Goal: Information Seeking & Learning: Check status

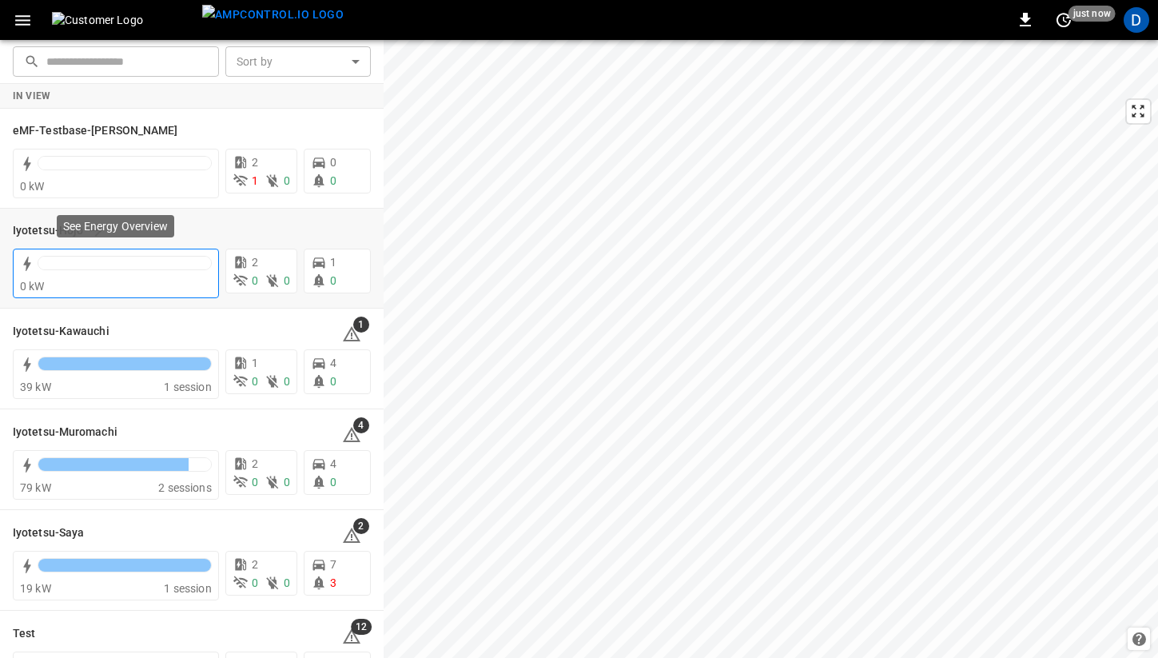
click at [110, 278] on div "0 kW" at bounding box center [116, 286] width 192 height 16
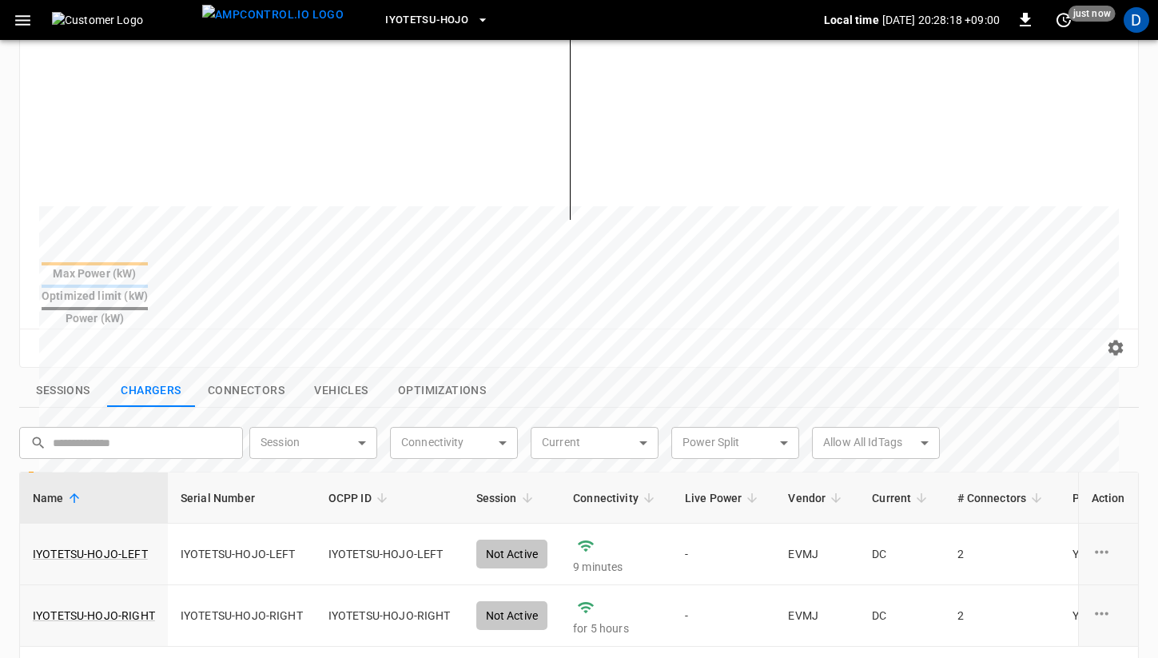
scroll to position [327, 0]
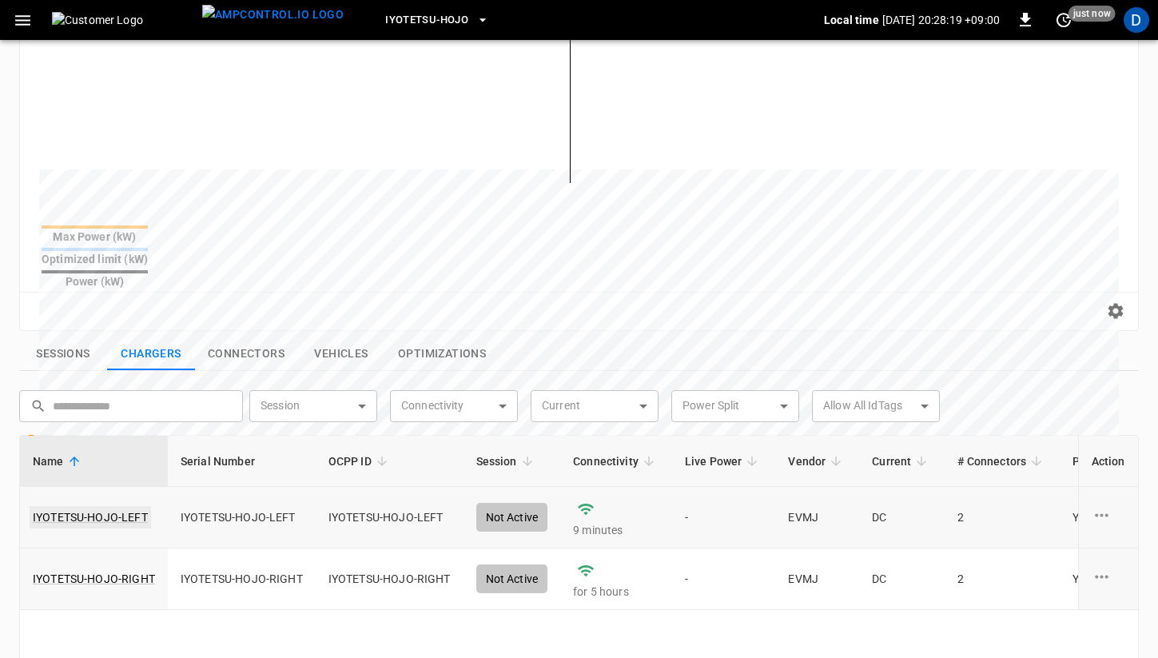
click at [119, 506] on link "IYOTETSU-HOJO-LEFT" at bounding box center [91, 517] width 122 height 22
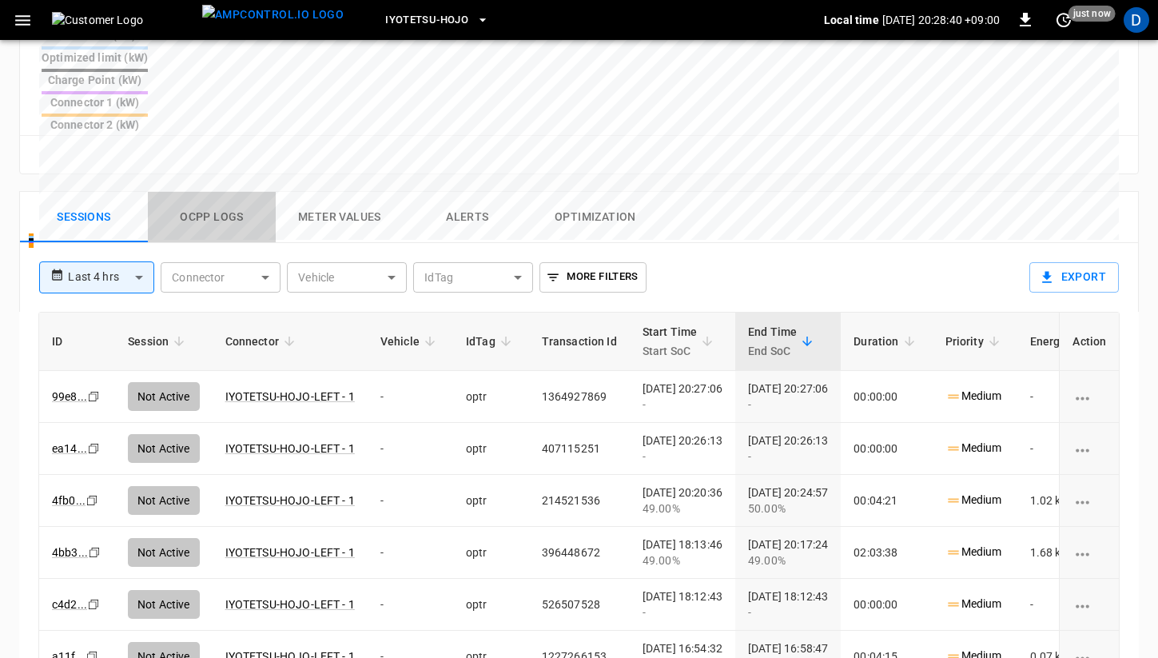
click at [218, 192] on button "Ocpp logs" at bounding box center [212, 217] width 128 height 51
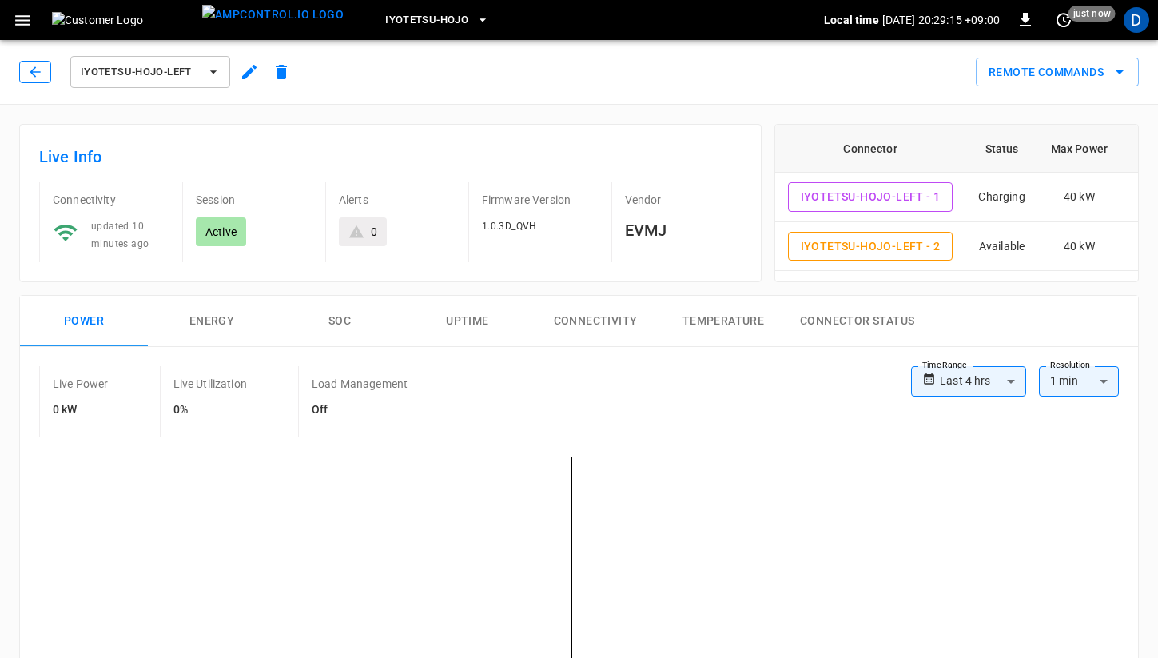
click at [40, 74] on icon "button" at bounding box center [35, 72] width 16 height 16
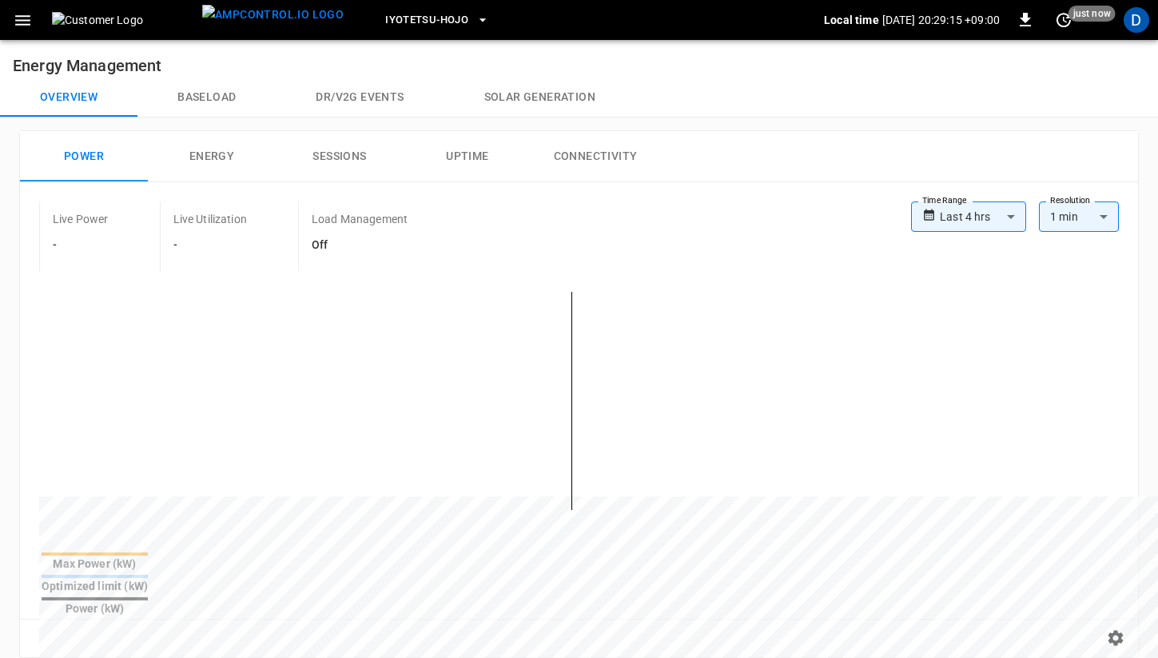
scroll to position [327, 0]
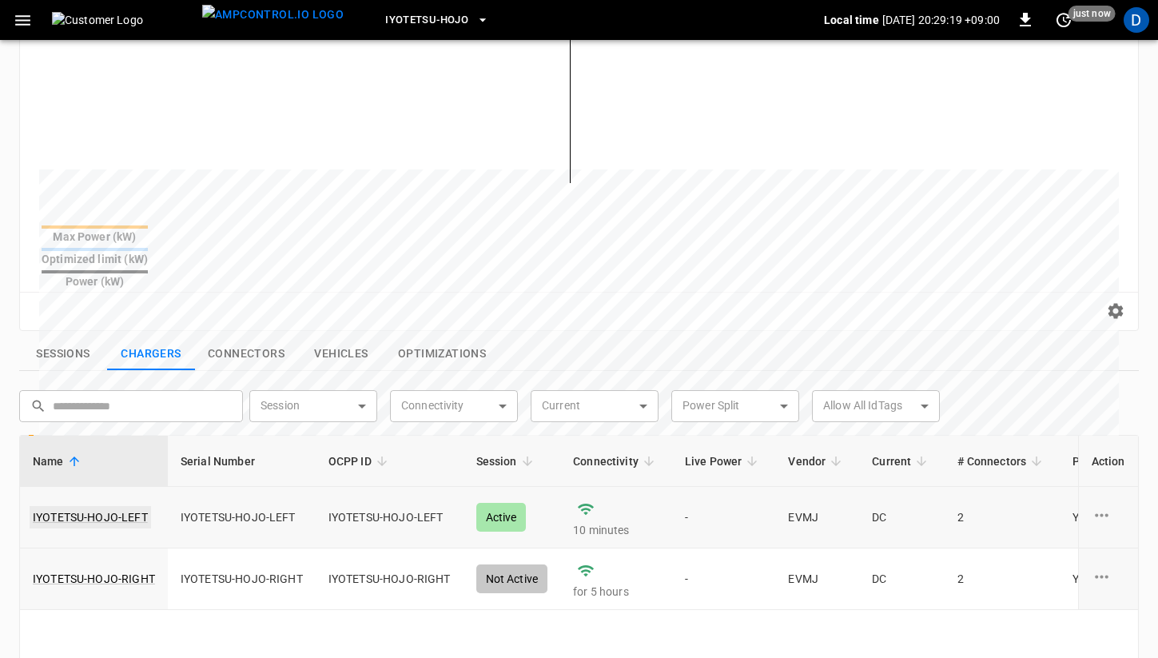
click at [84, 506] on link "IYOTETSU-HOJO-LEFT" at bounding box center [91, 517] width 122 height 22
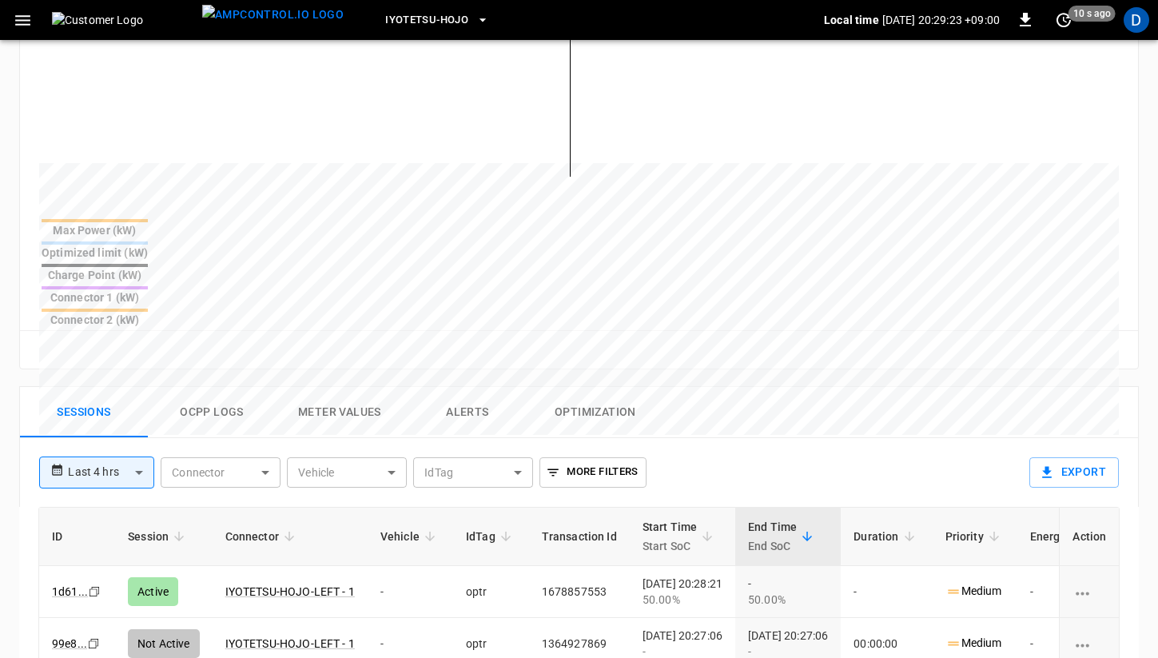
scroll to position [516, 0]
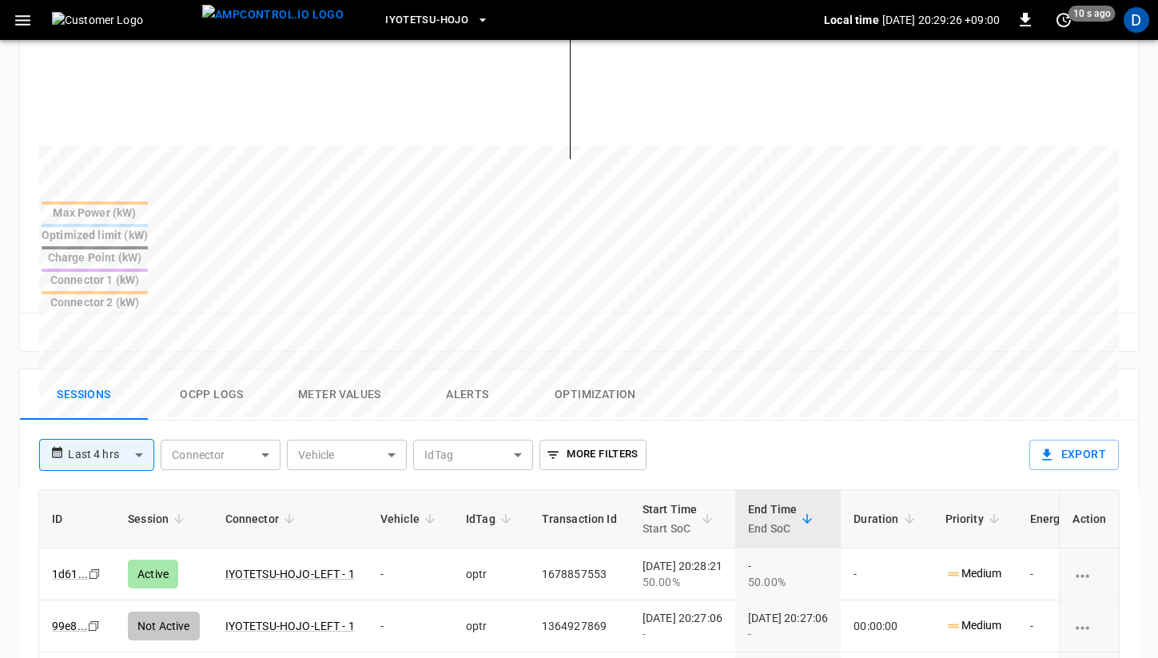
click at [213, 369] on button "Ocpp logs" at bounding box center [212, 394] width 128 height 51
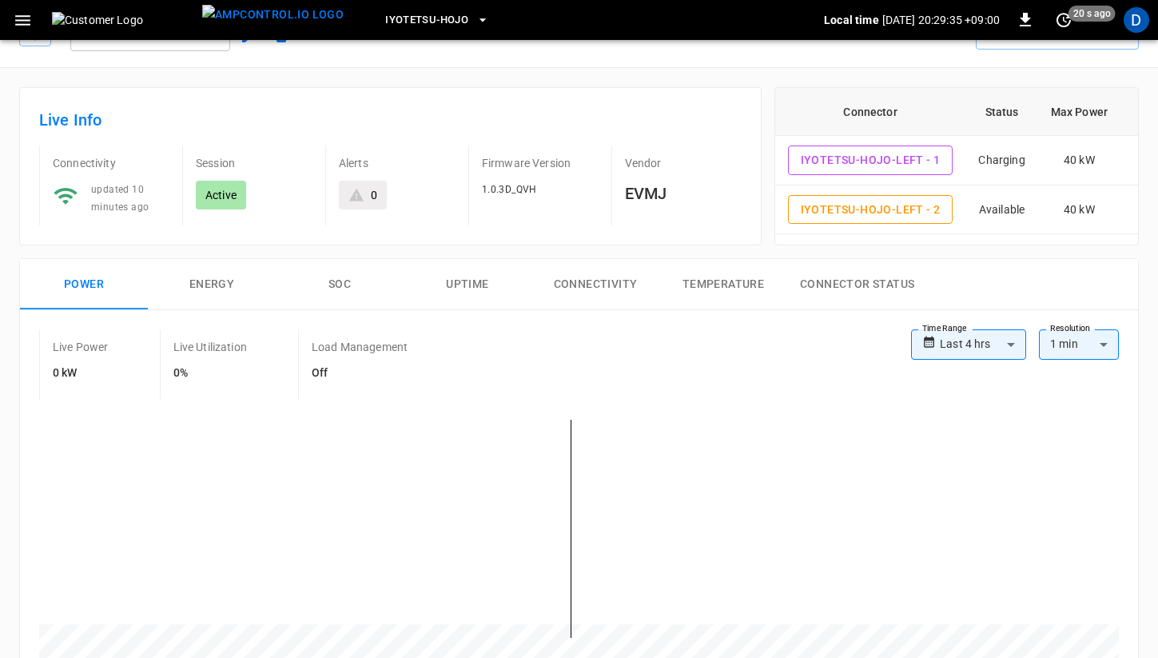
scroll to position [0, 0]
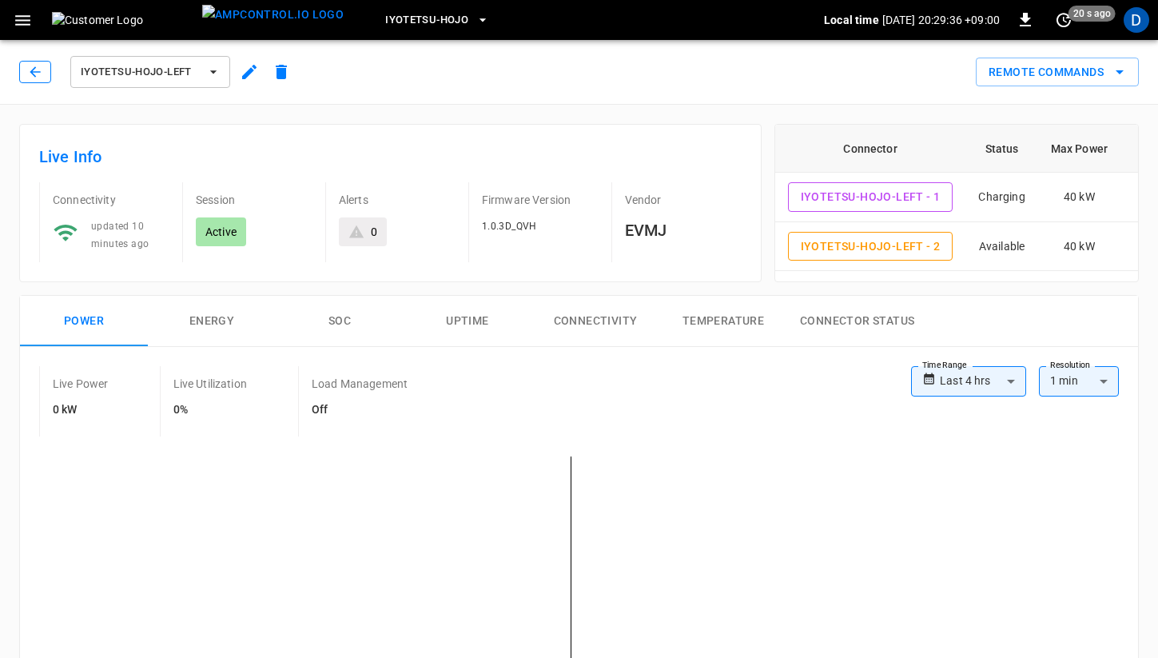
click at [42, 66] on icon "button" at bounding box center [35, 72] width 16 height 16
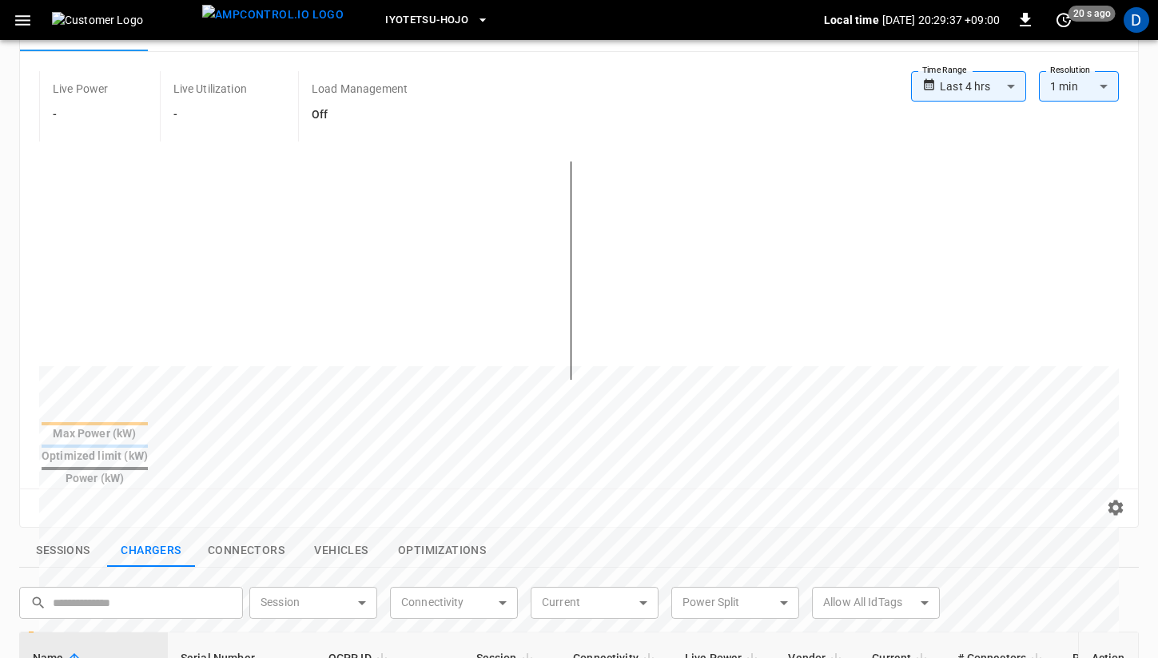
scroll to position [96, 0]
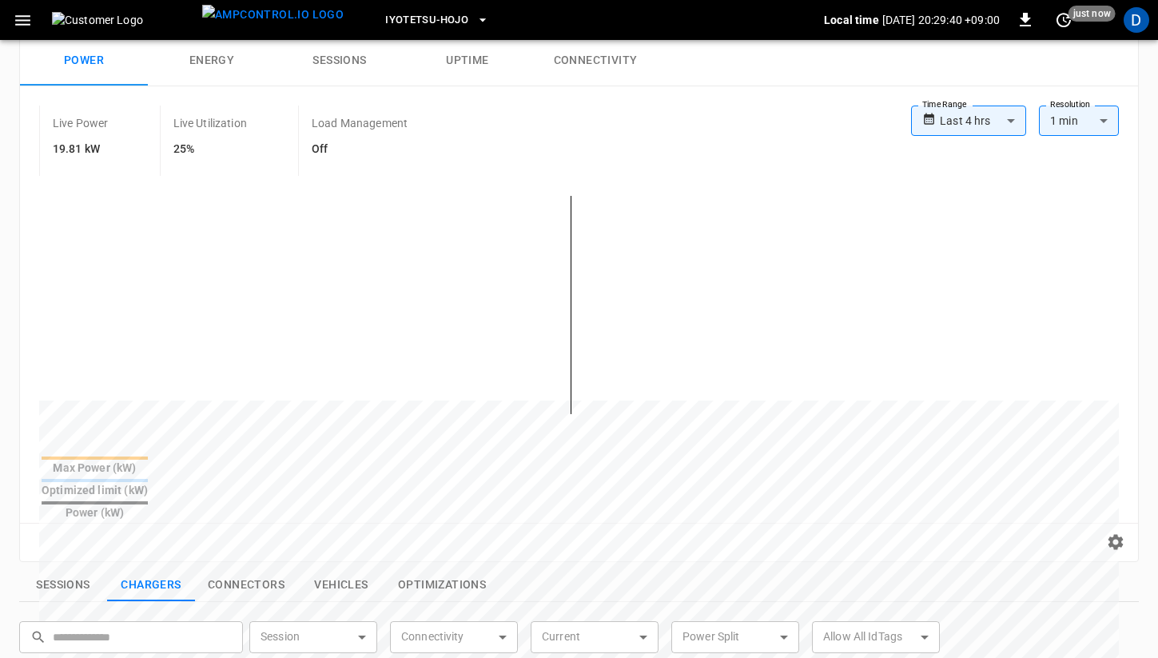
click at [592, 70] on button "Connectivity" at bounding box center [596, 60] width 128 height 51
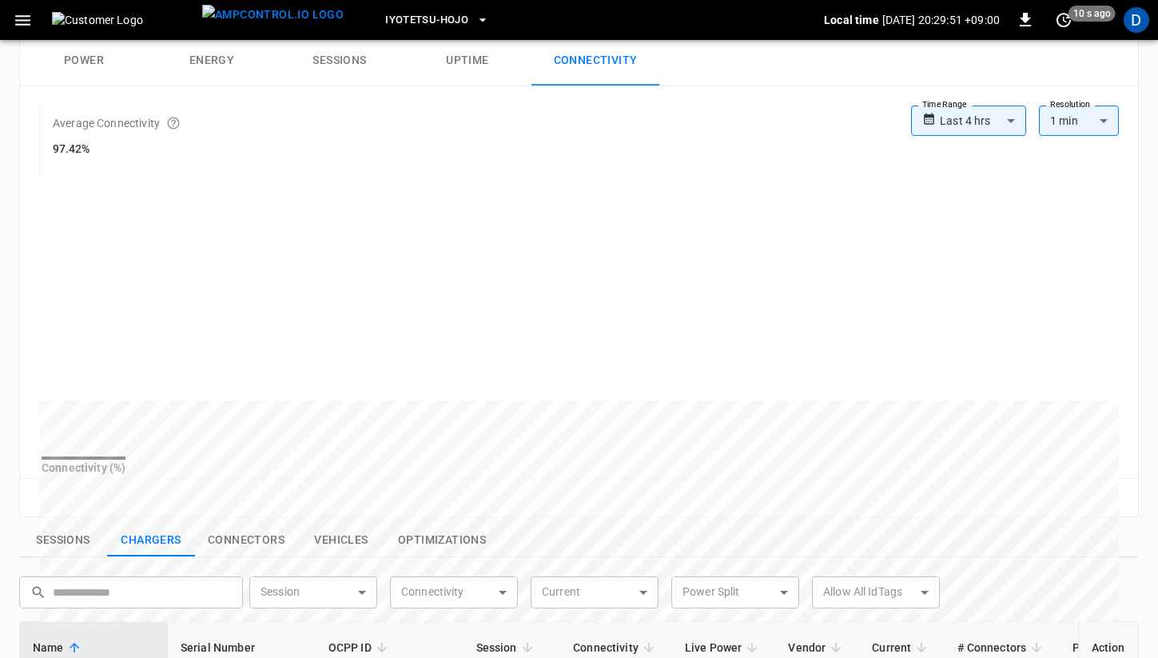
scroll to position [0, 0]
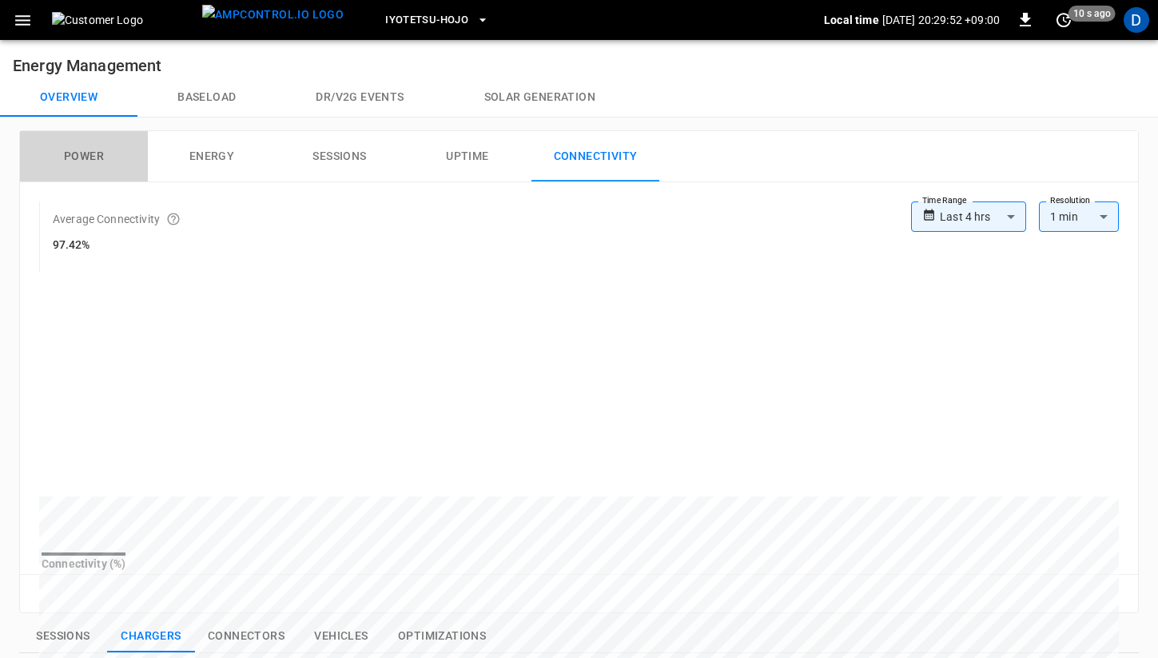
click at [90, 148] on button "Power" at bounding box center [84, 156] width 128 height 51
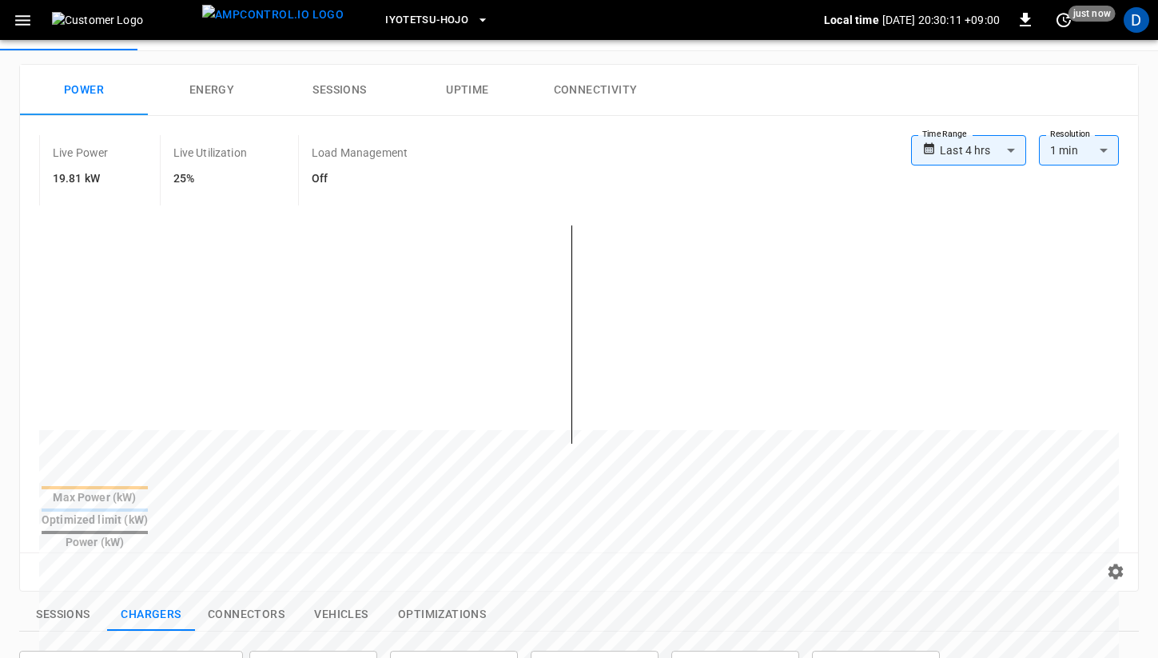
scroll to position [51, 0]
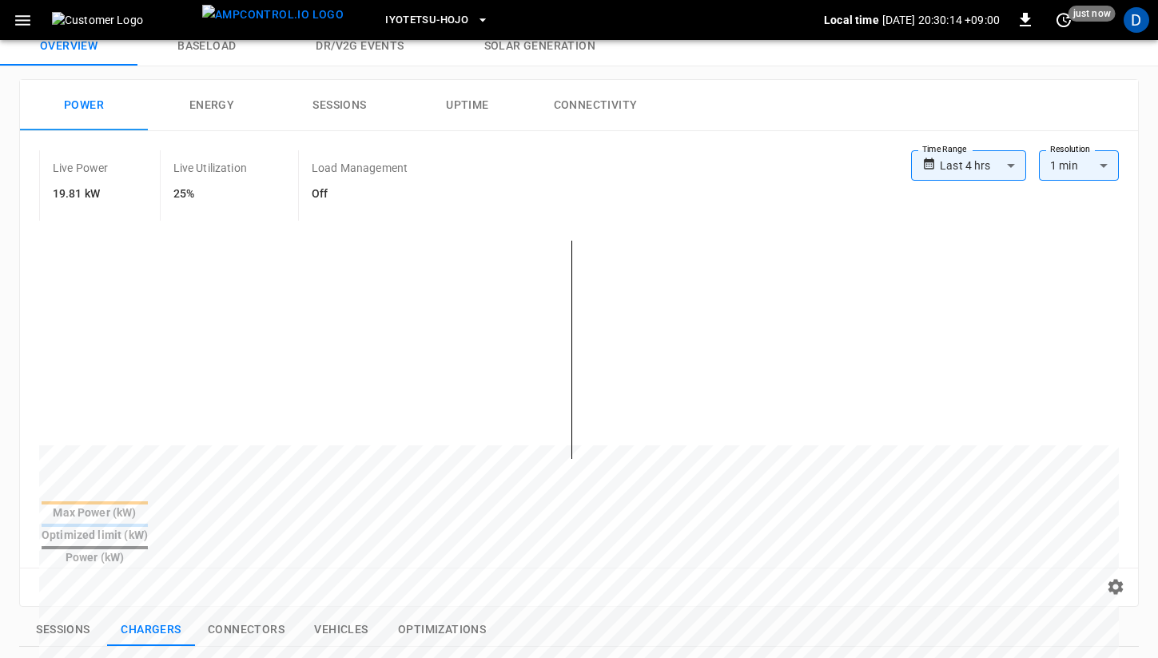
click at [619, 111] on button "Connectivity" at bounding box center [596, 105] width 128 height 51
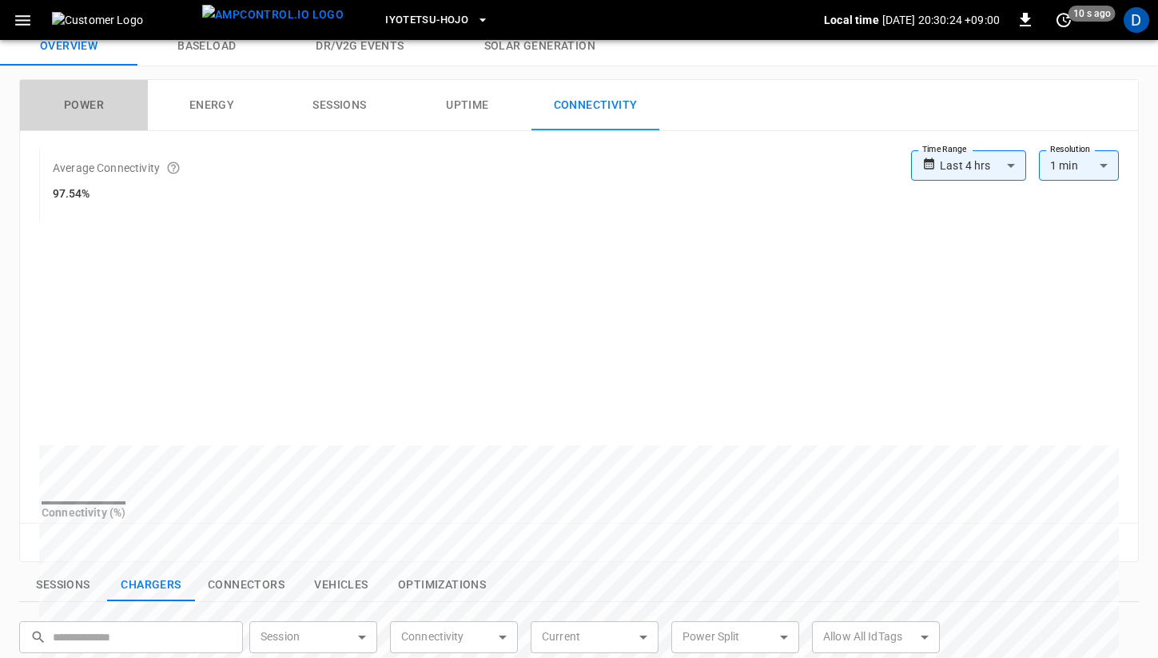
click at [79, 102] on button "Power" at bounding box center [84, 105] width 128 height 51
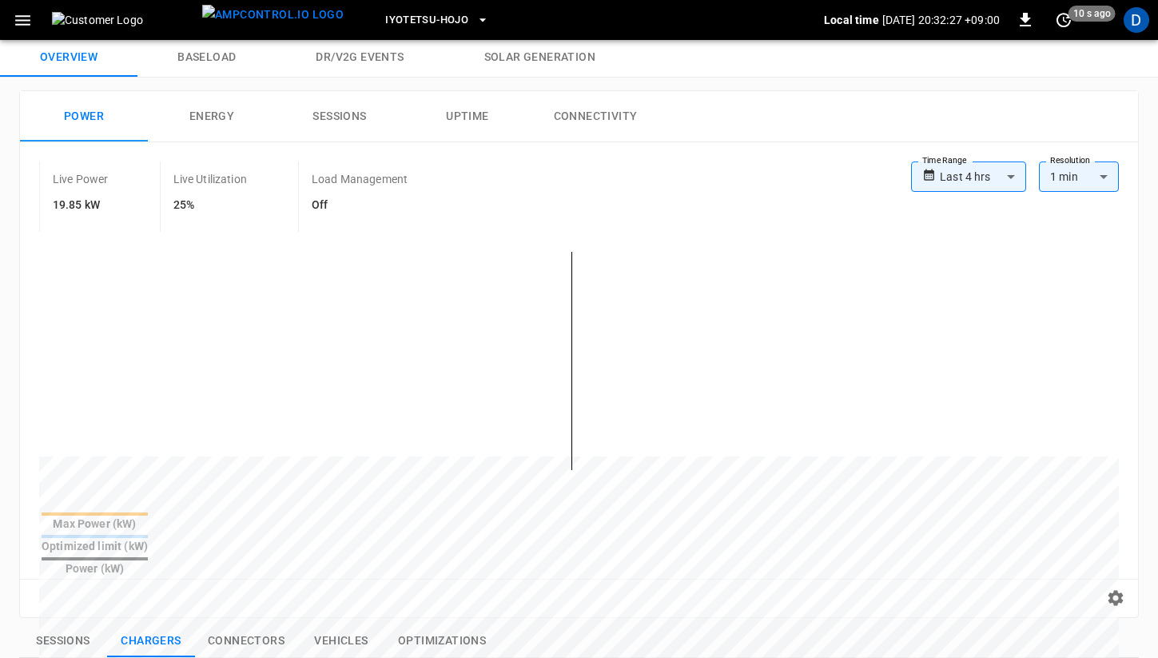
scroll to position [0, 0]
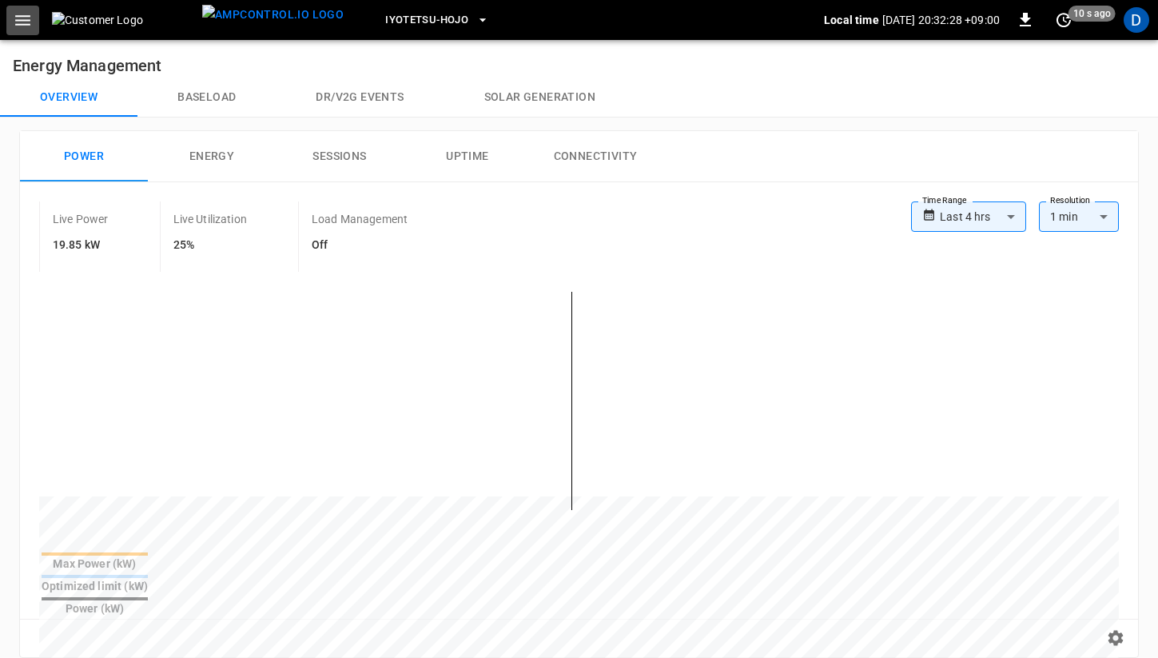
click at [26, 18] on icon "button" at bounding box center [23, 20] width 20 height 20
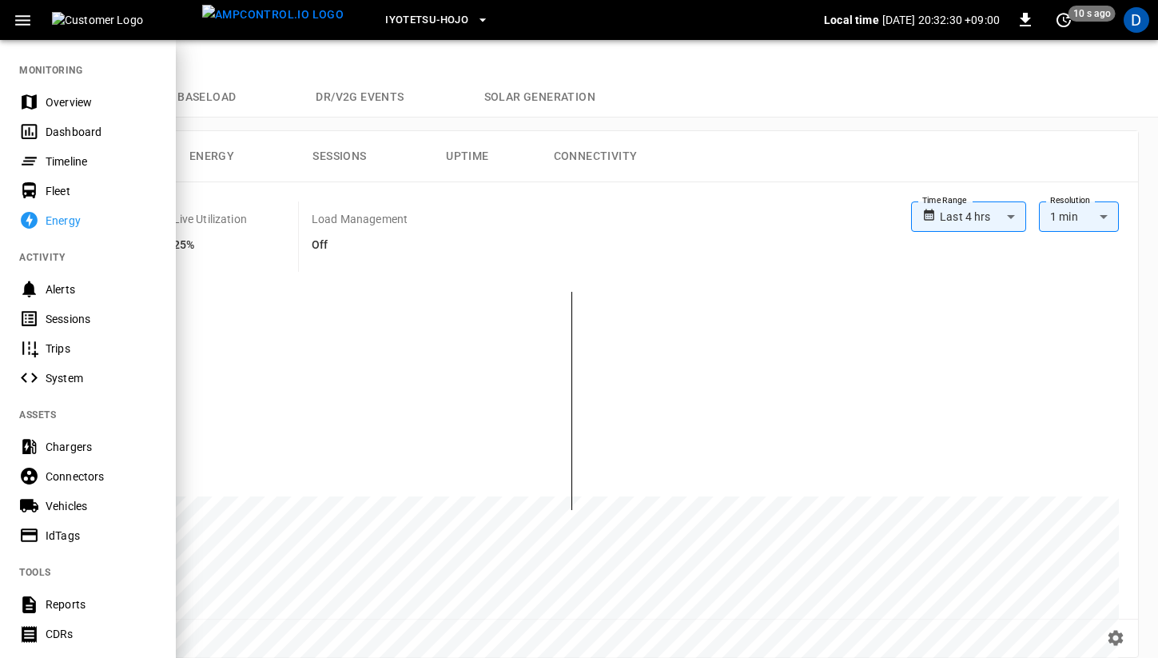
click at [91, 99] on div "Overview" at bounding box center [101, 102] width 111 height 16
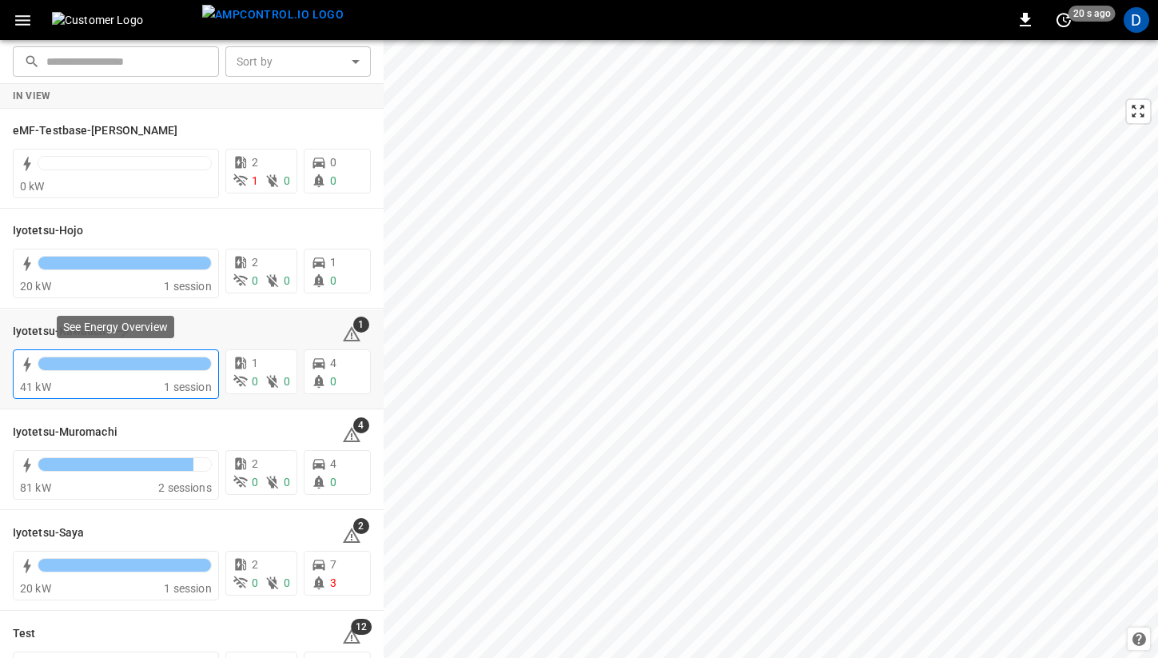
click at [155, 385] on div "41 kW" at bounding box center [92, 387] width 144 height 16
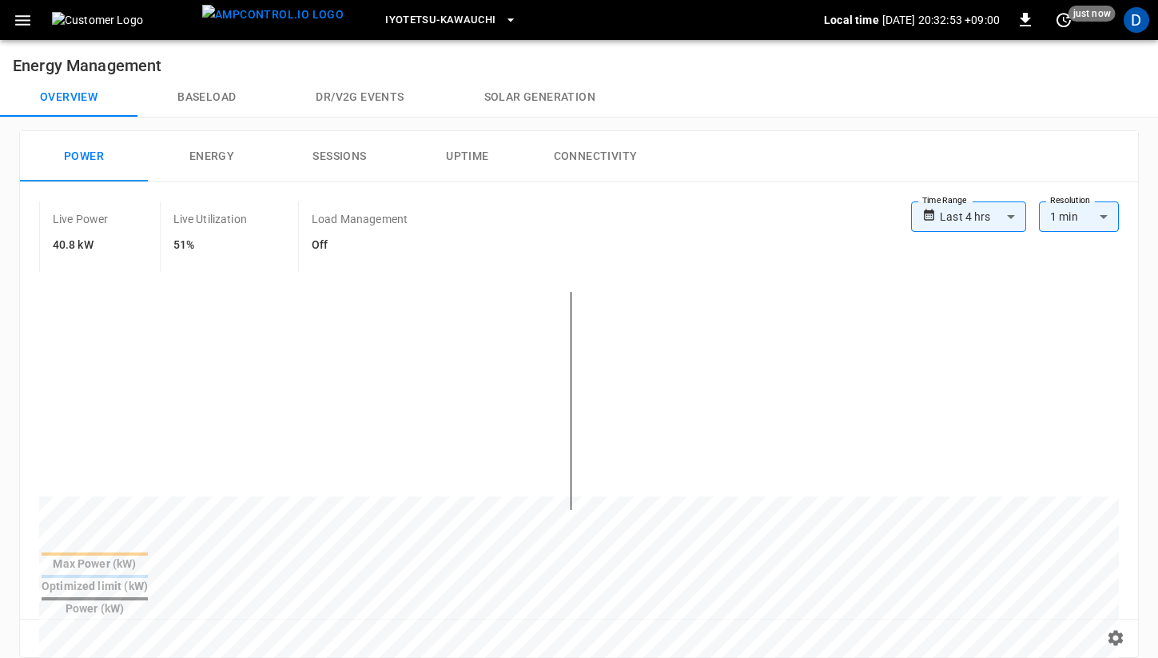
click at [29, 13] on icon "button" at bounding box center [23, 20] width 20 height 20
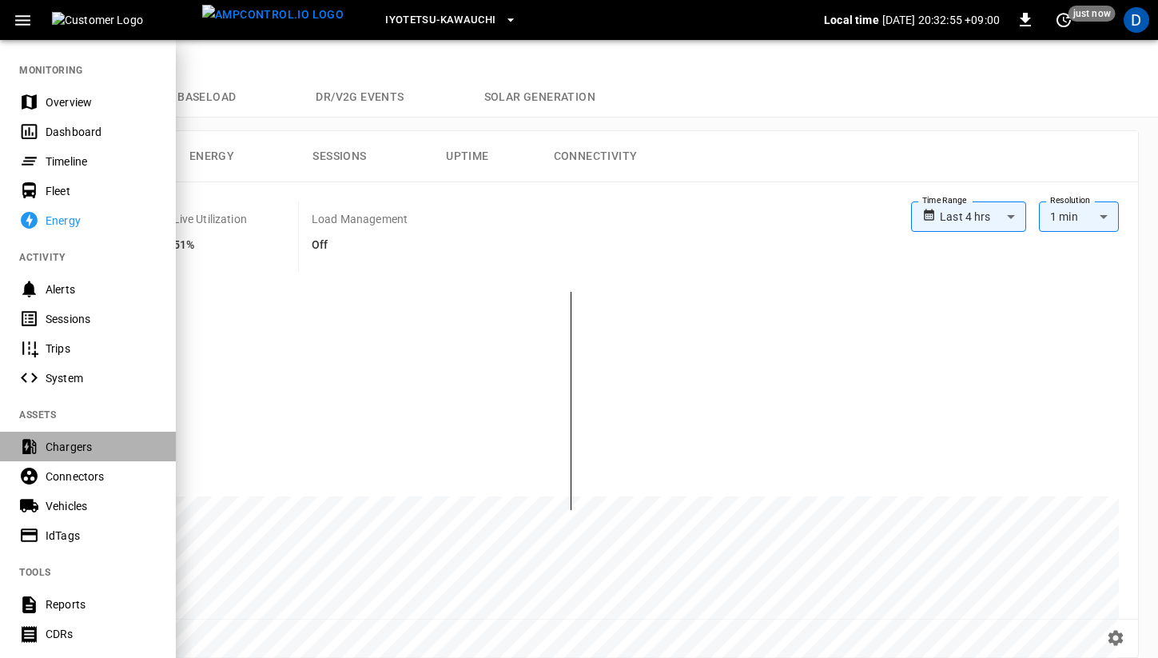
click at [90, 445] on div "Chargers" at bounding box center [101, 447] width 111 height 16
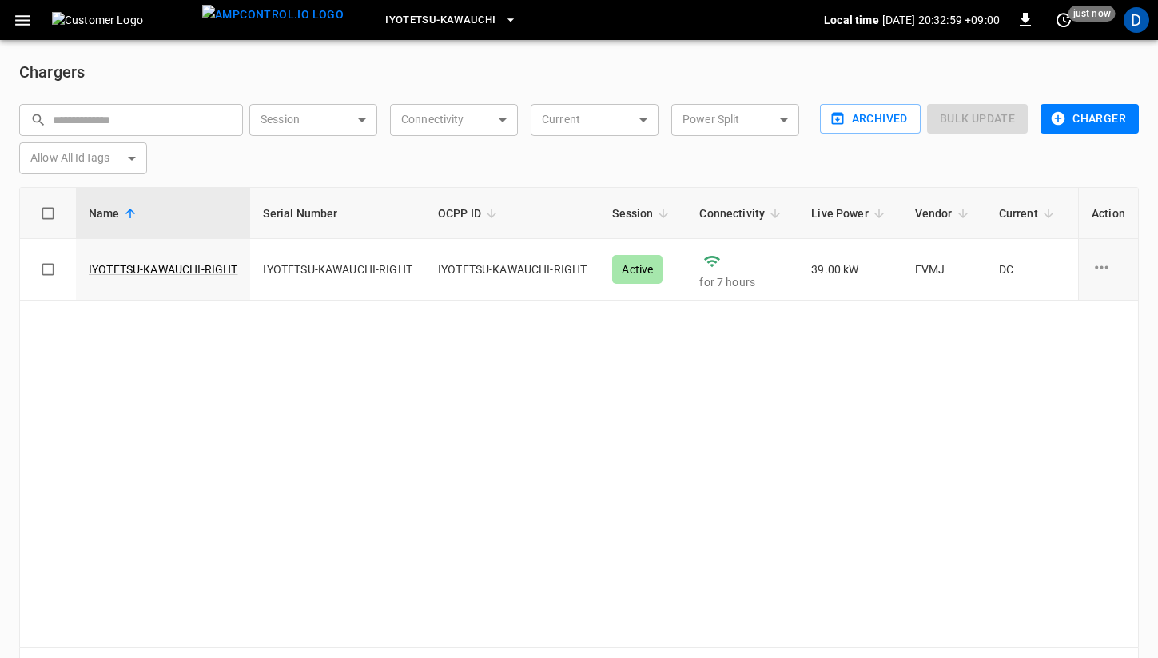
click at [453, 17] on span "Iyotetsu-Kawauchi" at bounding box center [440, 20] width 110 height 18
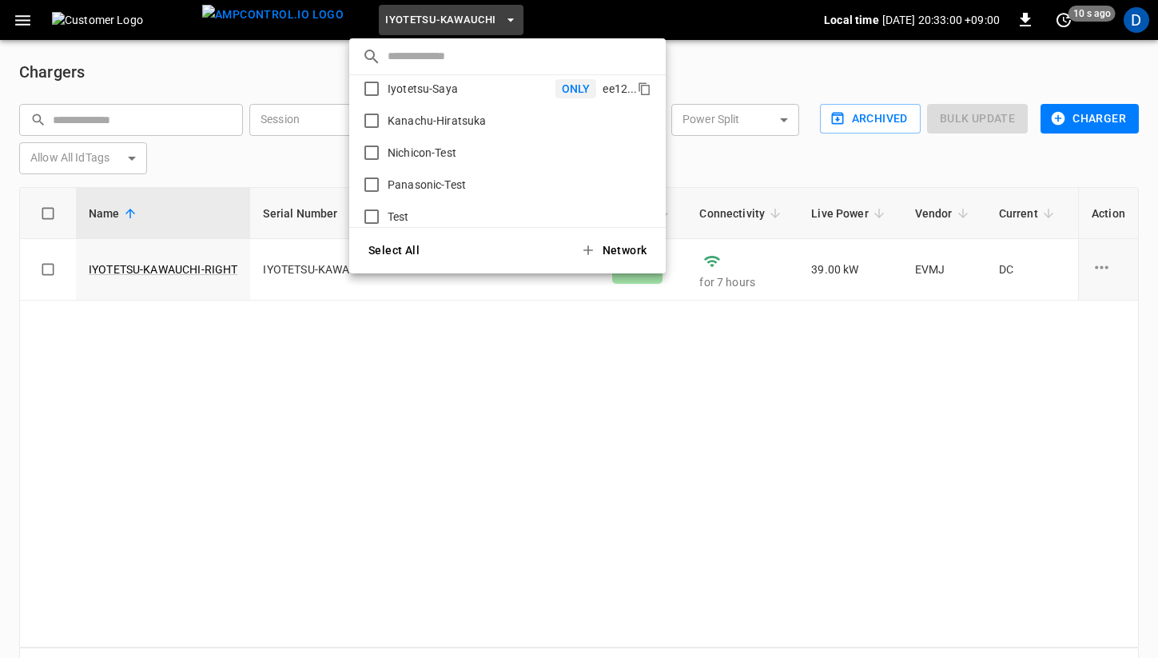
scroll to position [205, 0]
click at [436, 86] on p "Iyotetsu-Saya" at bounding box center [468, 84] width 174 height 16
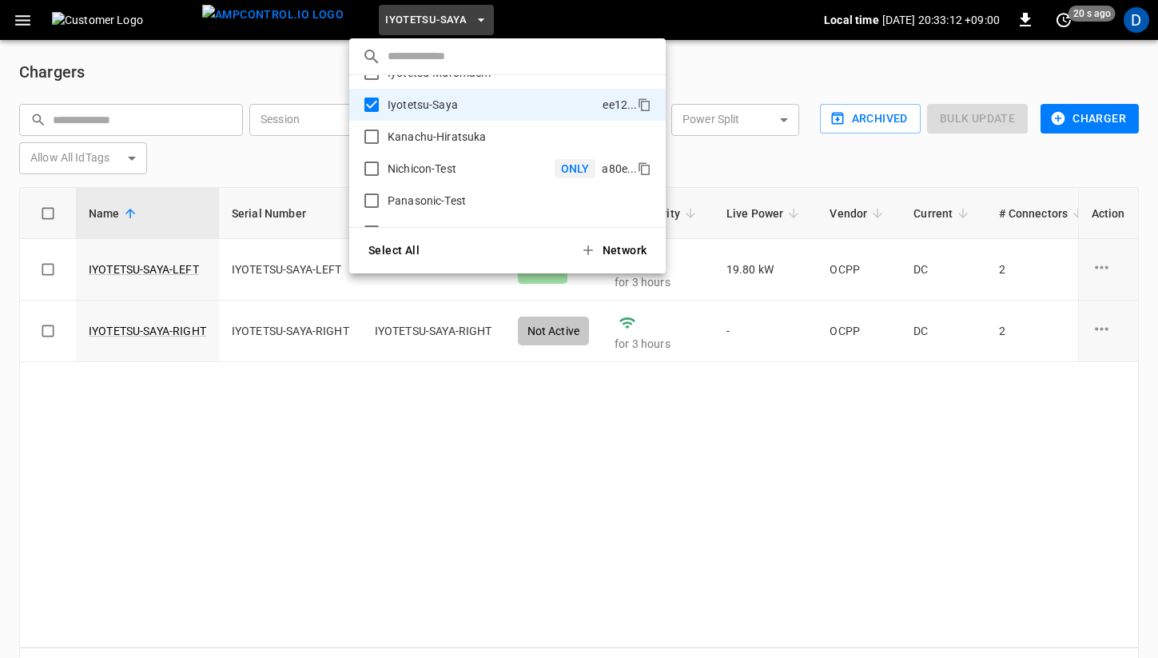
scroll to position [213, 0]
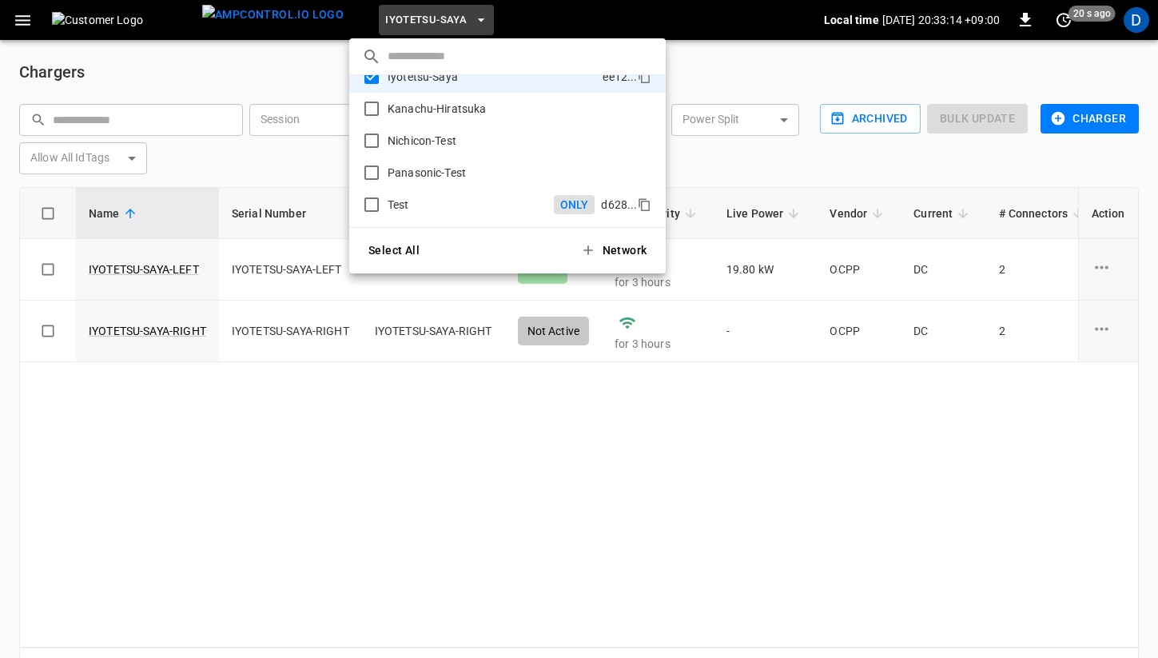
click at [575, 205] on span "ONLY" at bounding box center [575, 205] width 42 height 17
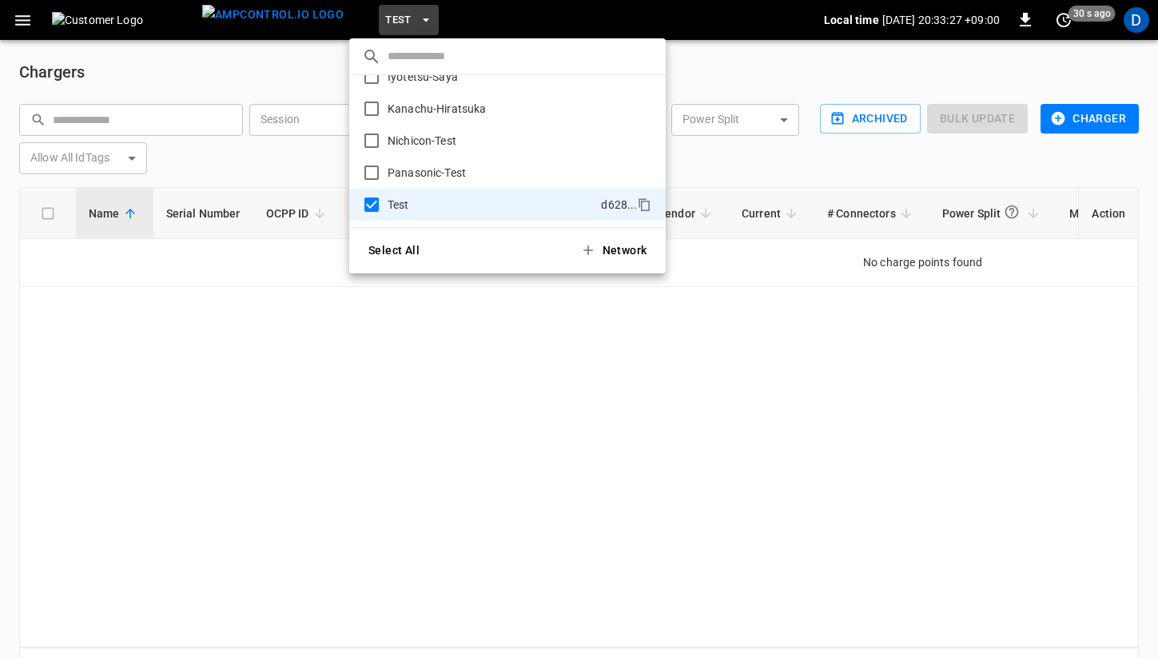
click at [704, 330] on div at bounding box center [579, 329] width 1158 height 658
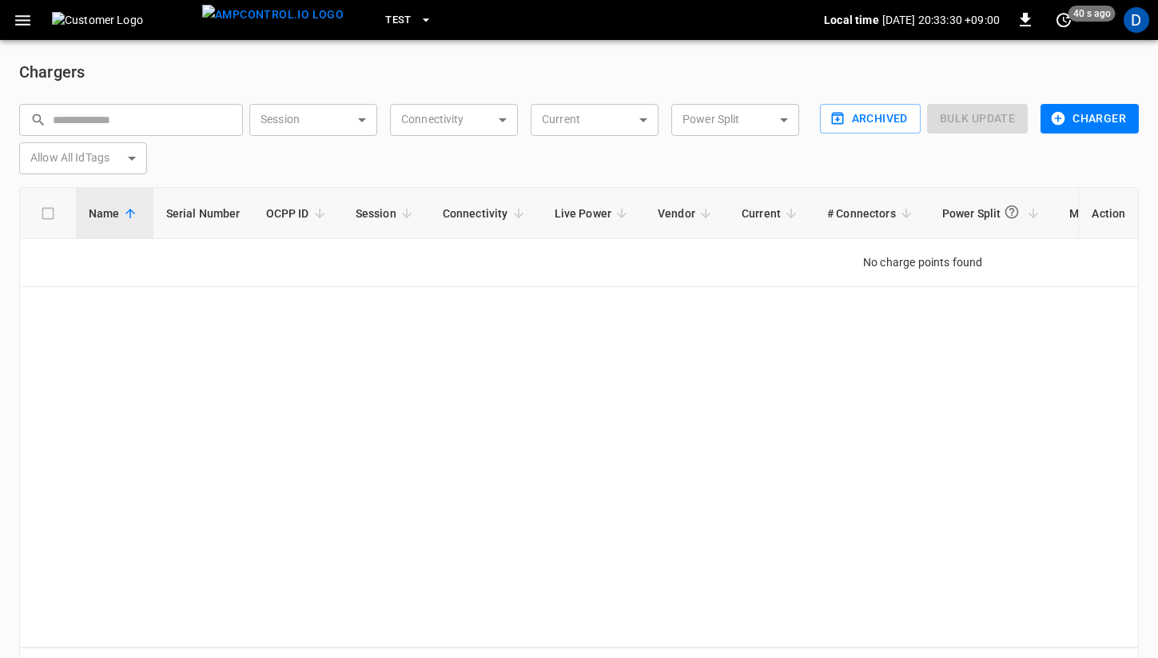
click at [383, 22] on button "Test" at bounding box center [409, 20] width 60 height 31
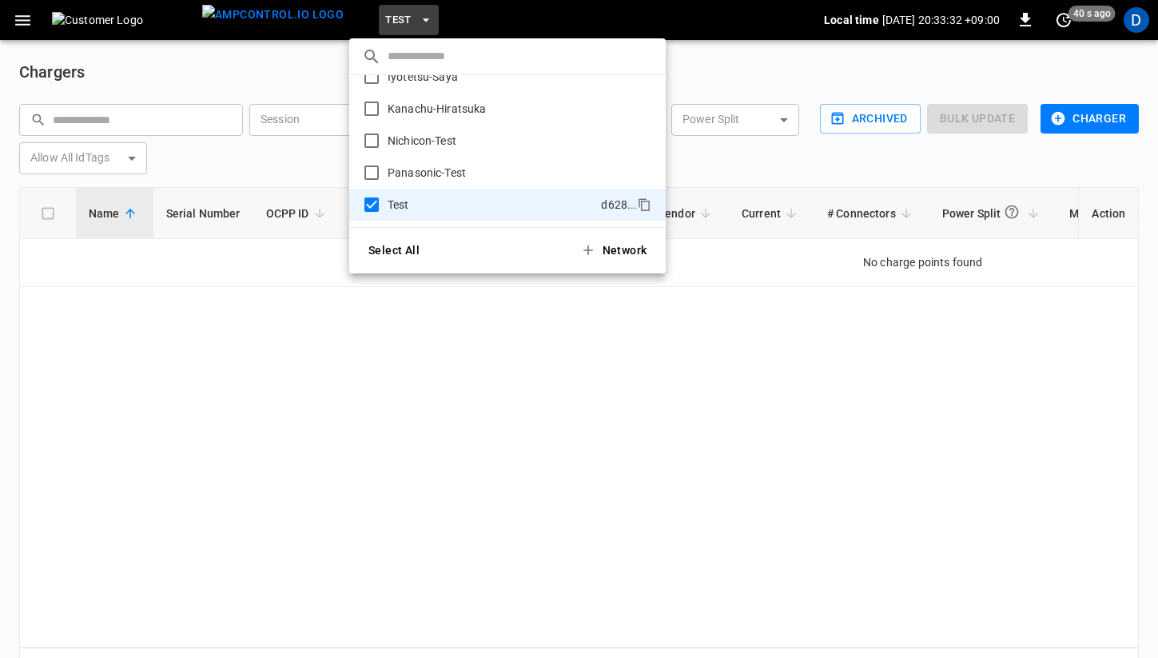
click at [32, 17] on div at bounding box center [579, 329] width 1158 height 658
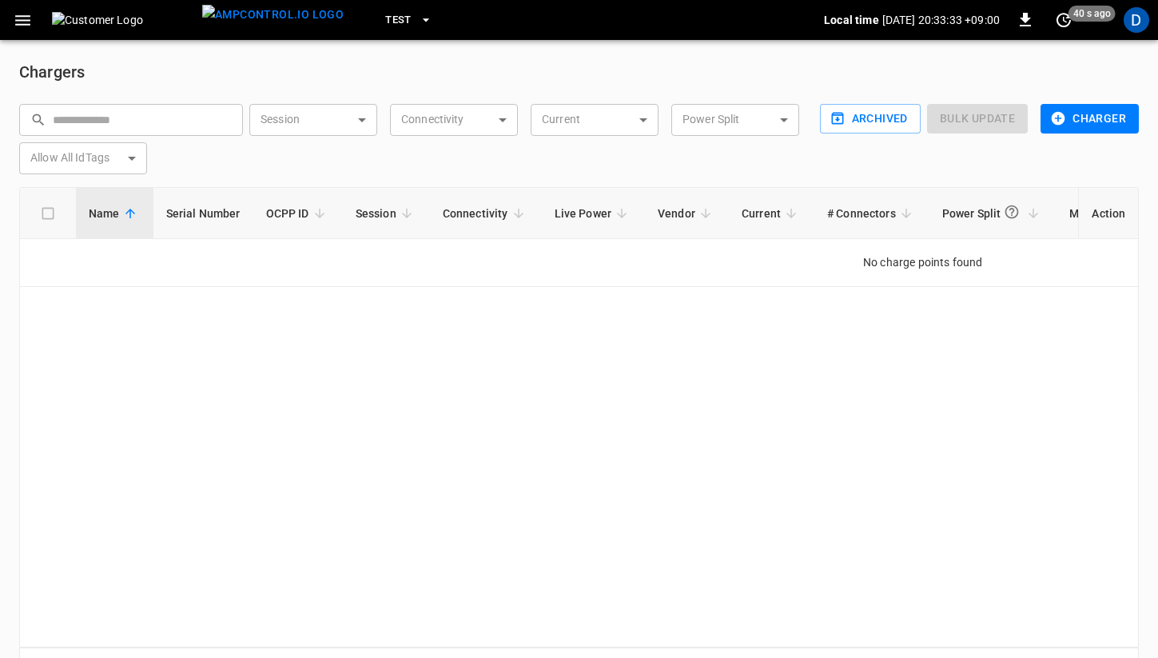
click at [31, 17] on icon "button" at bounding box center [23, 20] width 20 height 20
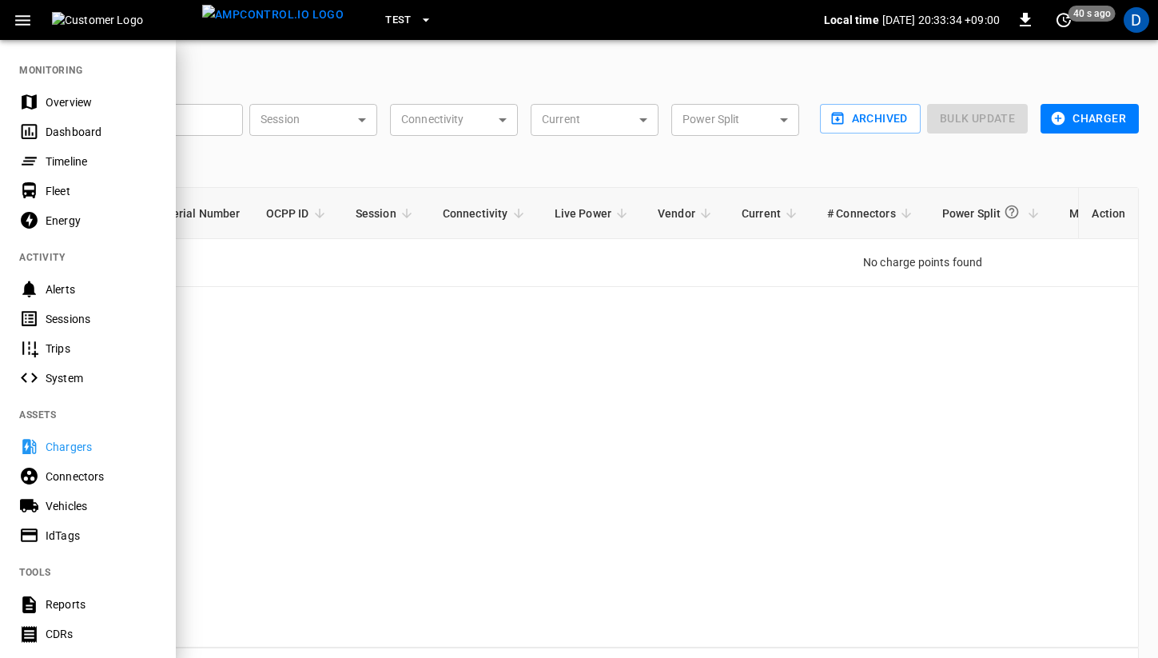
click at [76, 106] on div "Overview" at bounding box center [101, 102] width 111 height 16
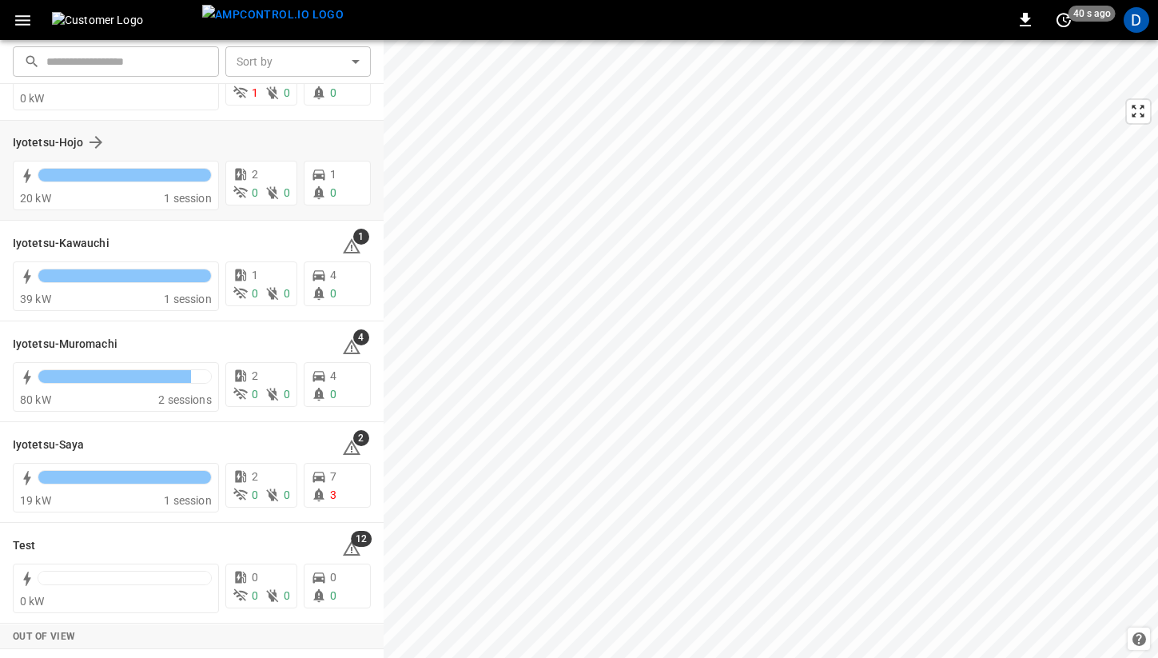
scroll to position [93, 0]
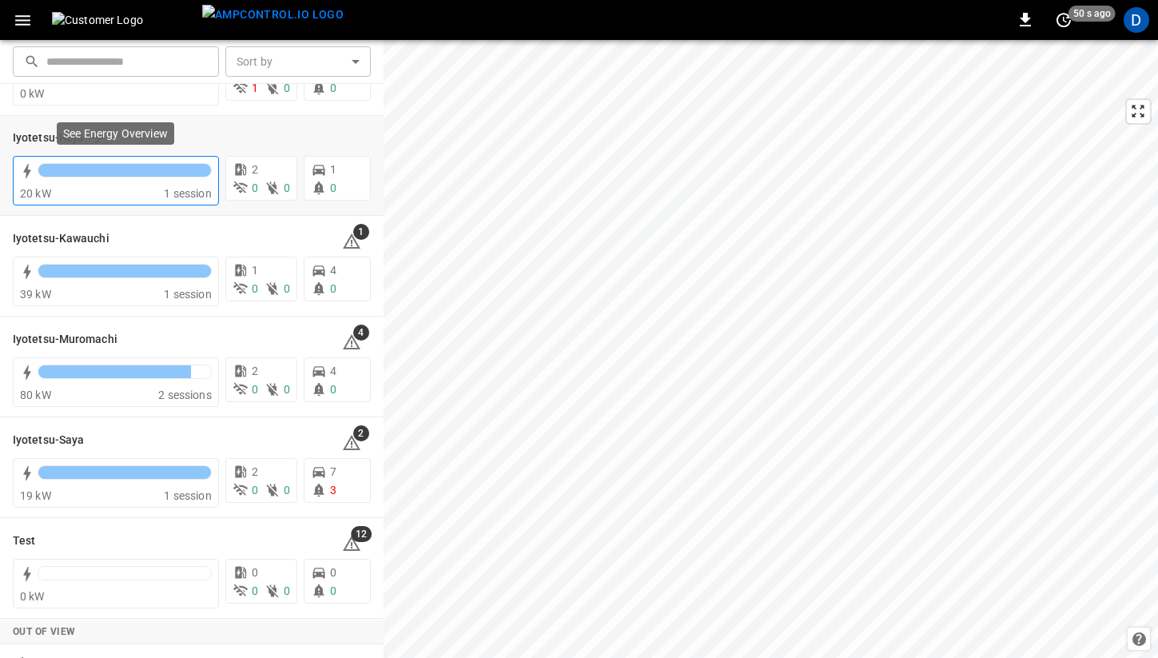
click at [142, 181] on div at bounding box center [125, 174] width 174 height 22
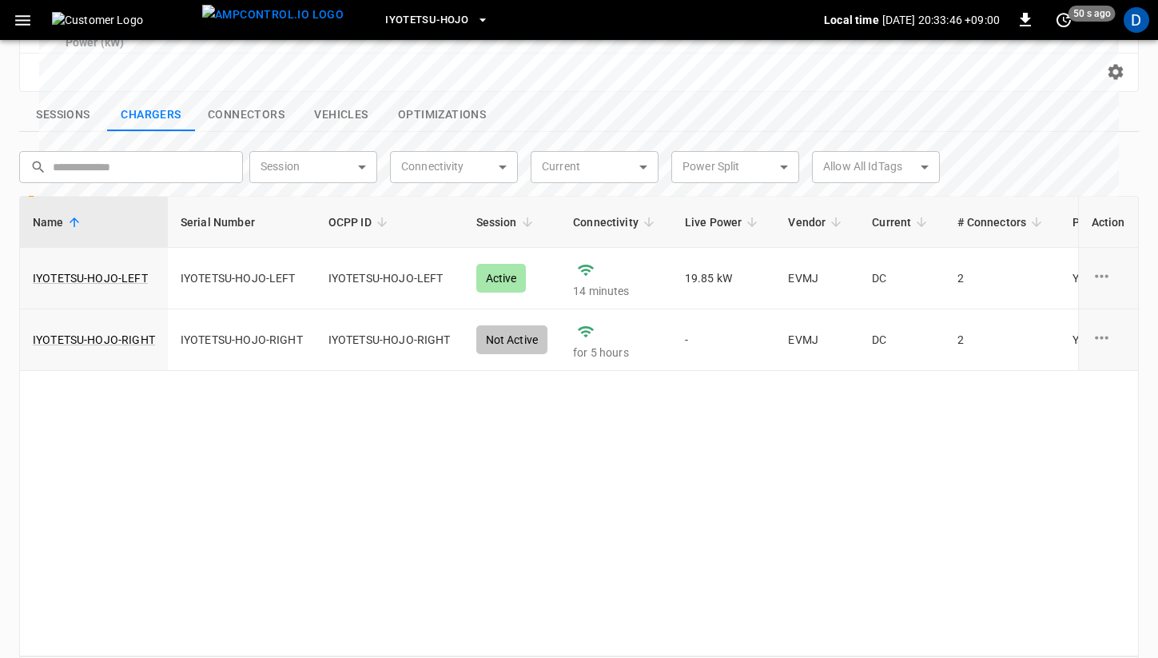
scroll to position [588, 0]
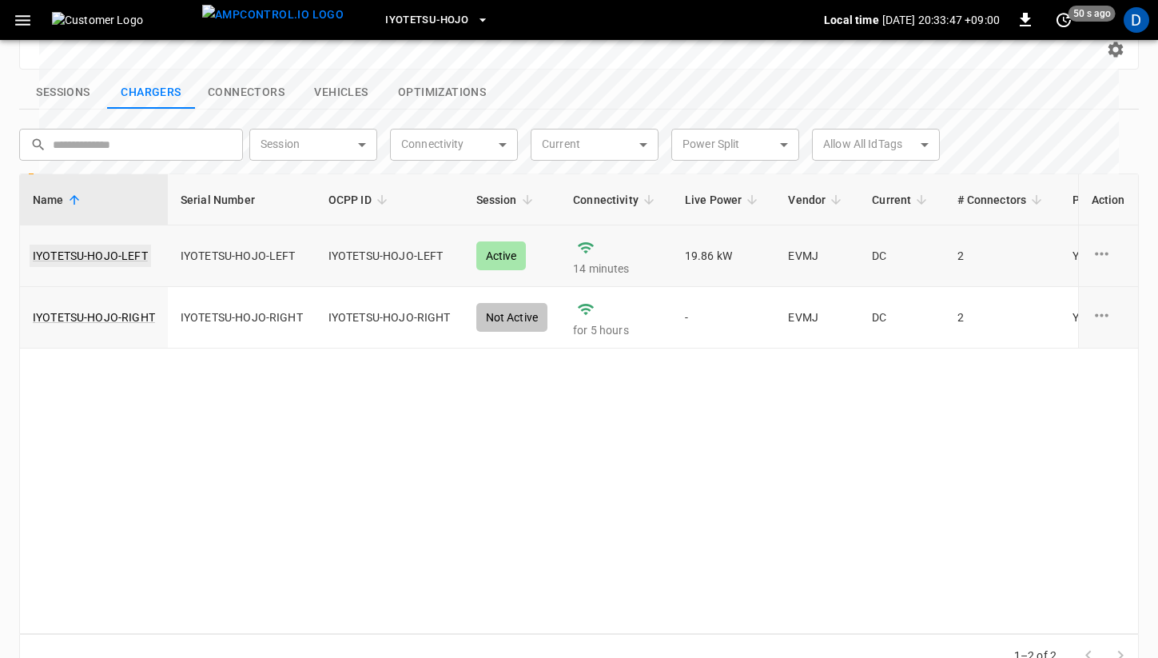
click at [126, 245] on link "IYOTETSU-HOJO-LEFT" at bounding box center [91, 256] width 122 height 22
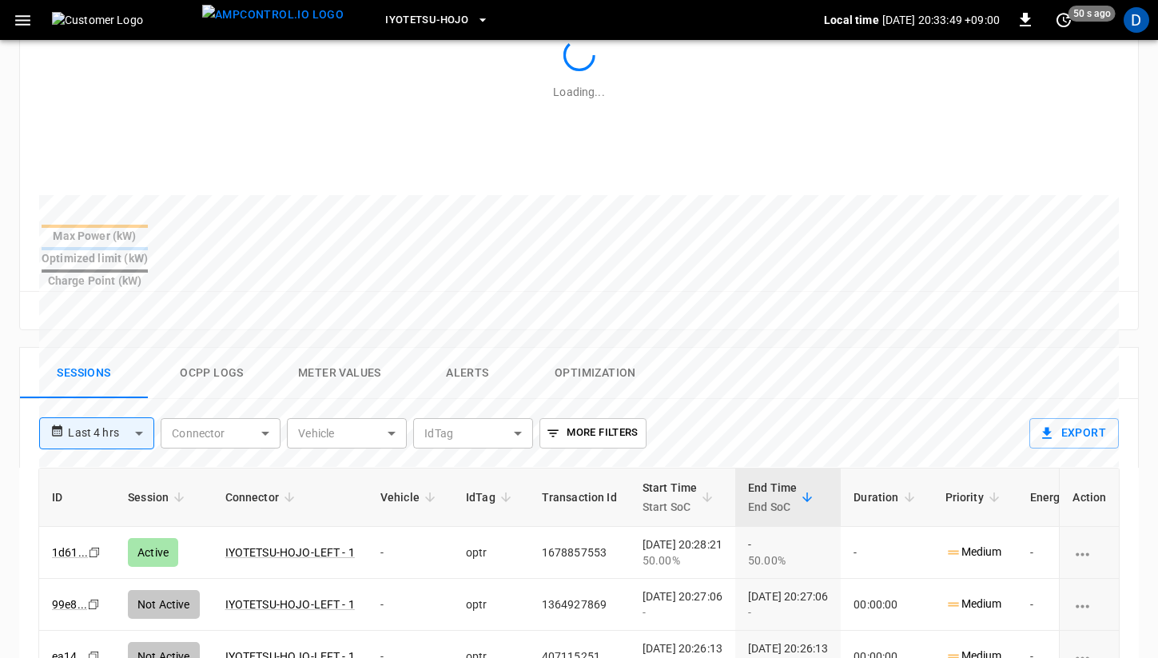
scroll to position [637, 0]
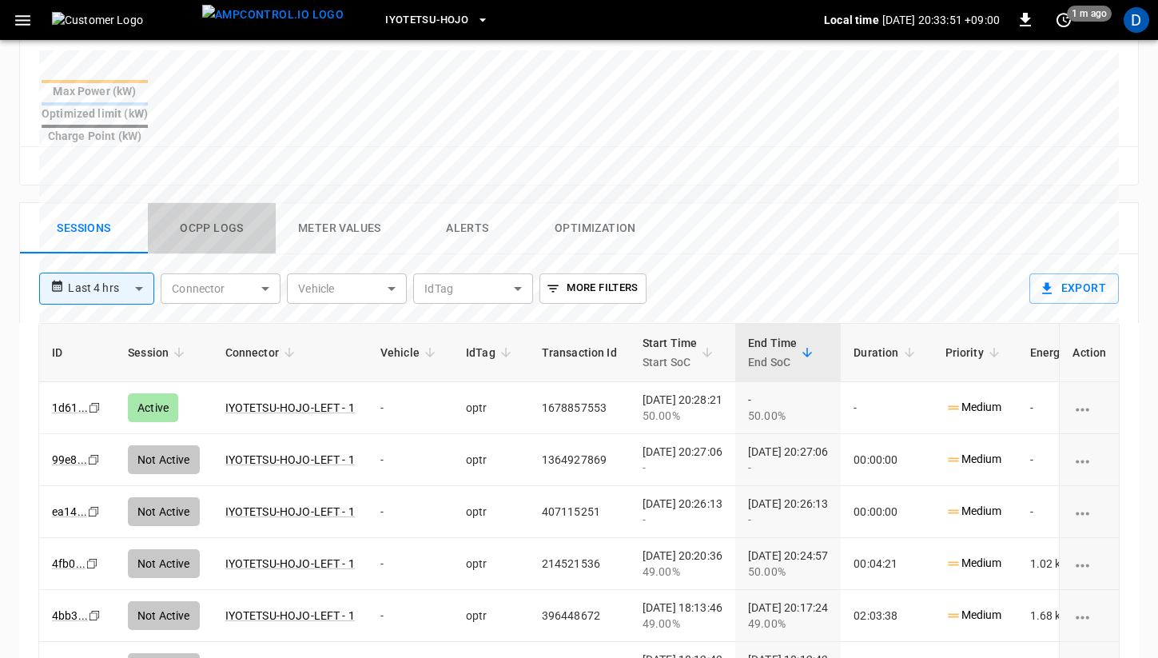
click at [221, 203] on button "Ocpp logs" at bounding box center [212, 228] width 128 height 51
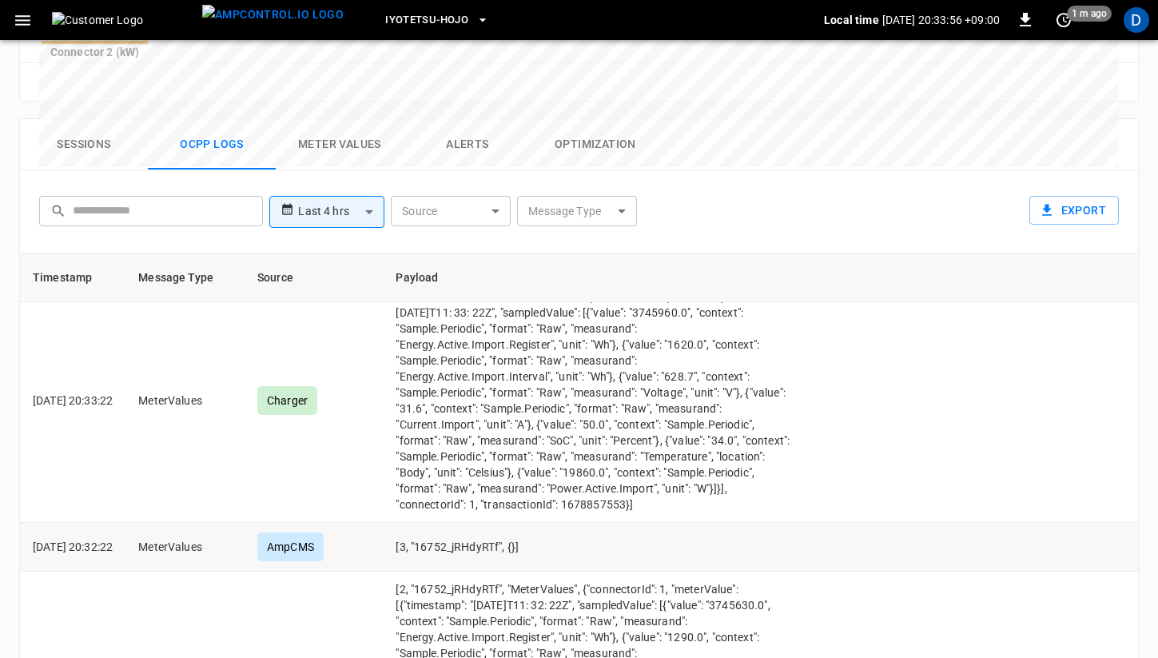
scroll to position [0, 0]
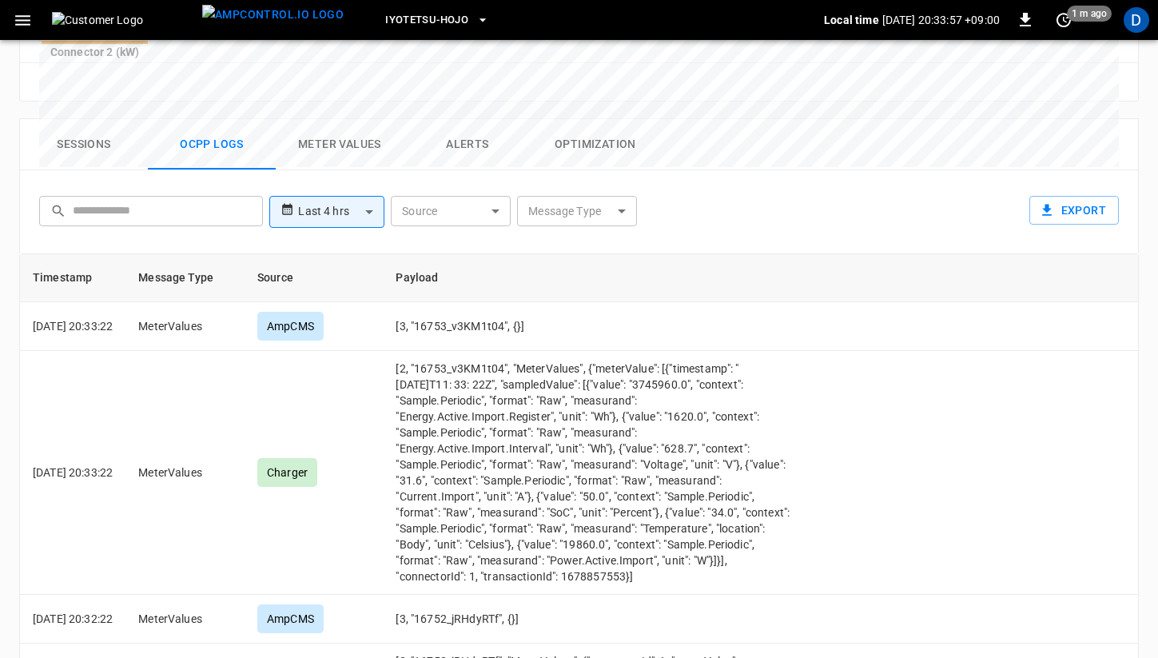
click at [476, 142] on body "**********" at bounding box center [579, 5] width 1158 height 1542
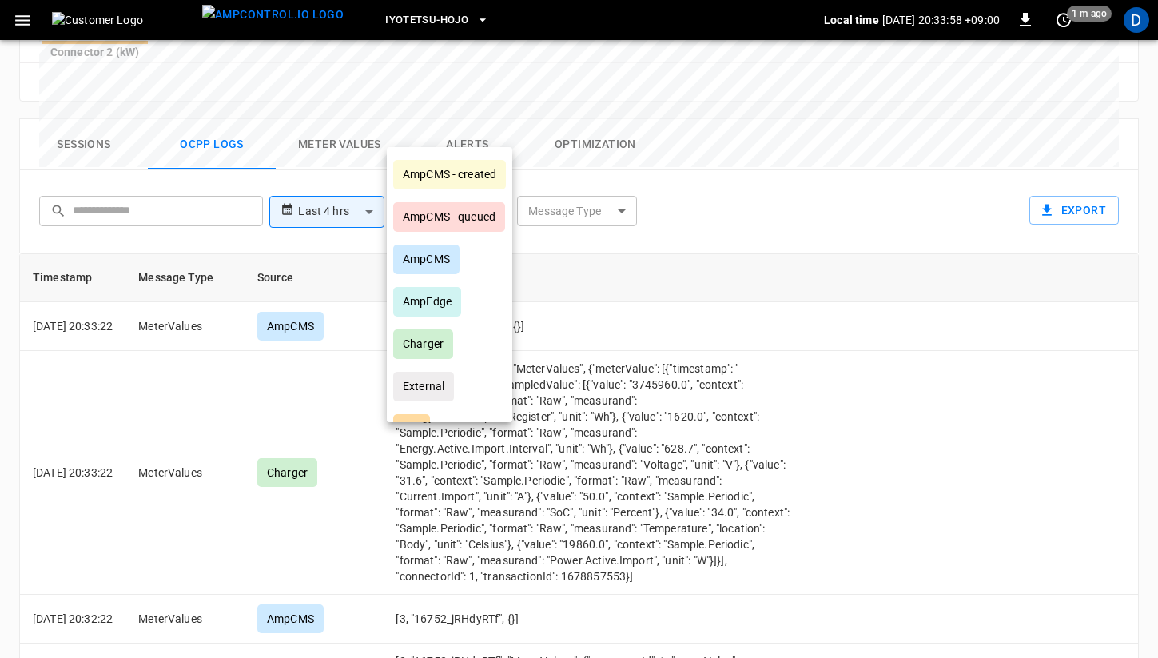
click at [480, 174] on div "AmpCMS - created" at bounding box center [449, 175] width 113 height 30
type input "**********"
click at [863, 129] on div at bounding box center [579, 329] width 1158 height 658
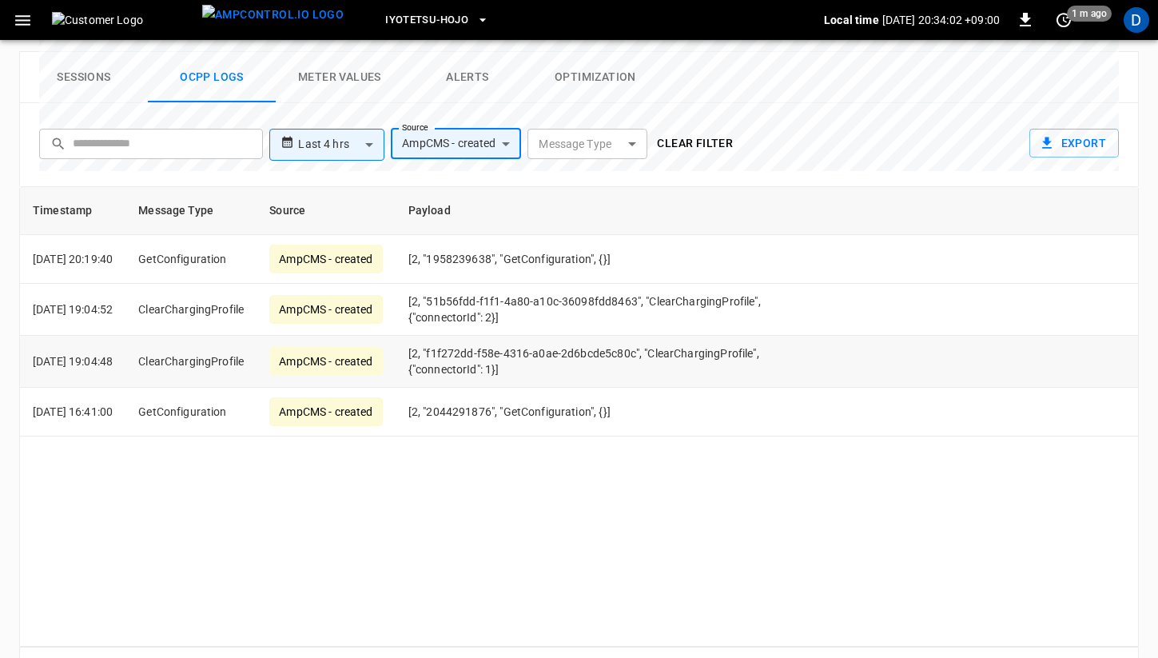
scroll to position [777, 0]
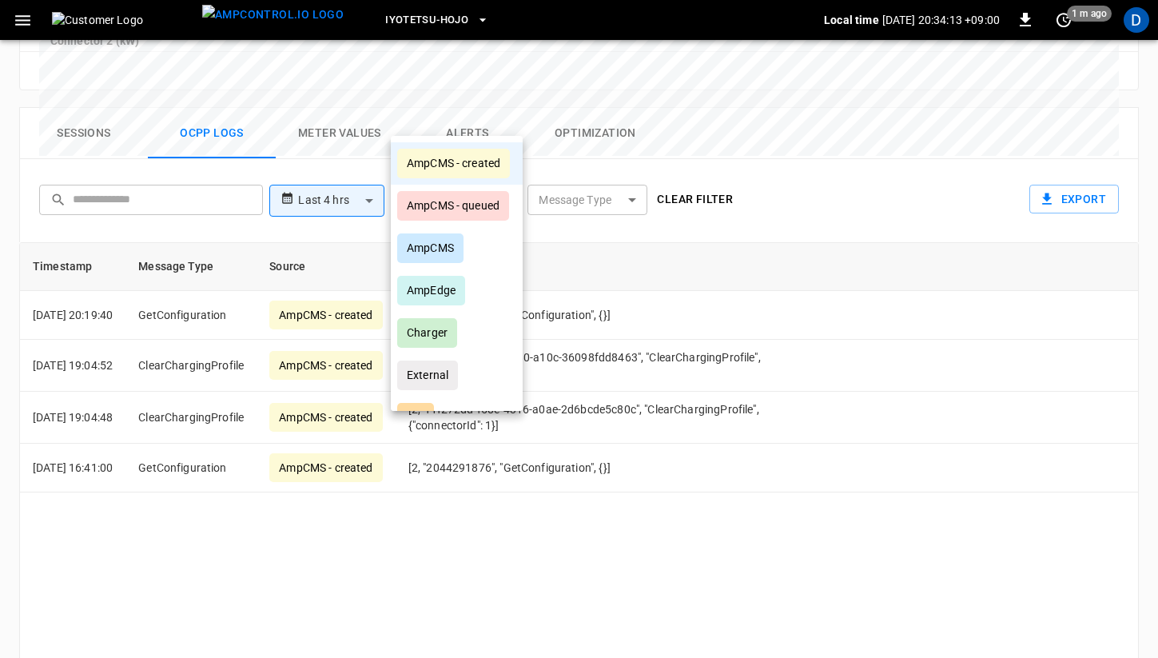
click at [471, 165] on div "AmpCMS - created" at bounding box center [453, 164] width 113 height 30
click at [713, 132] on div at bounding box center [579, 329] width 1158 height 658
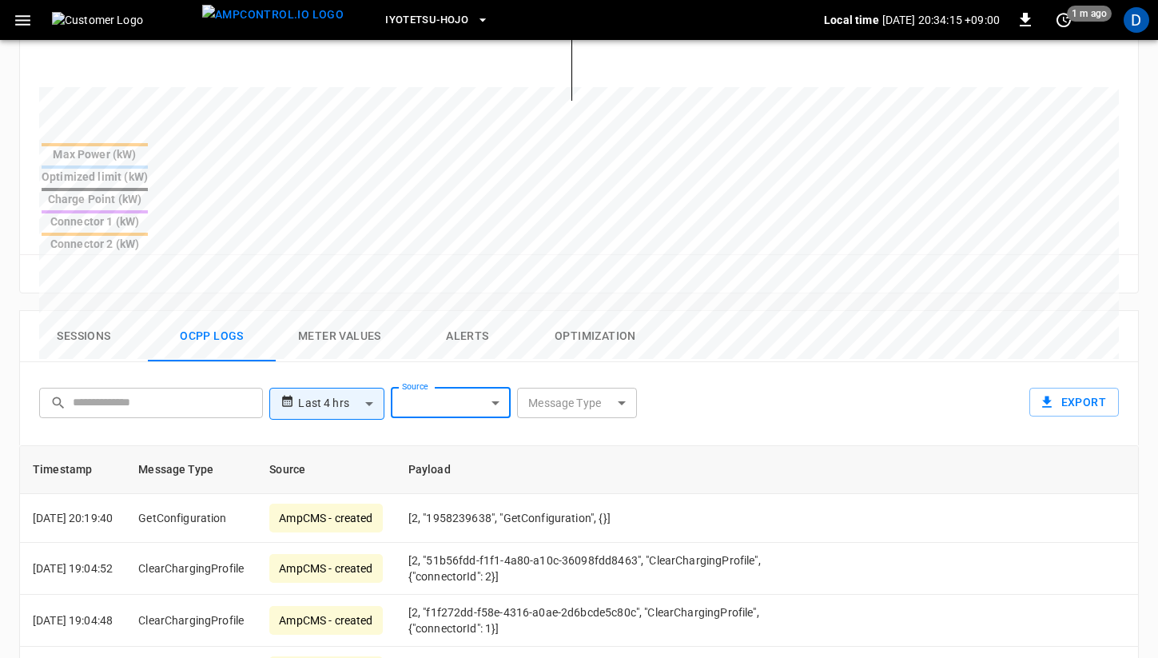
scroll to position [0, 0]
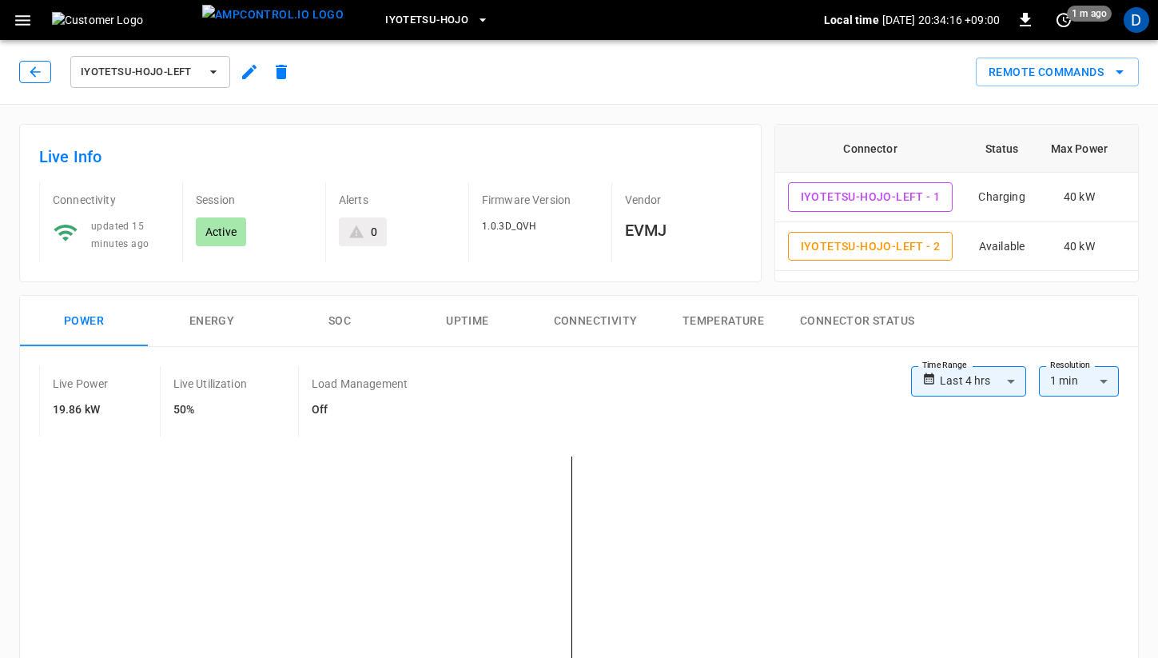
click at [39, 71] on icon "button" at bounding box center [35, 71] width 10 height 10
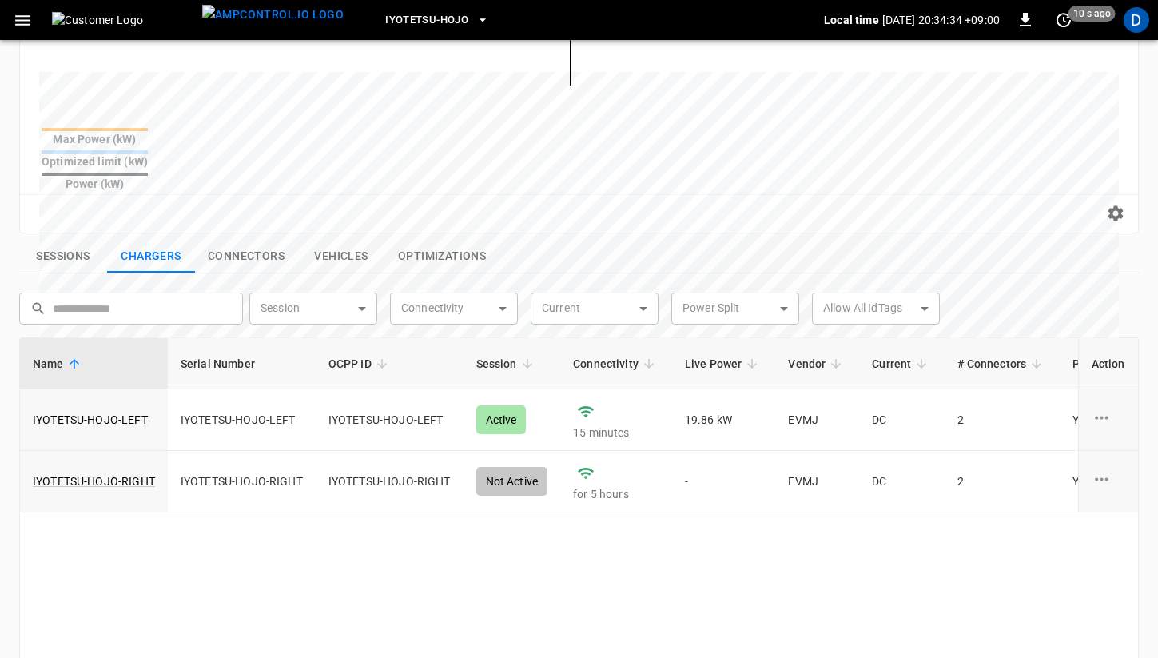
scroll to position [449, 0]
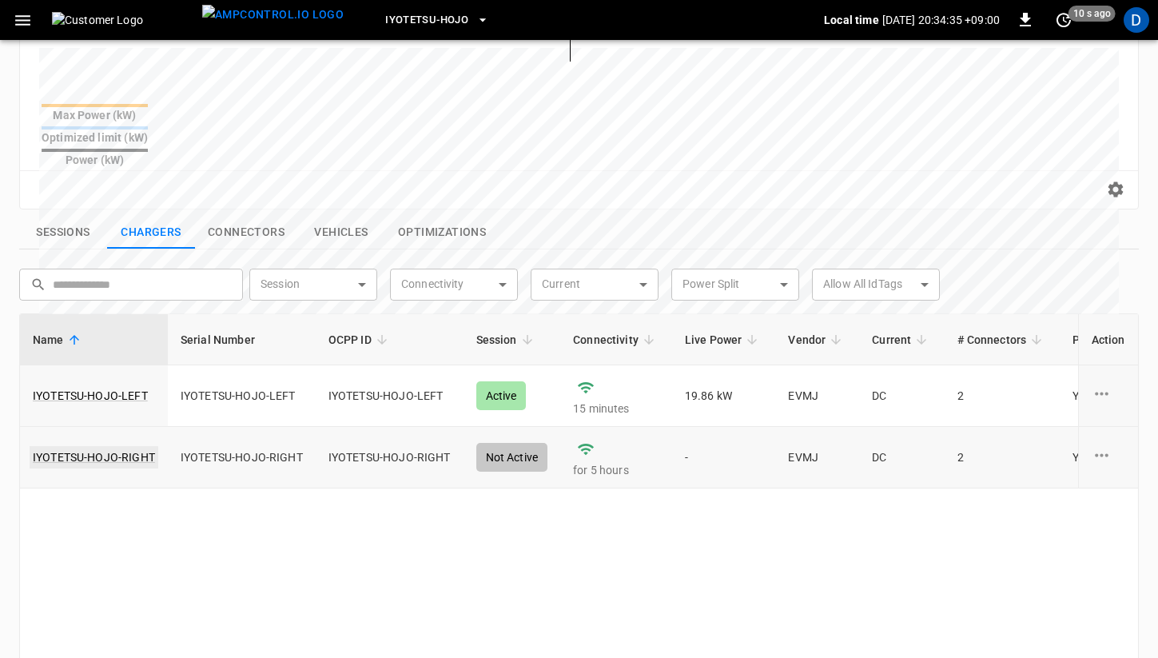
click at [115, 446] on link "IYOTETSU-HOJO-RIGHT" at bounding box center [94, 457] width 129 height 22
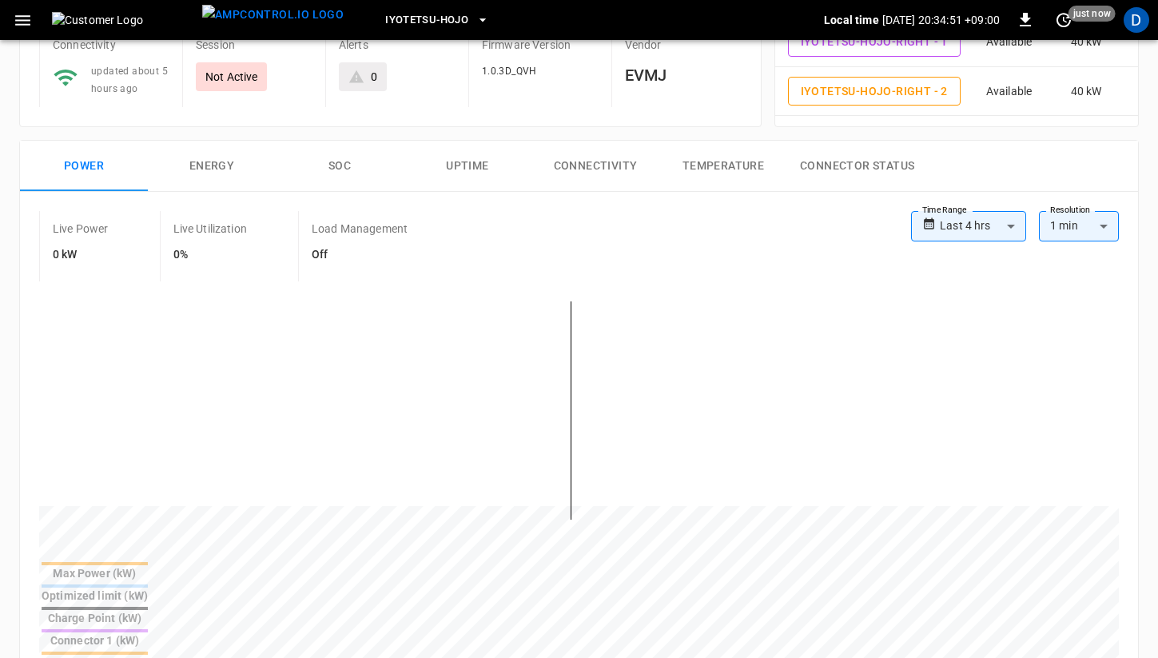
scroll to position [132, 0]
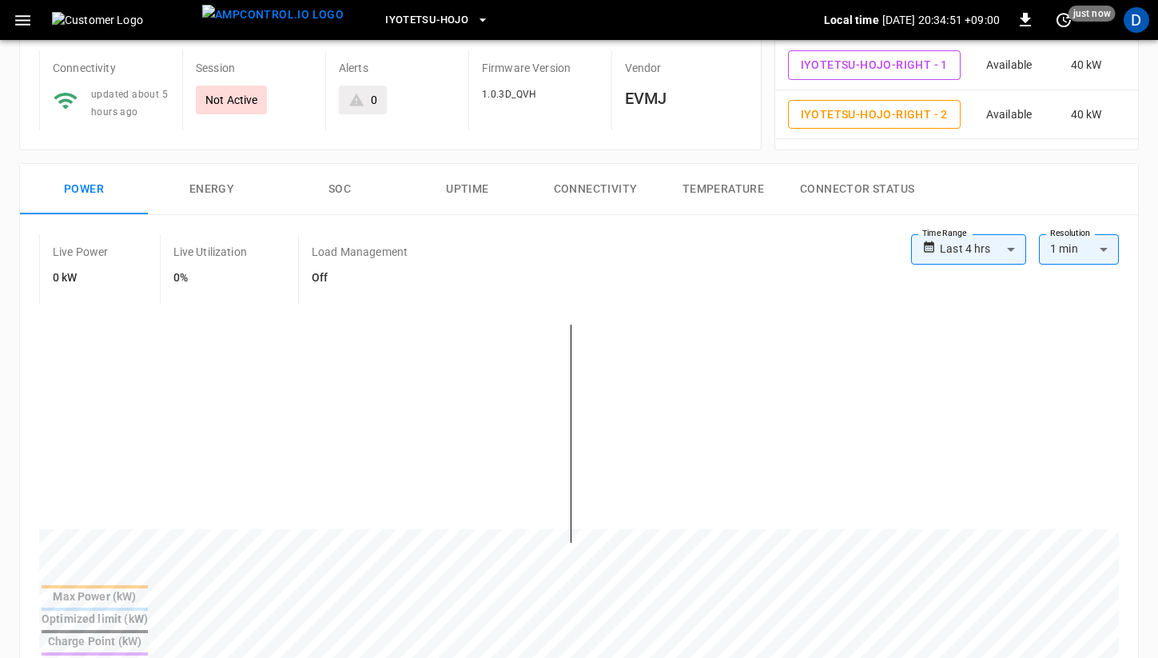
click at [963, 238] on body "**********" at bounding box center [579, 632] width 1158 height 1528
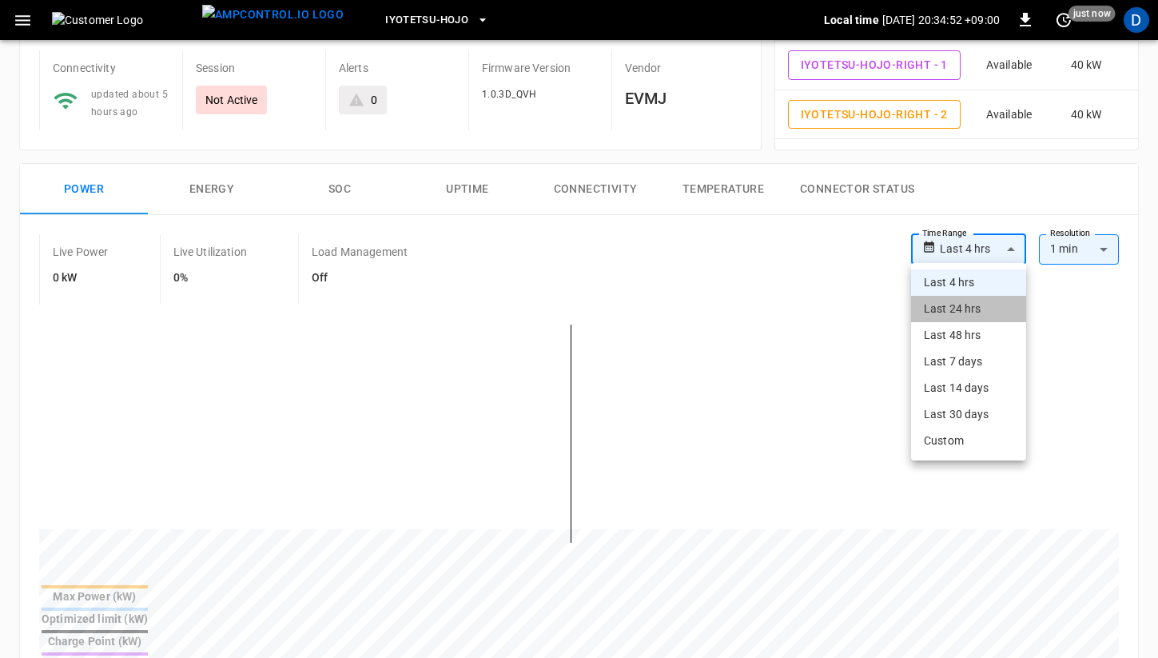
click at [956, 316] on li "Last 24 hrs" at bounding box center [968, 309] width 115 height 26
type input "**********"
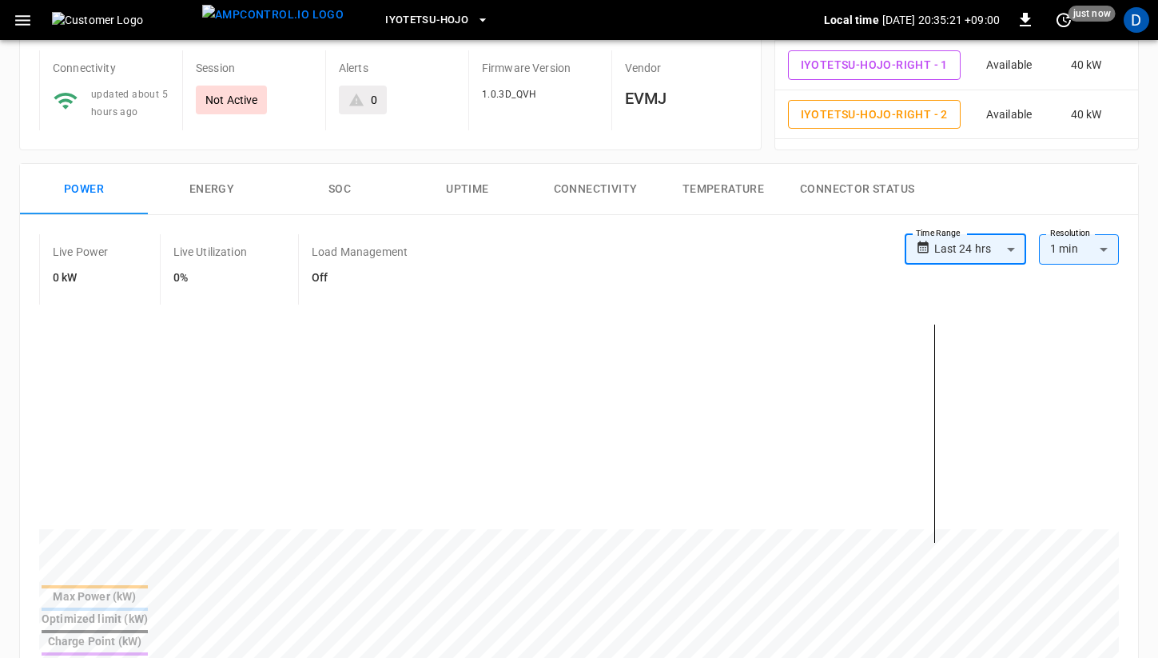
click at [850, 185] on button "Connector Status" at bounding box center [858, 189] width 140 height 51
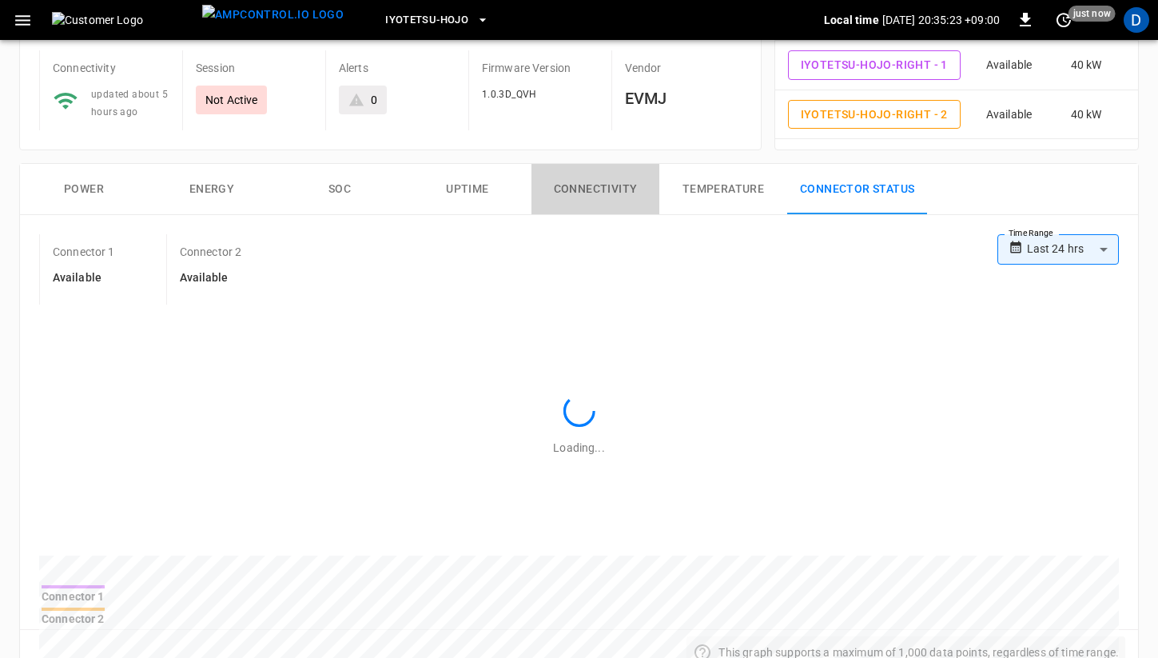
click at [607, 191] on button "Connectivity" at bounding box center [596, 189] width 128 height 51
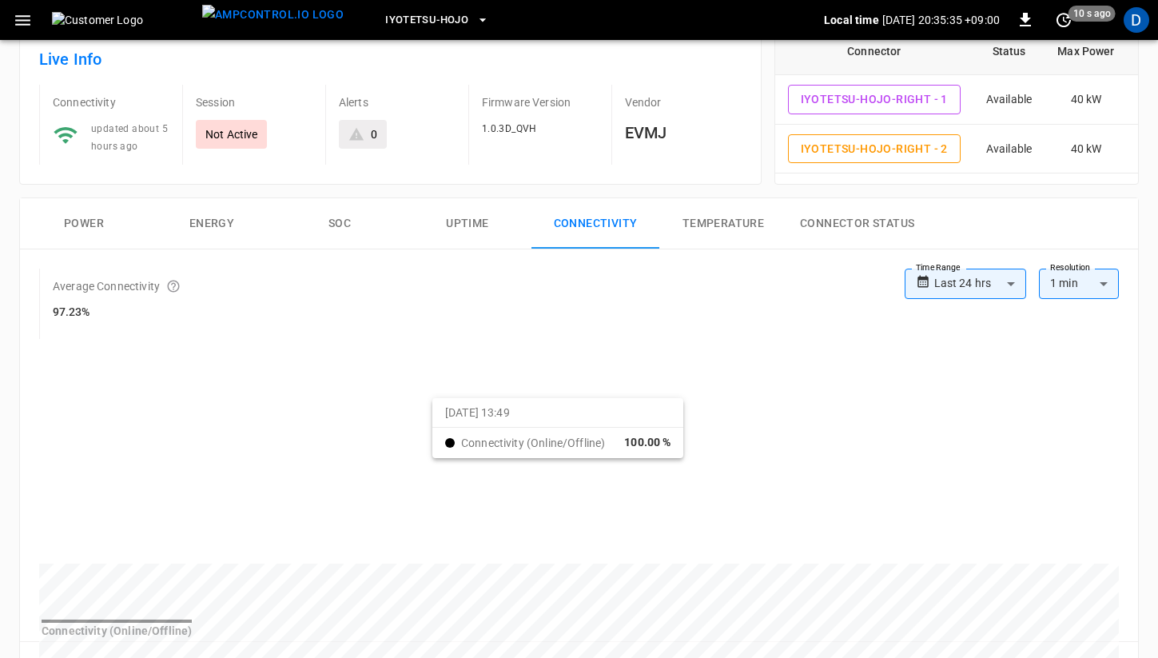
scroll to position [62, 0]
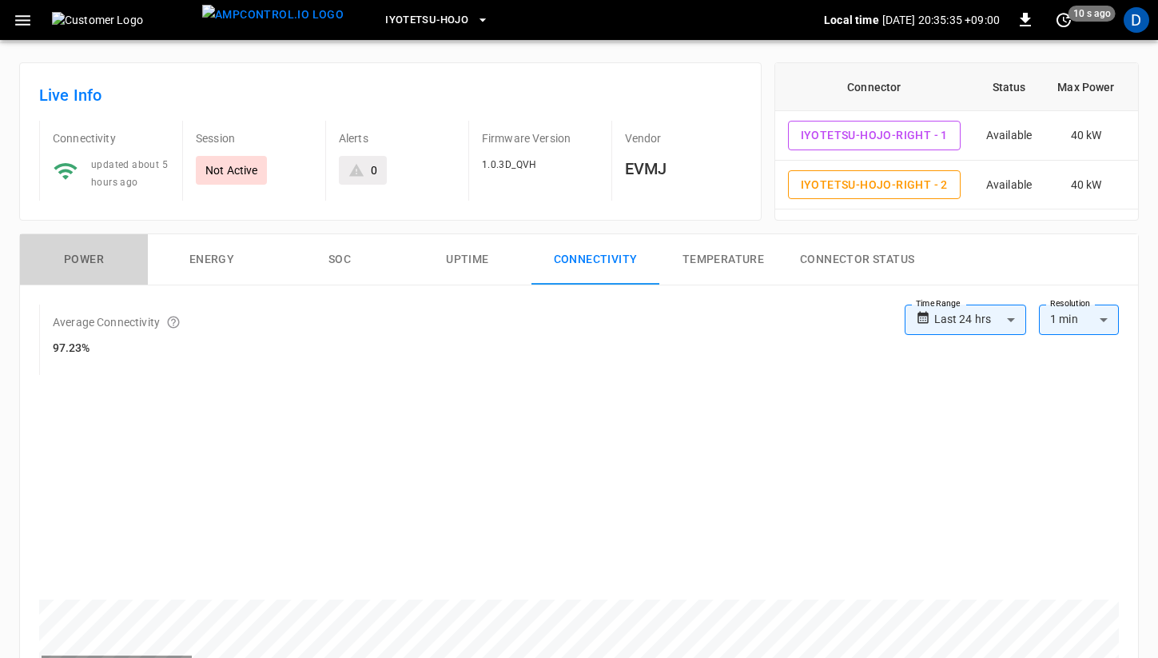
click at [98, 260] on button "Power" at bounding box center [84, 259] width 128 height 51
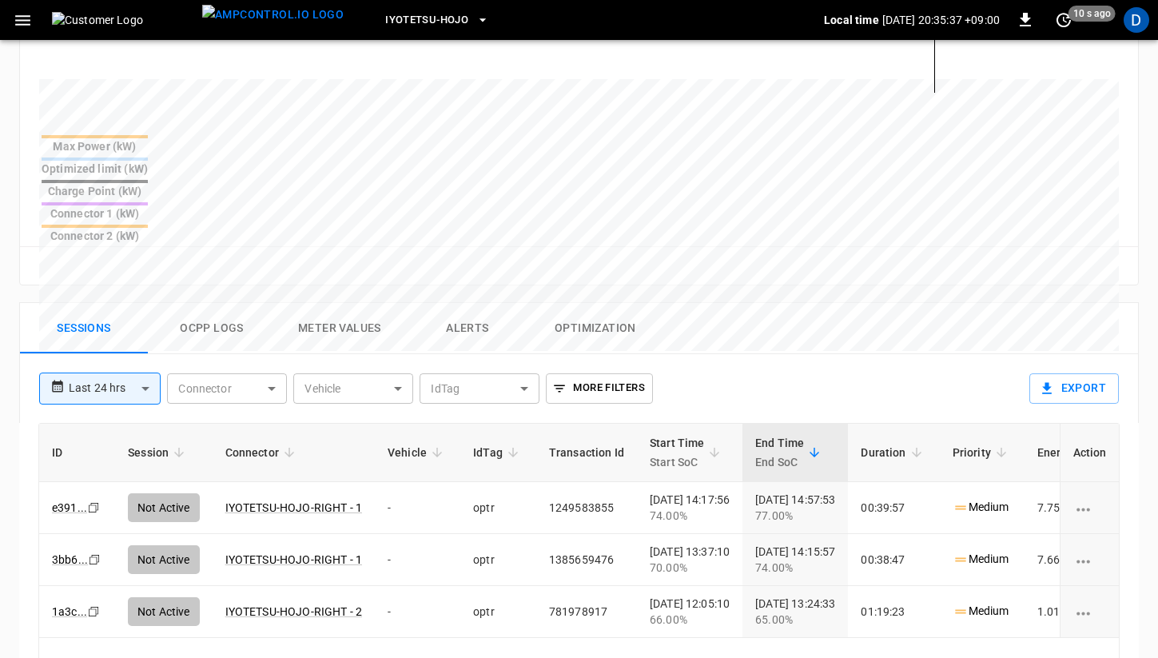
scroll to position [605, 0]
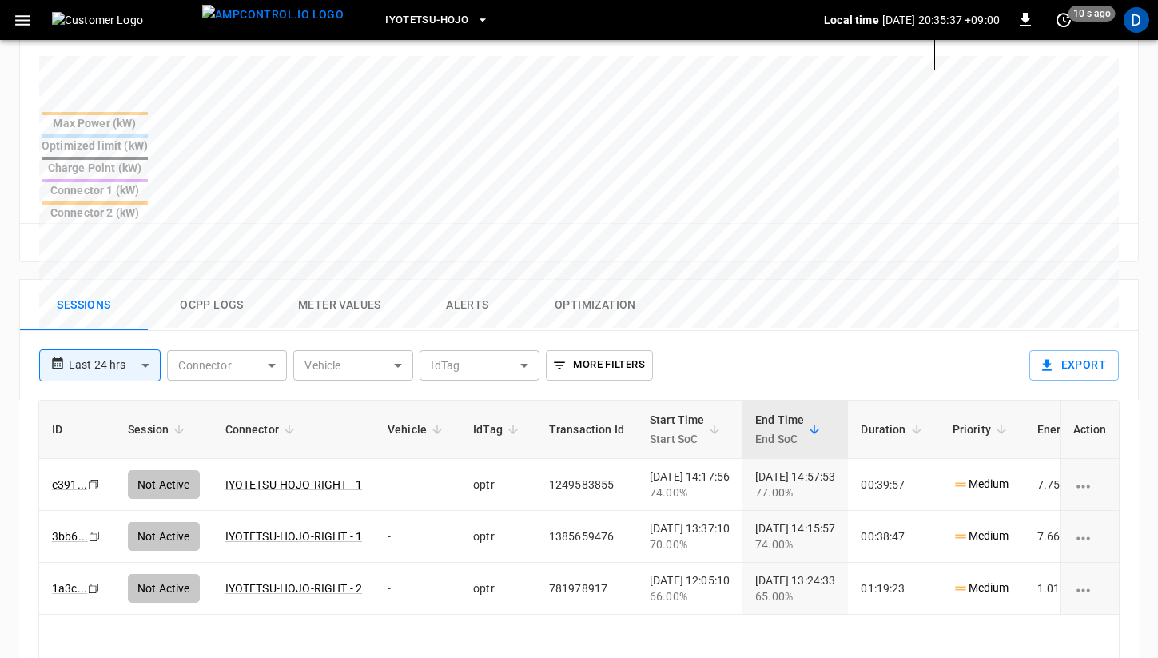
click at [222, 280] on button "Ocpp logs" at bounding box center [212, 305] width 128 height 51
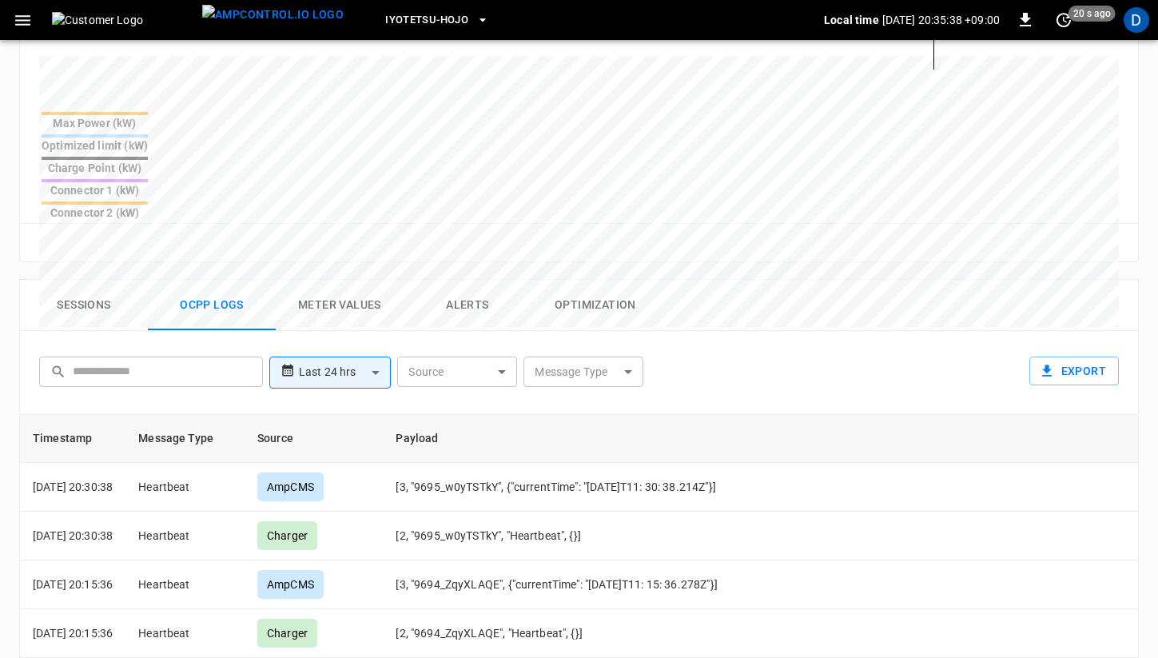
click at [336, 293] on body "**********" at bounding box center [579, 166] width 1158 height 1542
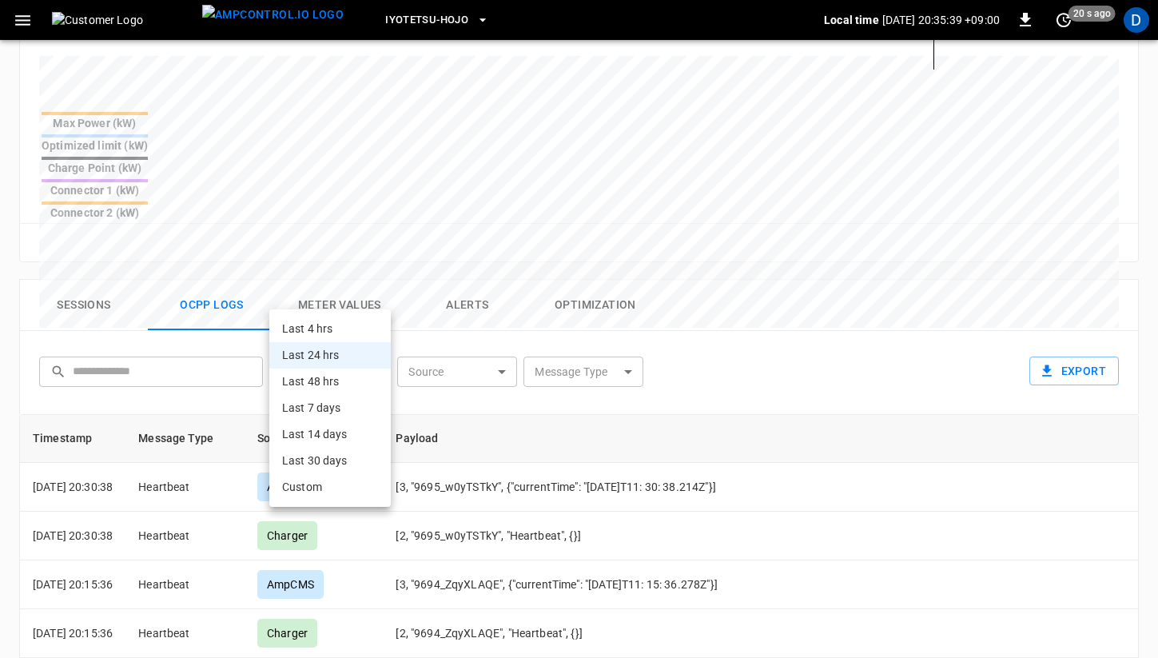
click at [449, 255] on div at bounding box center [579, 329] width 1158 height 658
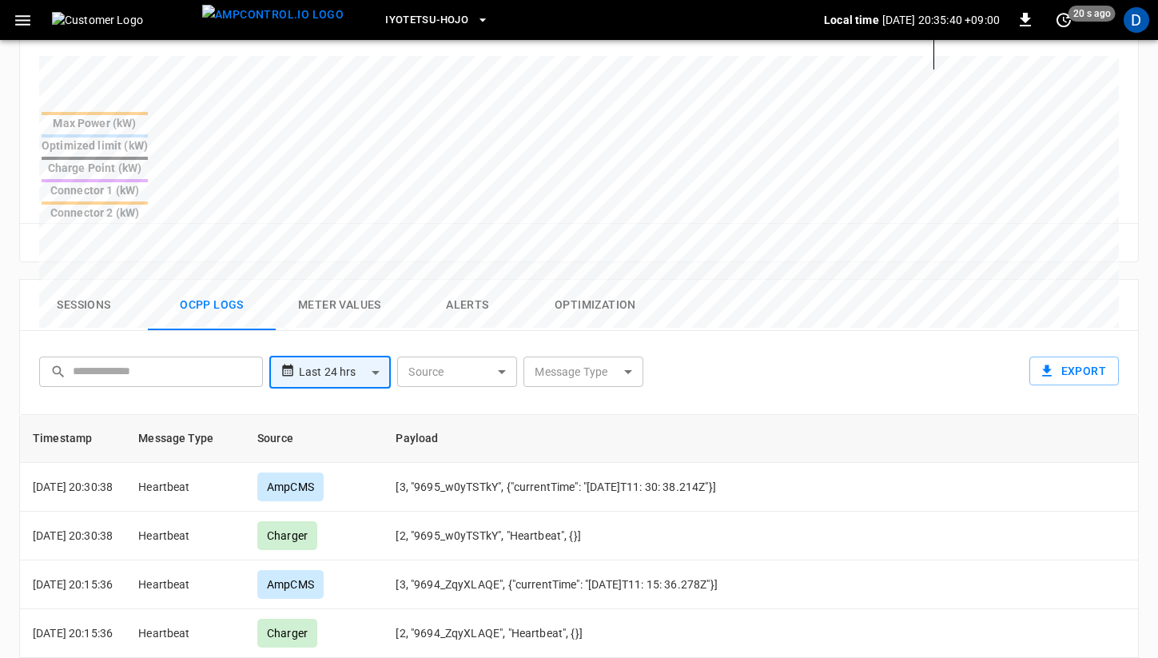
click at [472, 297] on body "**********" at bounding box center [579, 166] width 1158 height 1542
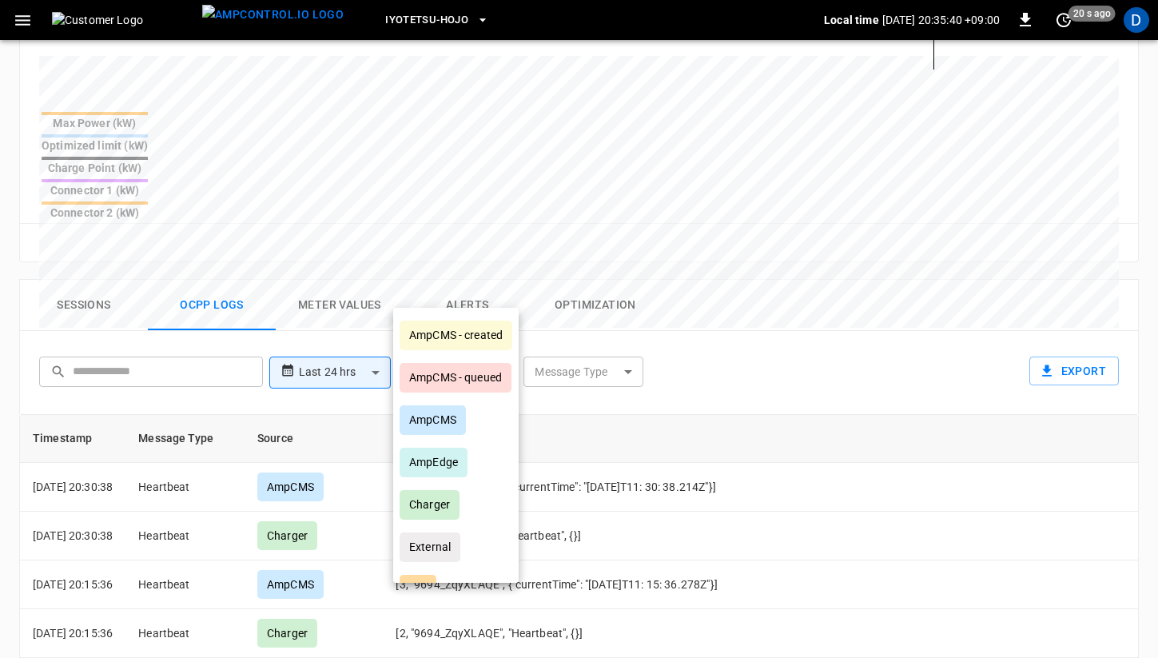
click at [472, 329] on div "AmpCMS - created" at bounding box center [456, 336] width 113 height 30
type input "**********"
click at [768, 252] on div at bounding box center [579, 329] width 1158 height 658
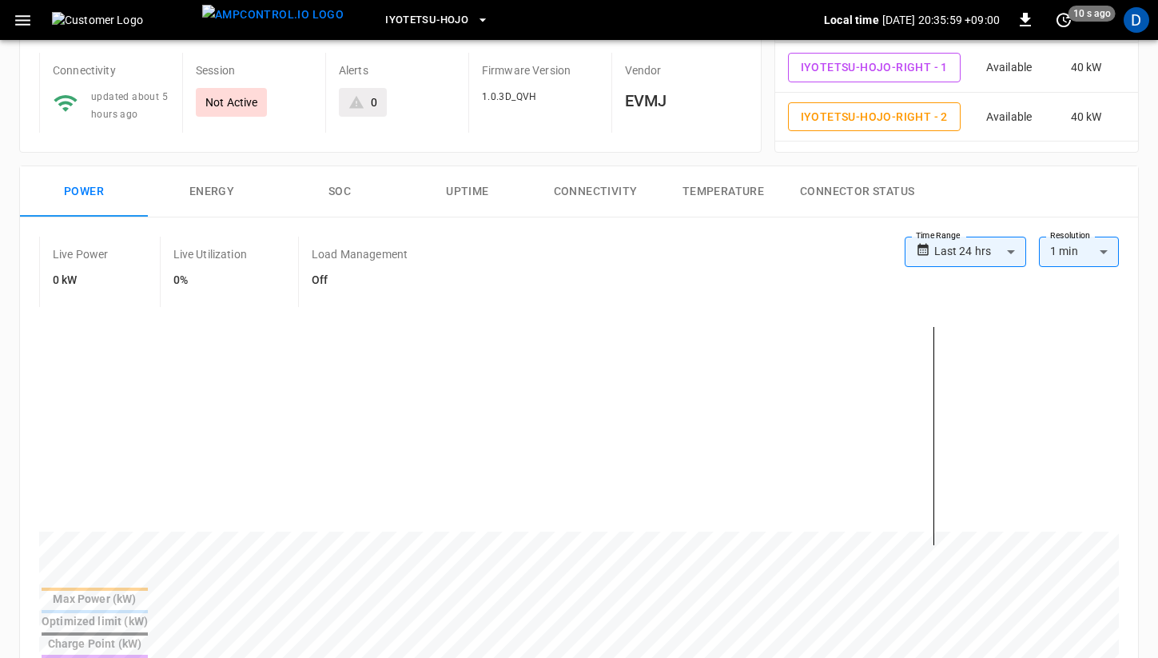
scroll to position [90, 0]
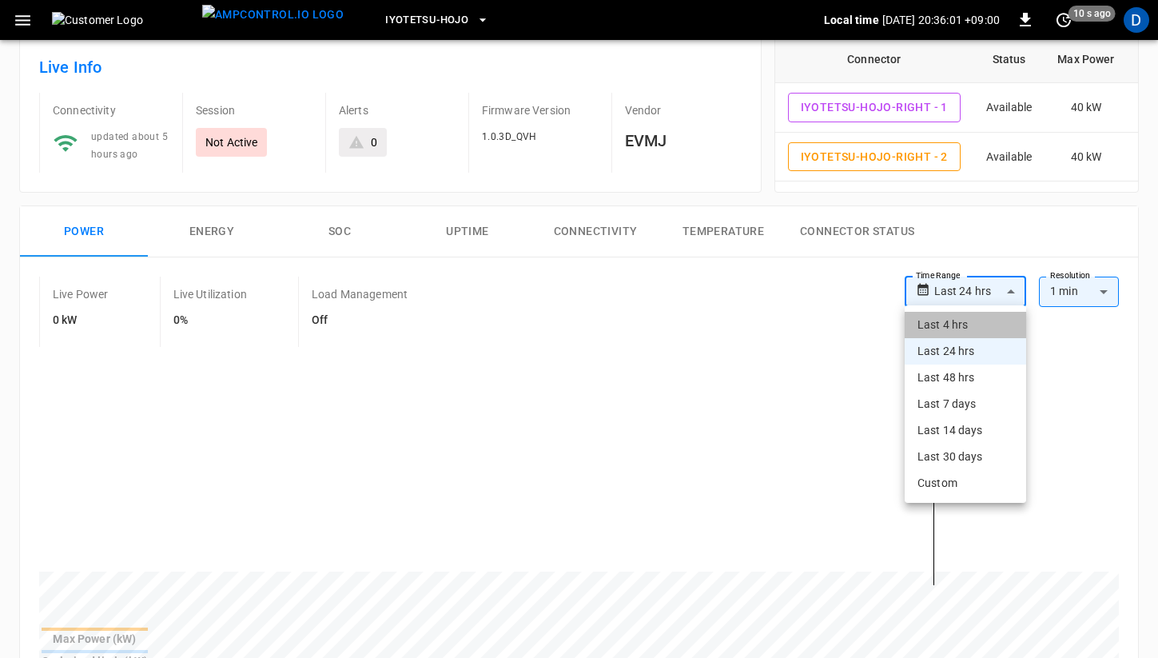
click at [959, 334] on li "Last 4 hrs" at bounding box center [966, 325] width 122 height 26
type input "**********"
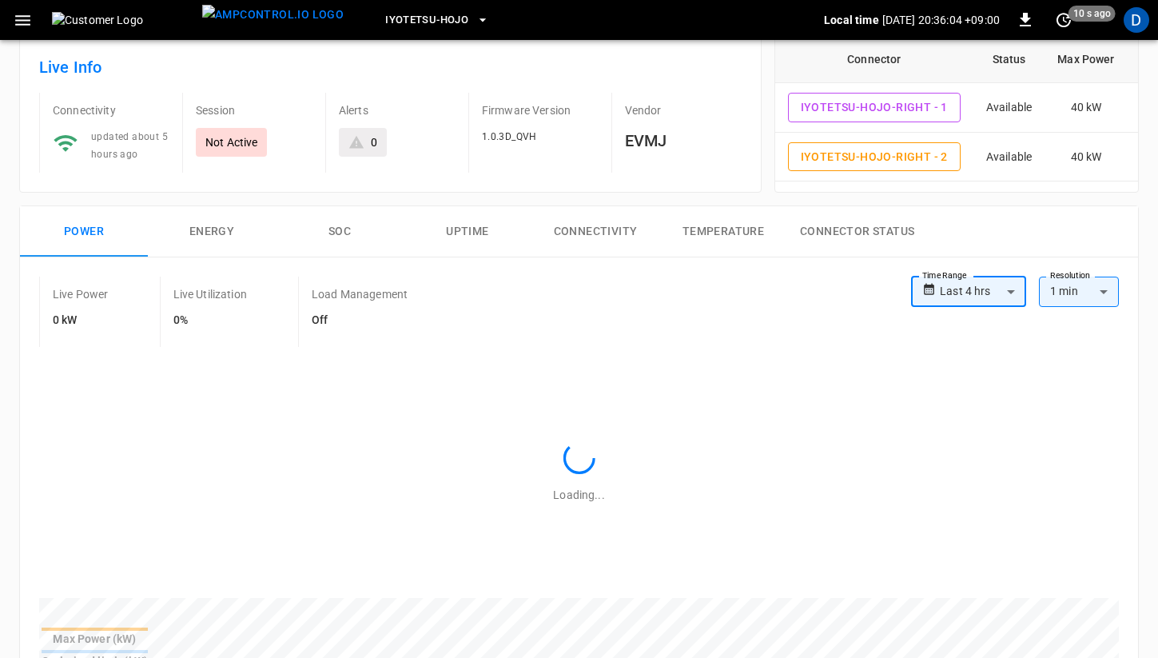
click at [392, 3] on div "Iyotetsu-Hojo" at bounding box center [591, 21] width 468 height 38
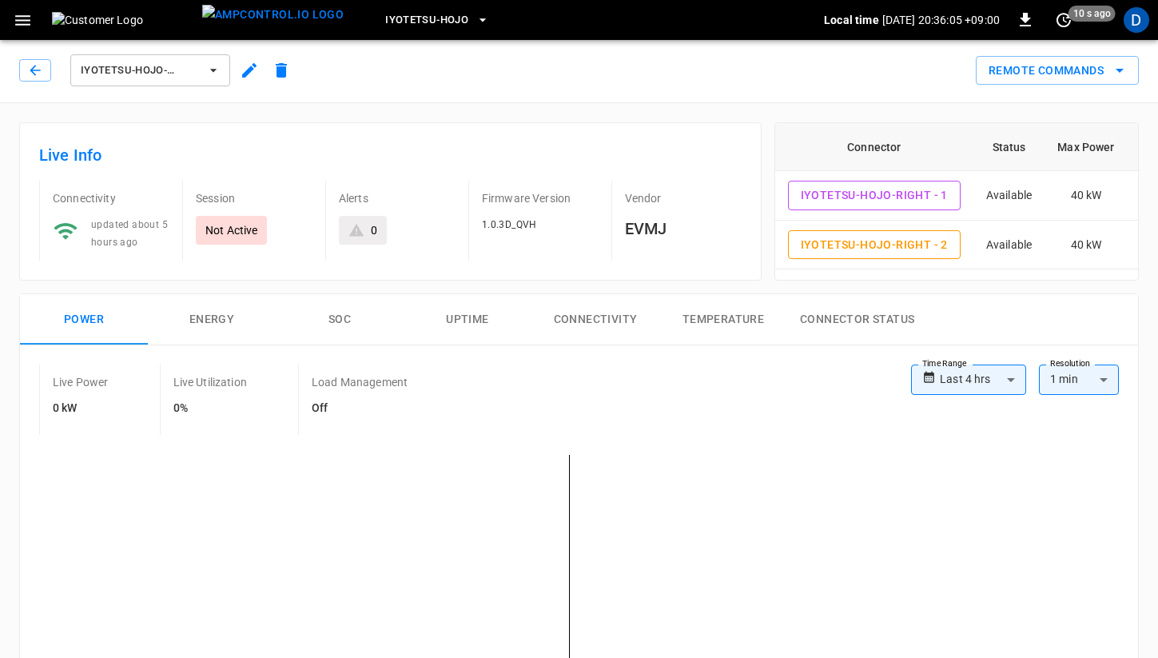
scroll to position [0, 0]
click at [596, 325] on button "Connectivity" at bounding box center [596, 321] width 128 height 51
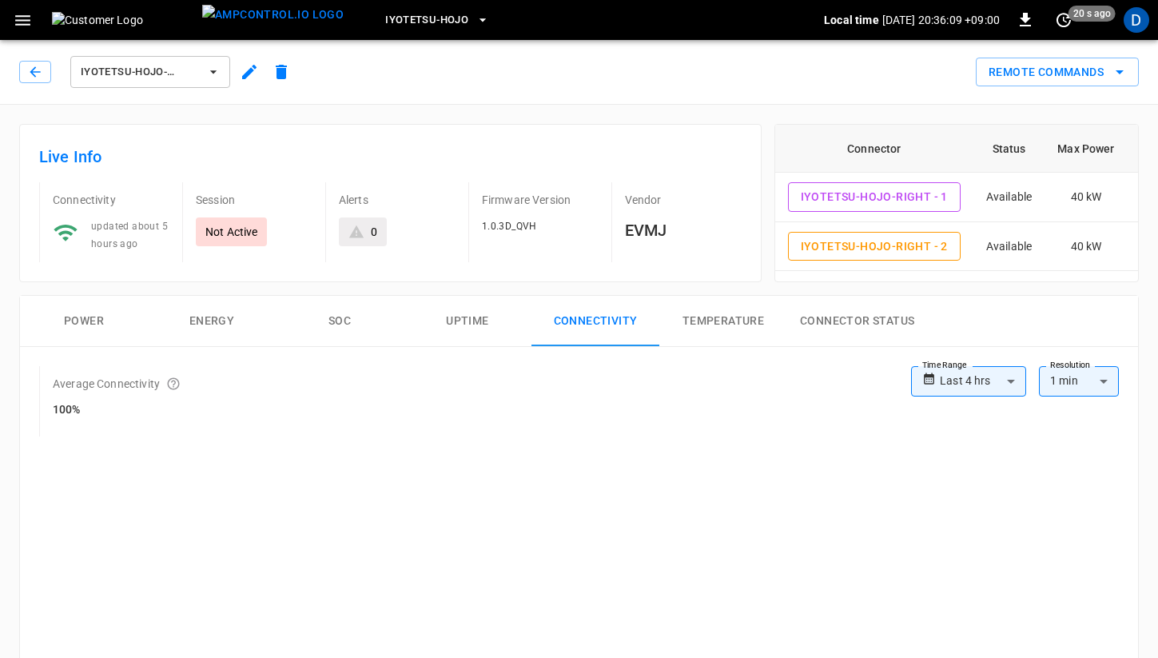
scroll to position [93, 0]
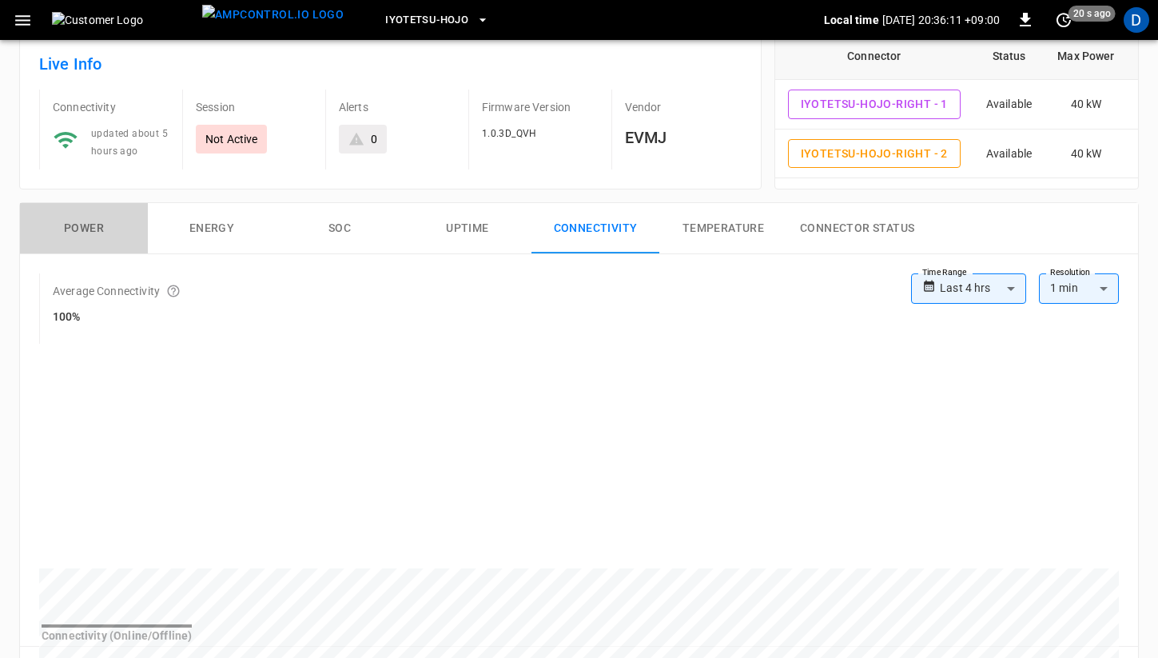
click at [111, 206] on button "Power" at bounding box center [84, 228] width 128 height 51
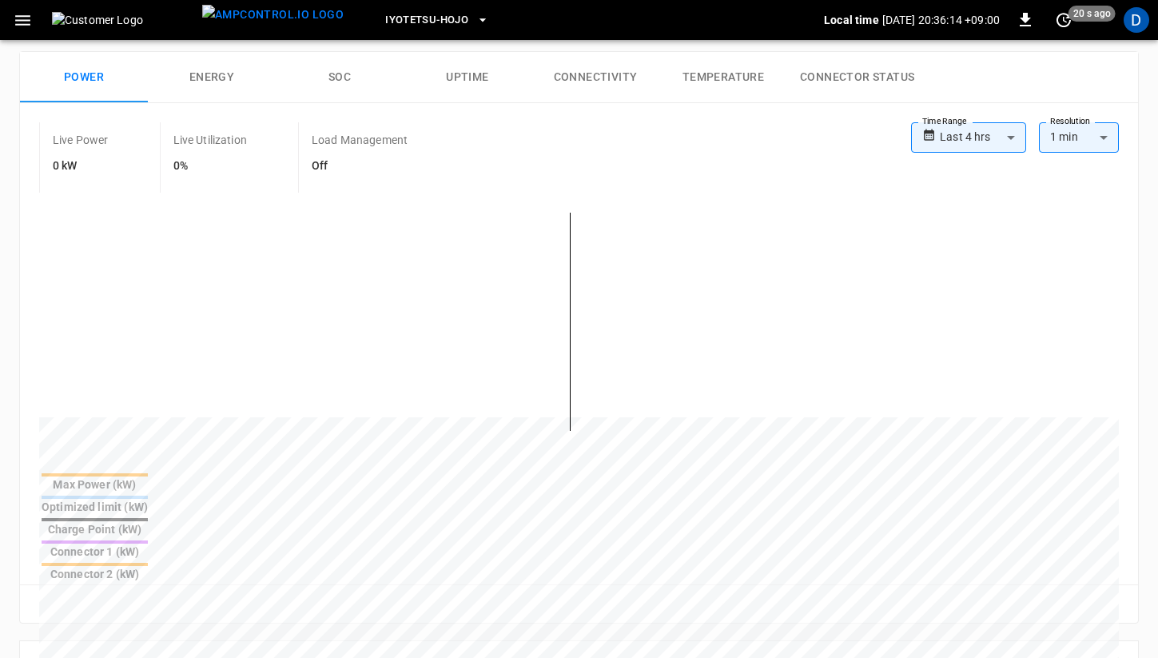
scroll to position [241, 0]
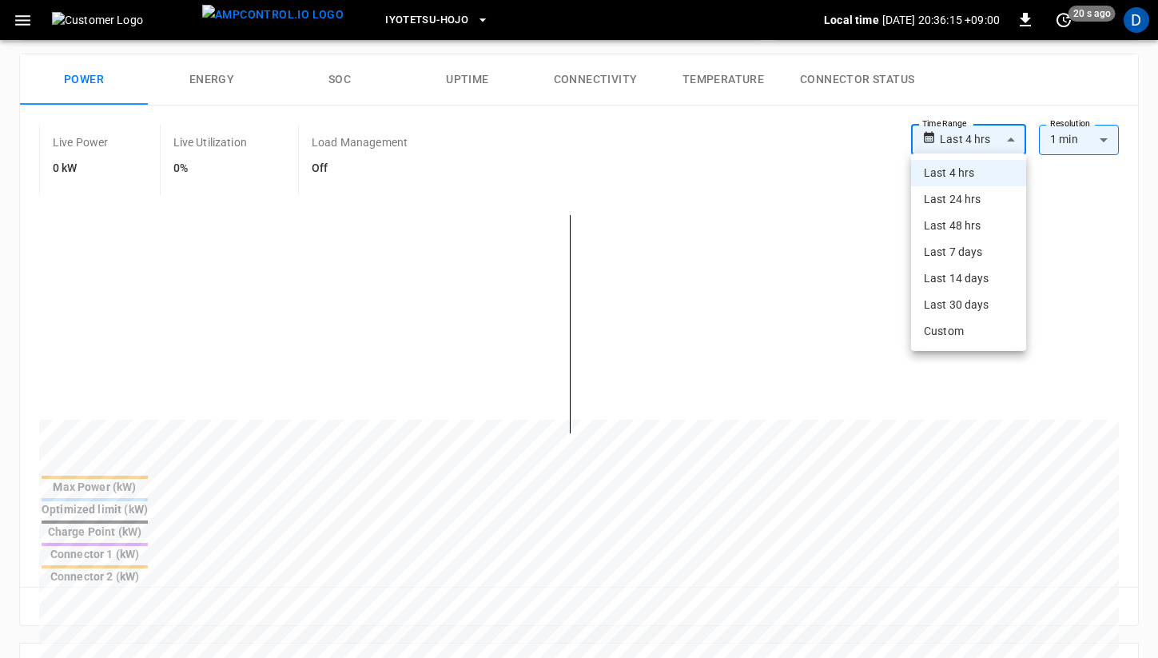
click at [999, 135] on body "**********" at bounding box center [579, 530] width 1158 height 1542
click at [955, 190] on li "Last 24 hrs" at bounding box center [968, 199] width 115 height 26
type input "**********"
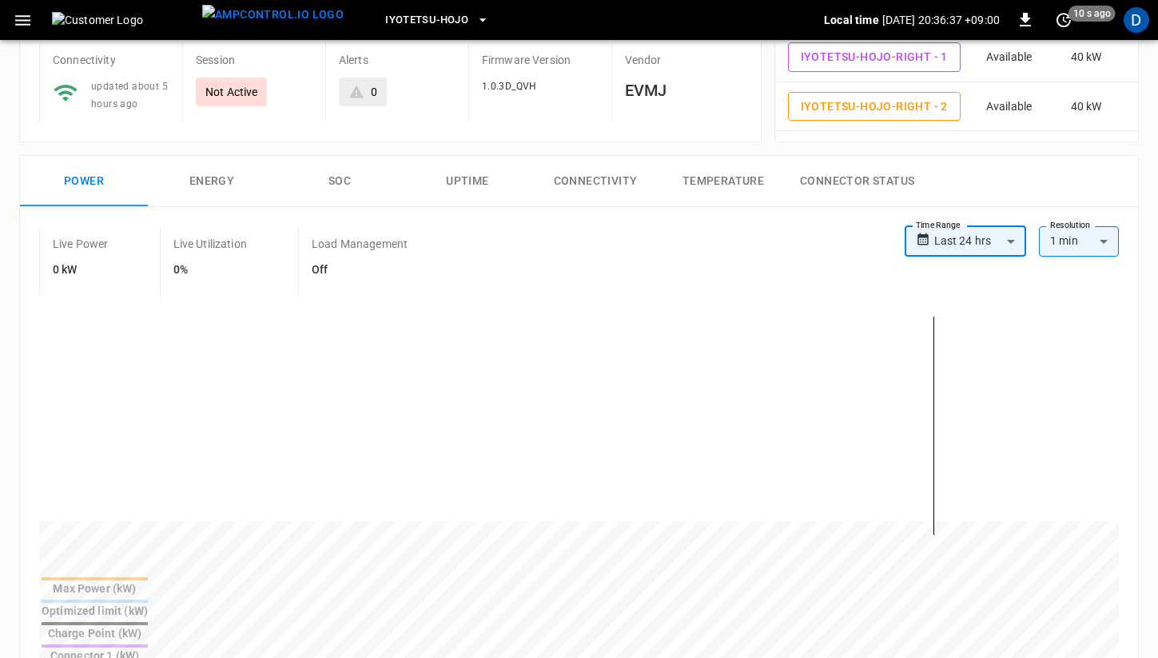
scroll to position [0, 0]
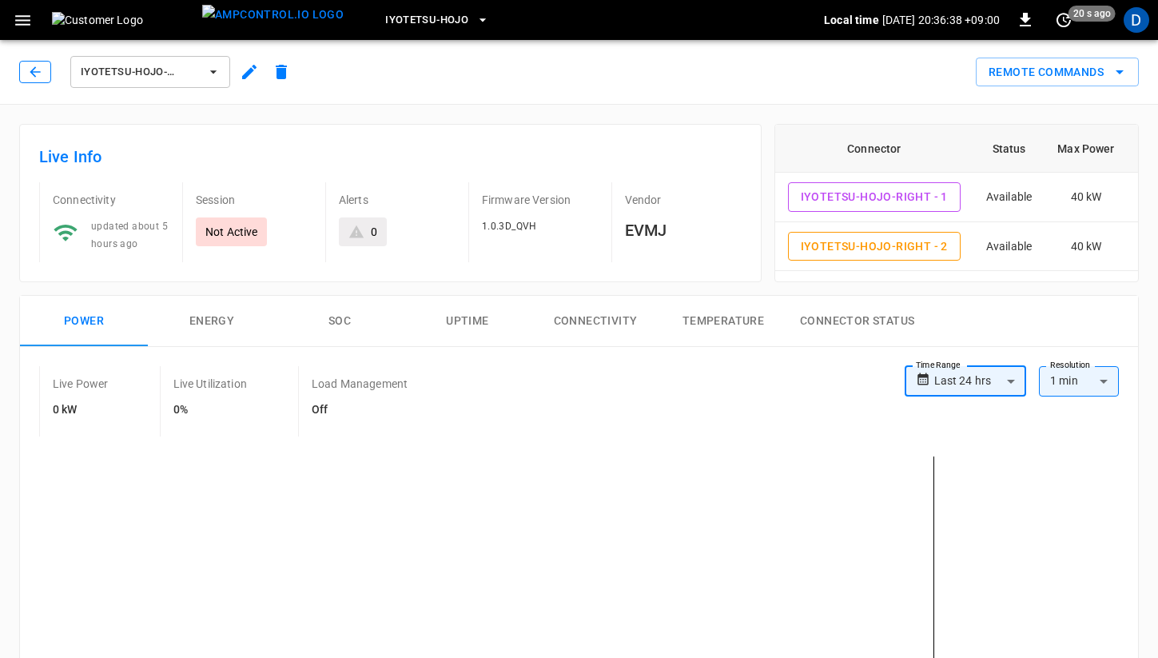
click at [43, 65] on button "button" at bounding box center [35, 72] width 32 height 22
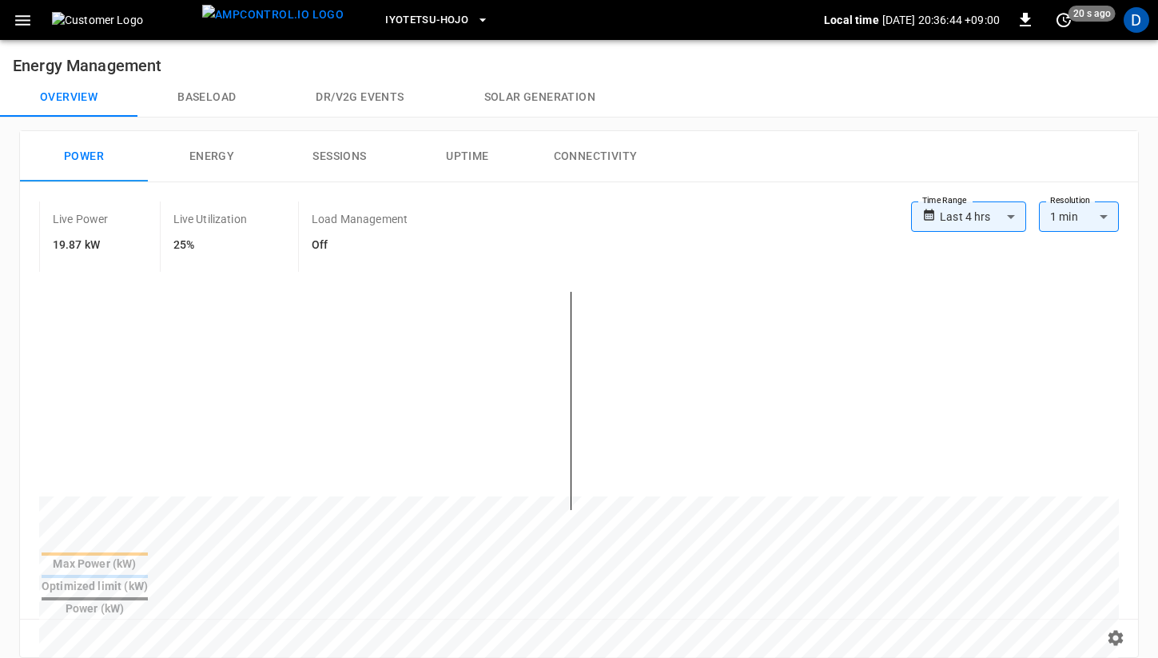
click at [986, 222] on body "**********" at bounding box center [579, 639] width 1158 height 1278
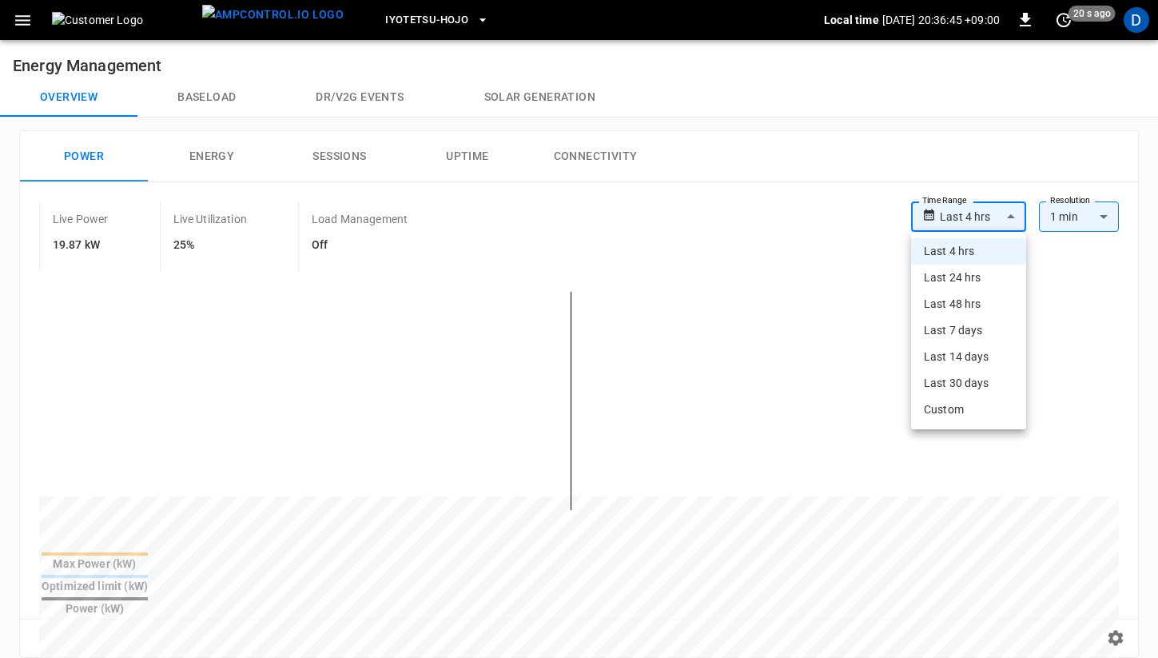
click at [822, 209] on div at bounding box center [579, 329] width 1158 height 658
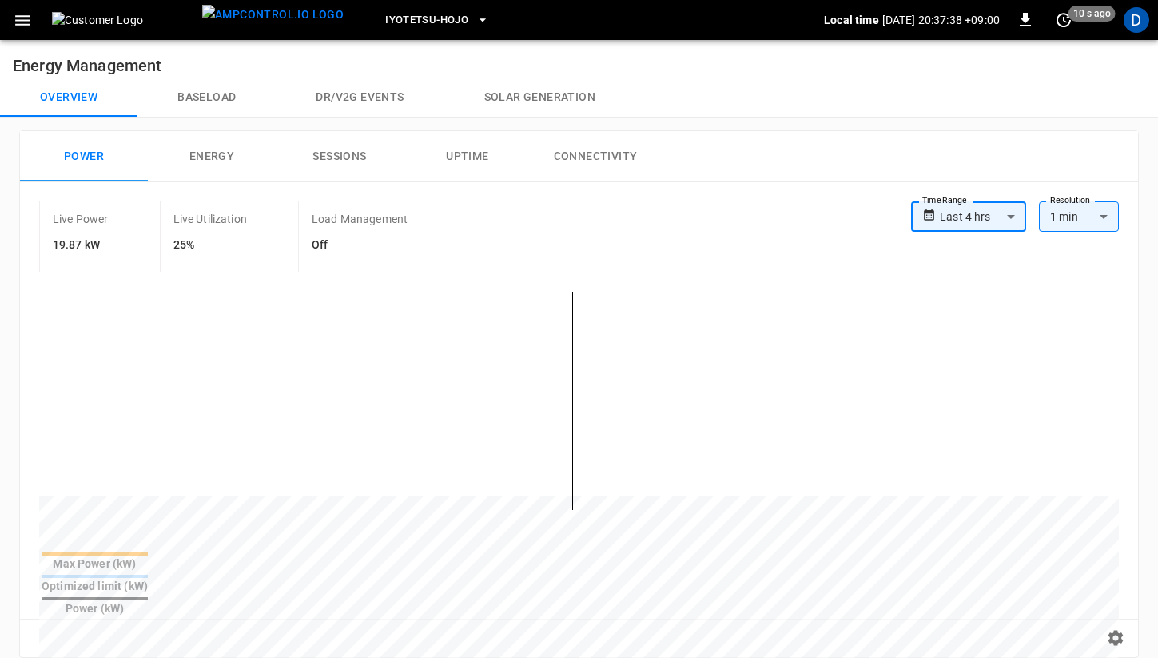
click at [13, 25] on icon "button" at bounding box center [23, 20] width 20 height 20
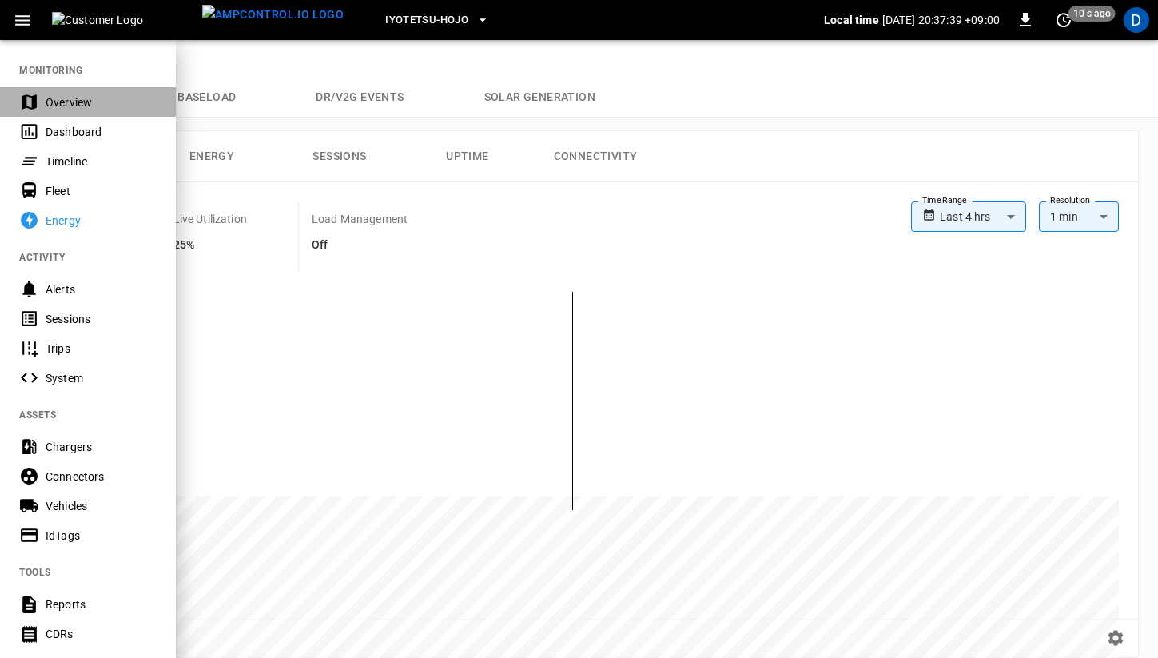
click at [69, 102] on div "Overview" at bounding box center [101, 102] width 111 height 16
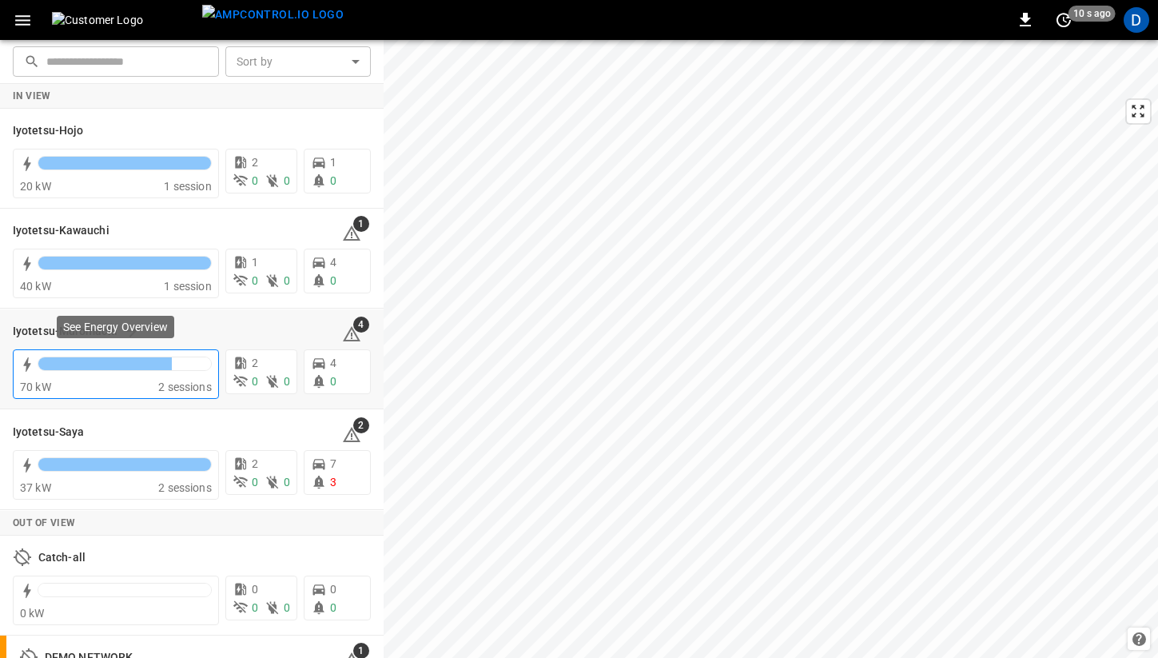
click at [110, 367] on div at bounding box center [105, 363] width 134 height 13
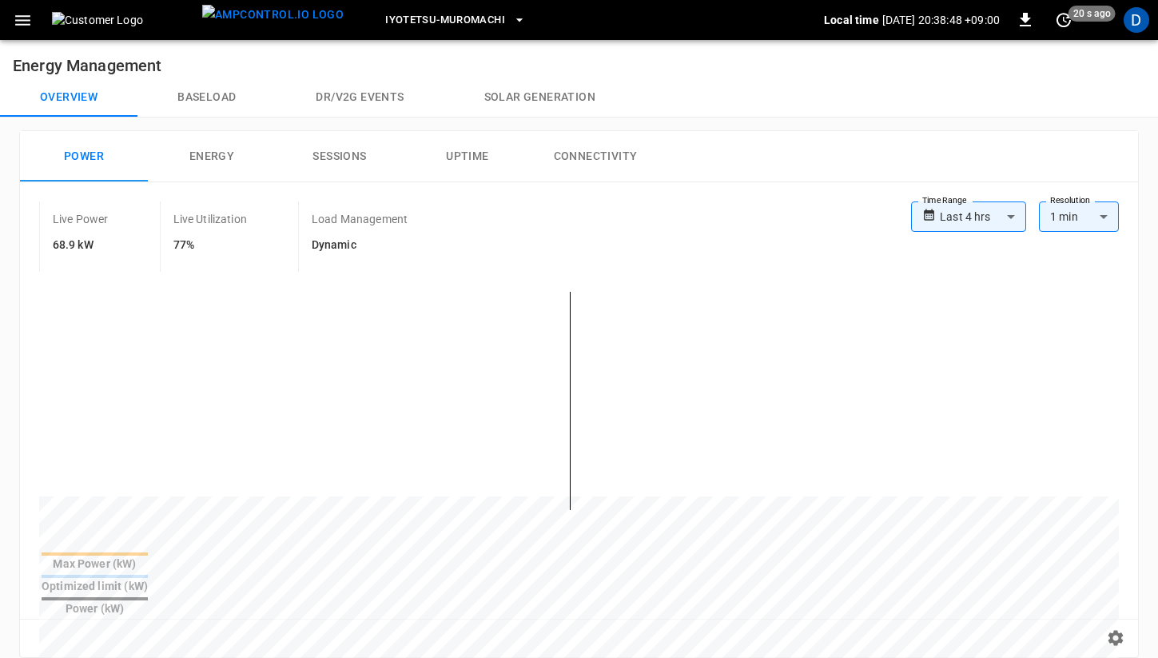
click at [222, 94] on button "Baseload" at bounding box center [207, 97] width 138 height 38
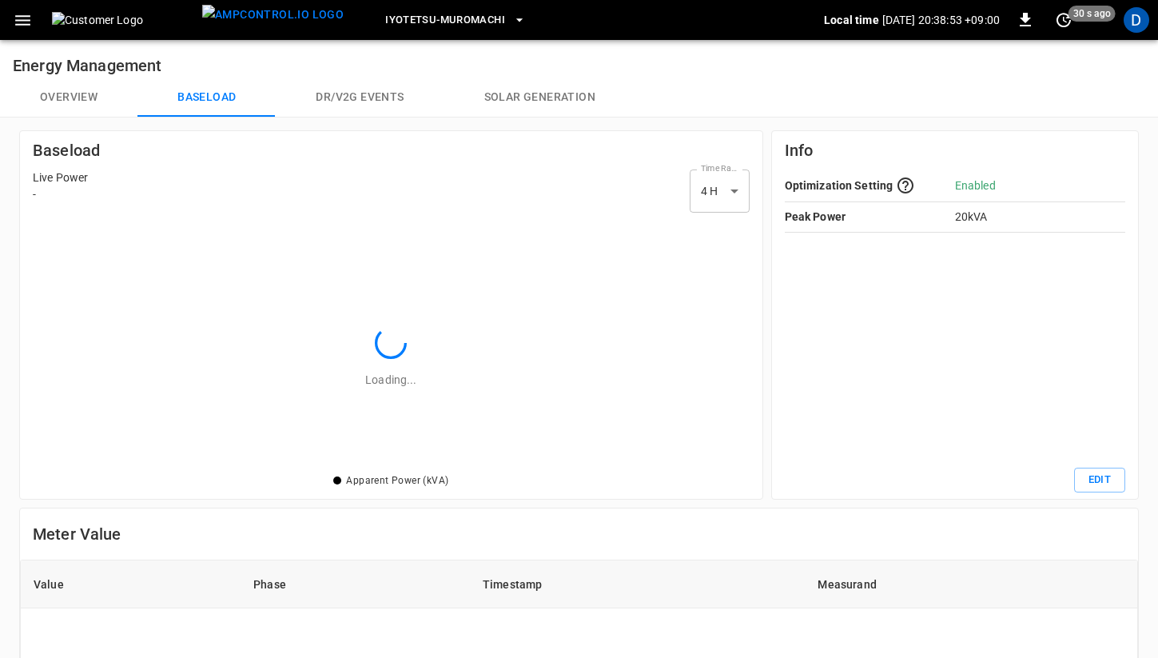
scroll to position [232, 698]
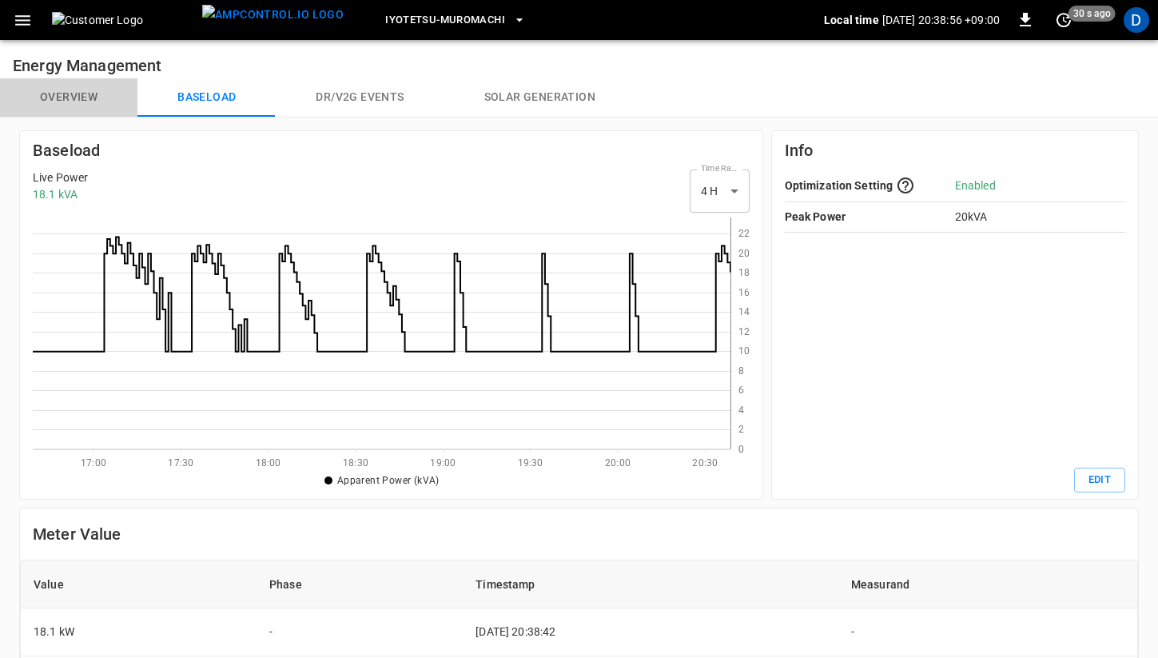
click at [75, 94] on button "Overview" at bounding box center [69, 97] width 138 height 38
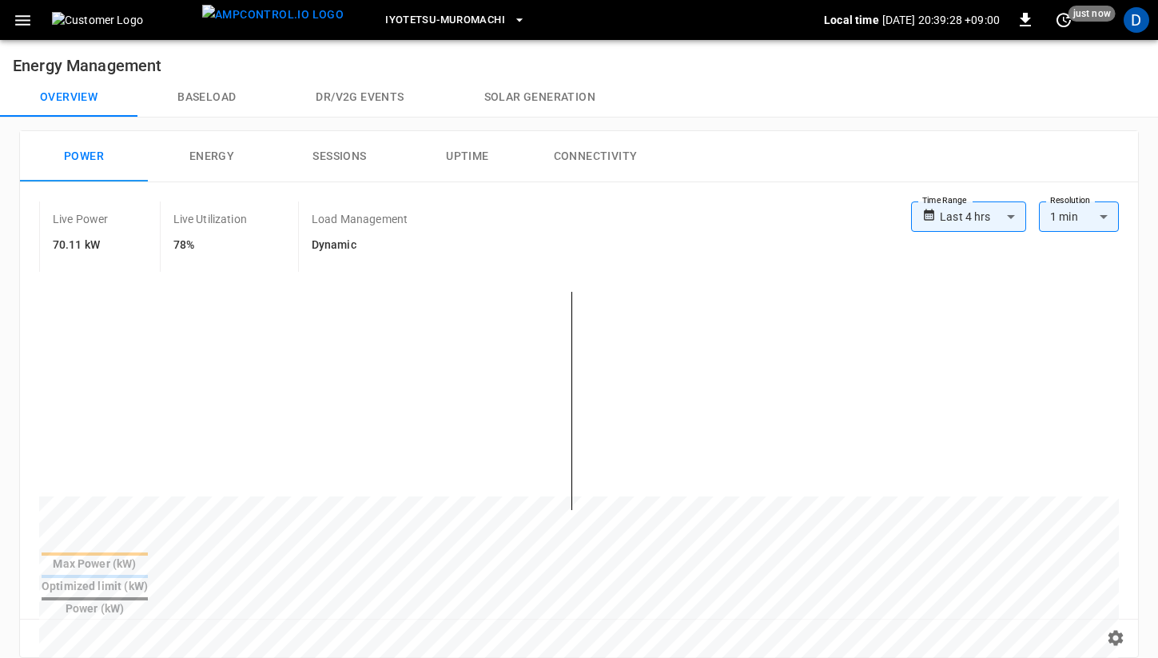
click at [16, 18] on icon "button" at bounding box center [23, 20] width 20 height 20
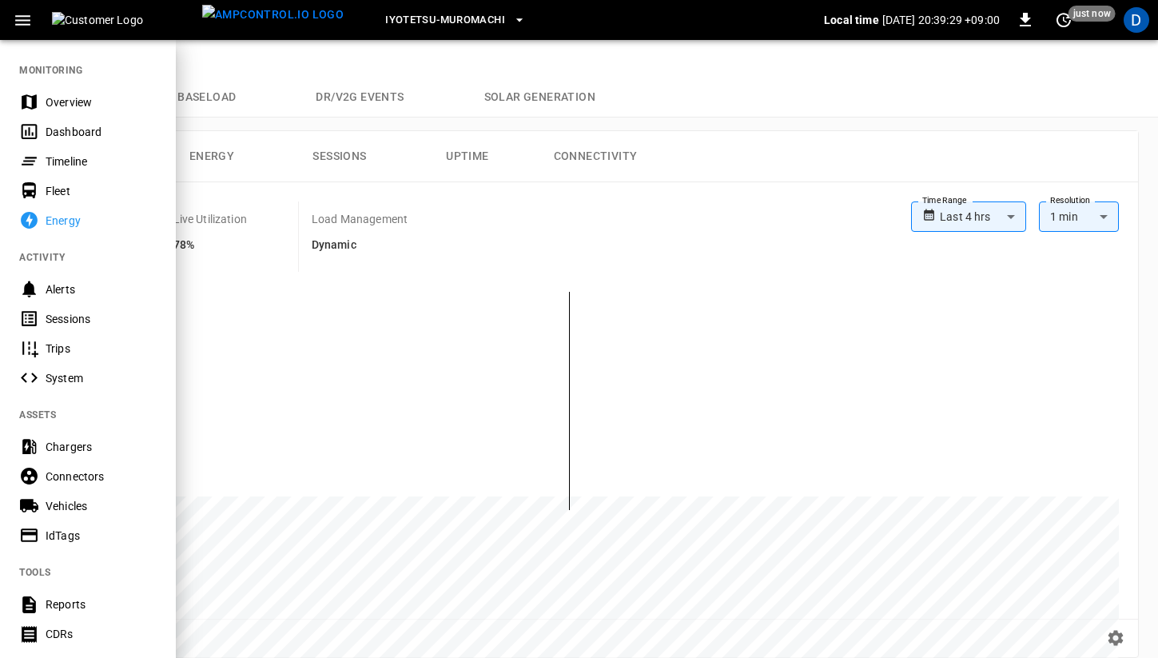
click at [58, 100] on div "Overview" at bounding box center [101, 102] width 111 height 16
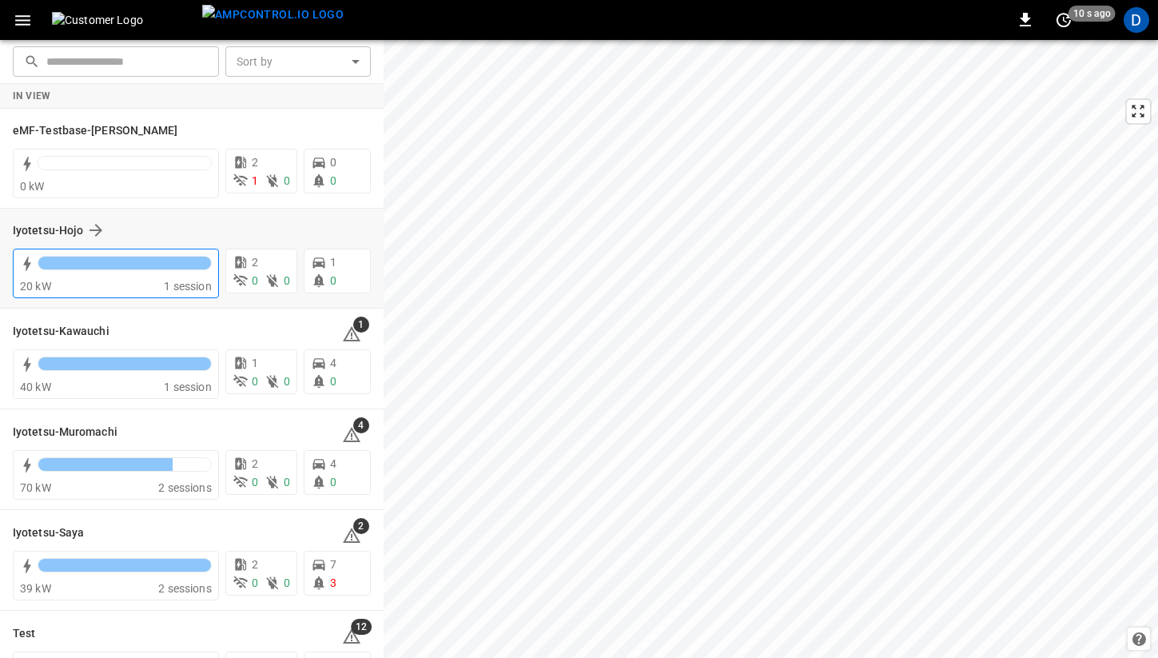
click at [130, 284] on div "20 kW" at bounding box center [92, 286] width 144 height 16
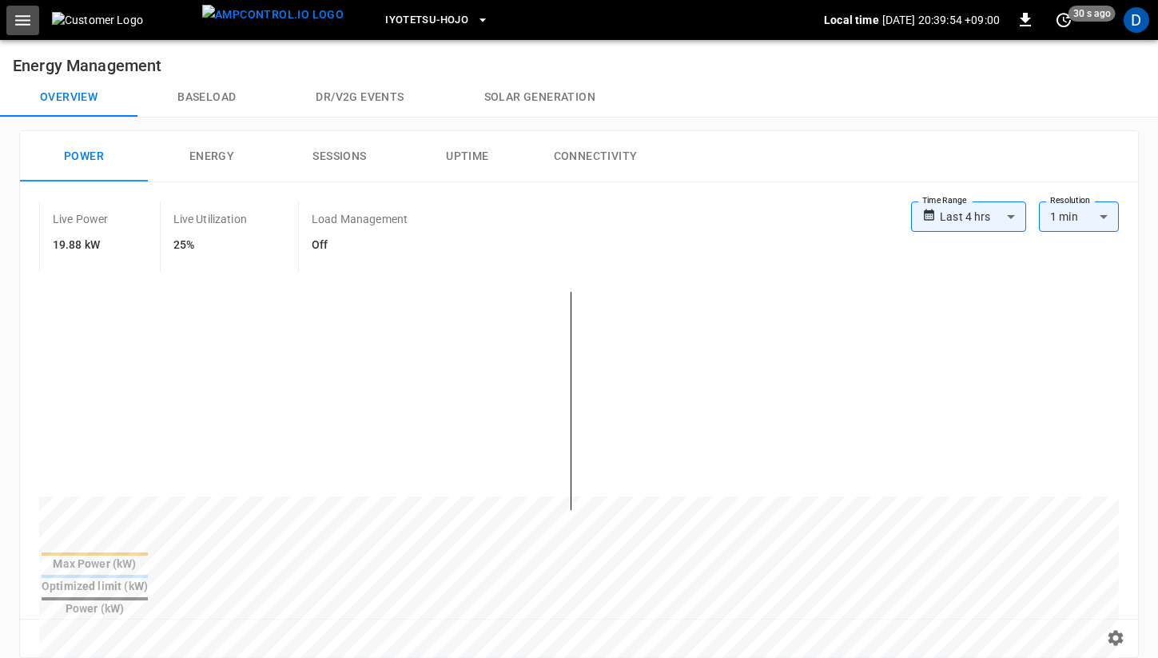
click at [29, 24] on icon "button" at bounding box center [23, 20] width 20 height 20
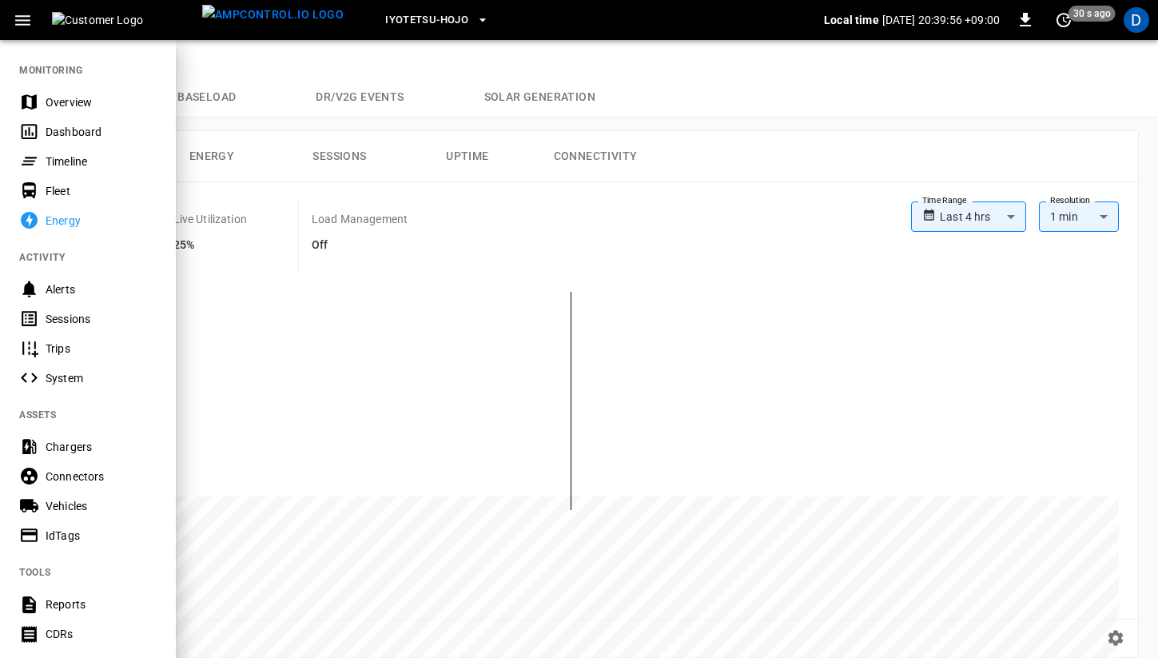
click at [505, 232] on div at bounding box center [579, 329] width 1158 height 658
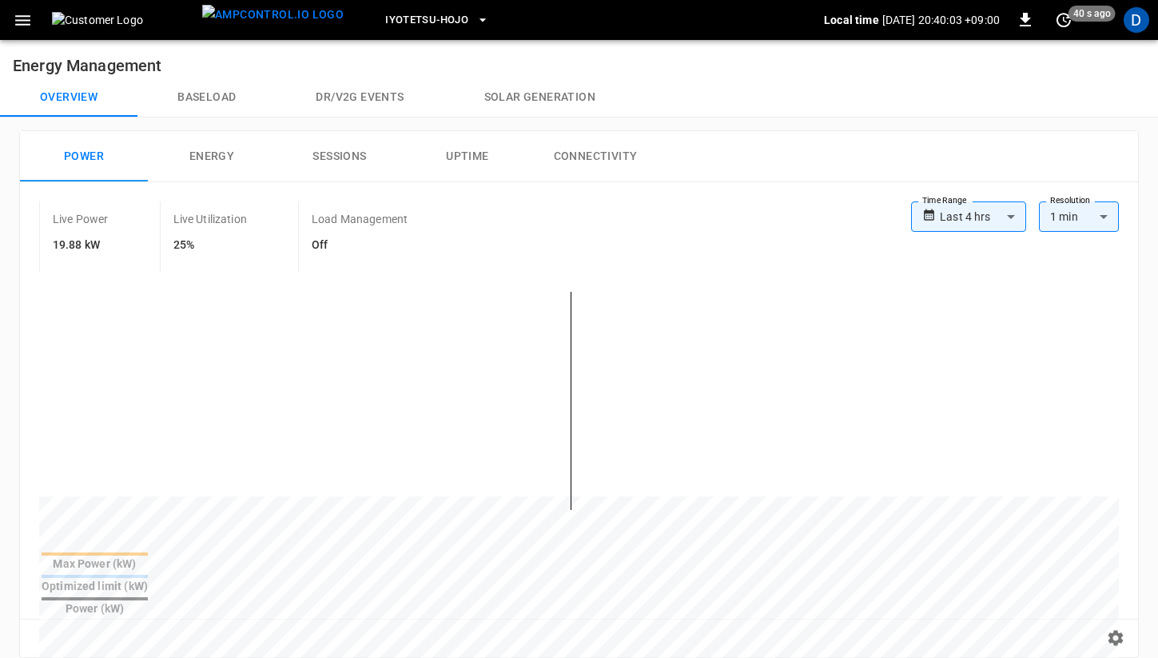
click at [624, 152] on button "Connectivity" at bounding box center [596, 156] width 128 height 51
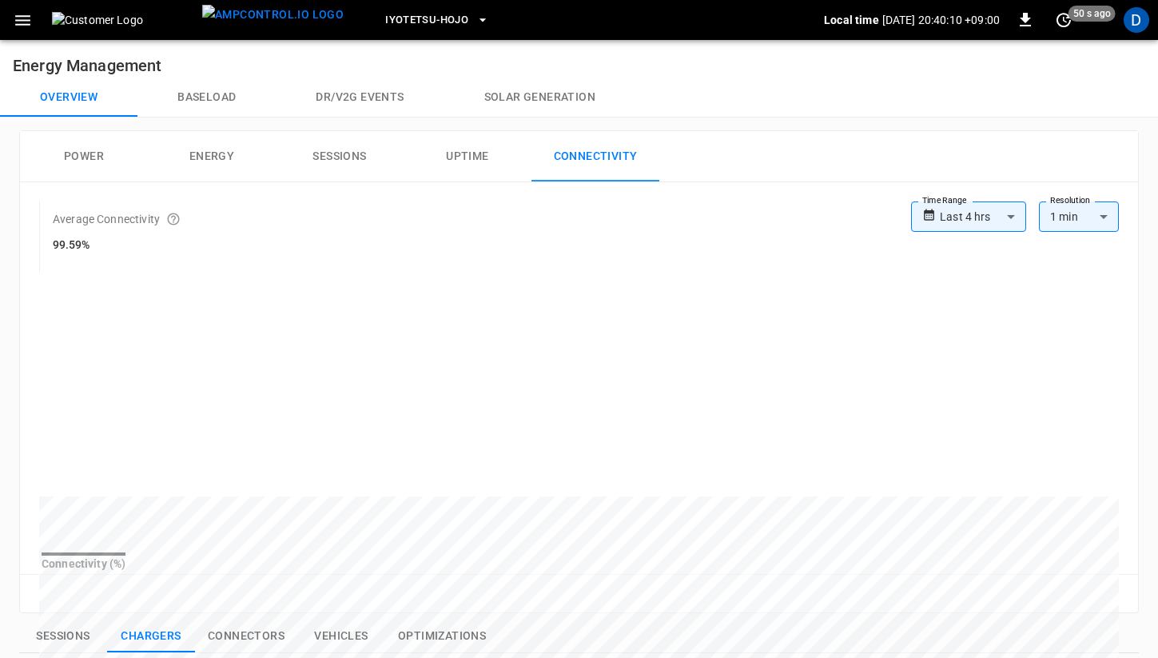
click at [1003, 216] on body "**********" at bounding box center [579, 617] width 1158 height 1234
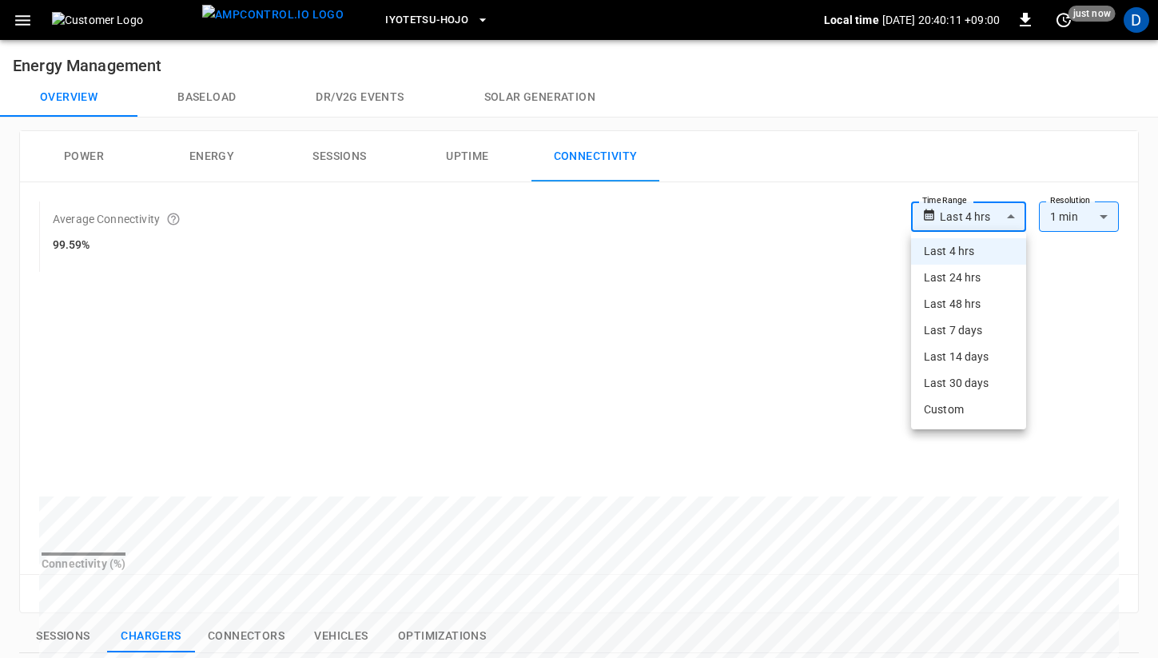
click at [968, 273] on li "Last 24 hrs" at bounding box center [968, 278] width 115 height 26
type input "**********"
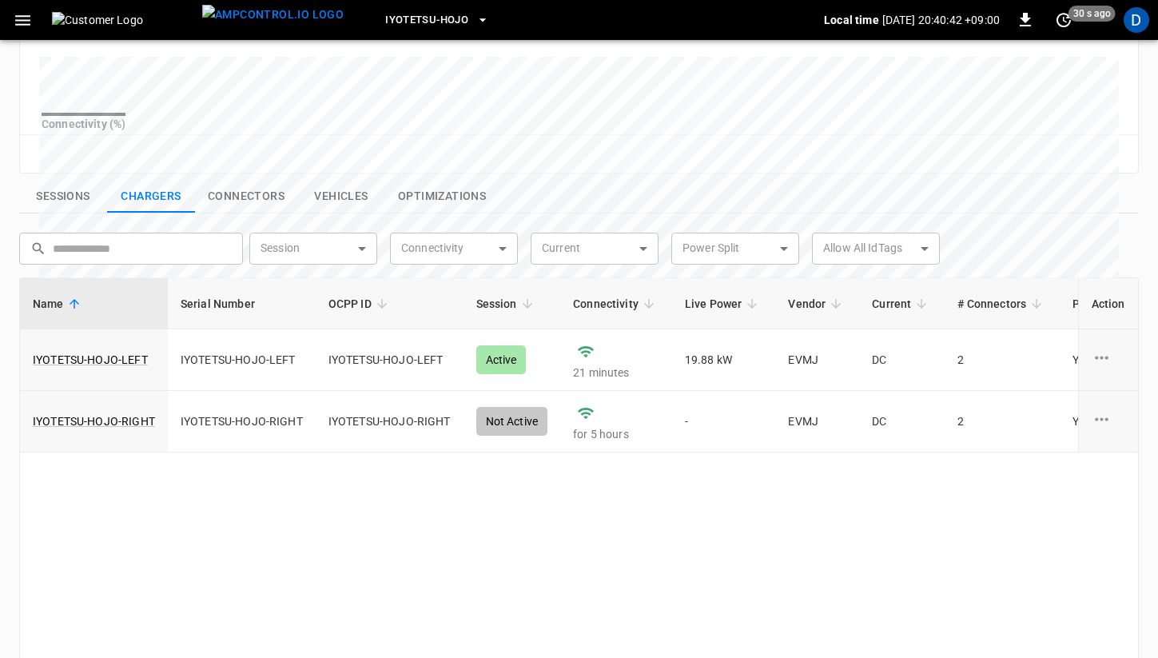
scroll to position [588, 0]
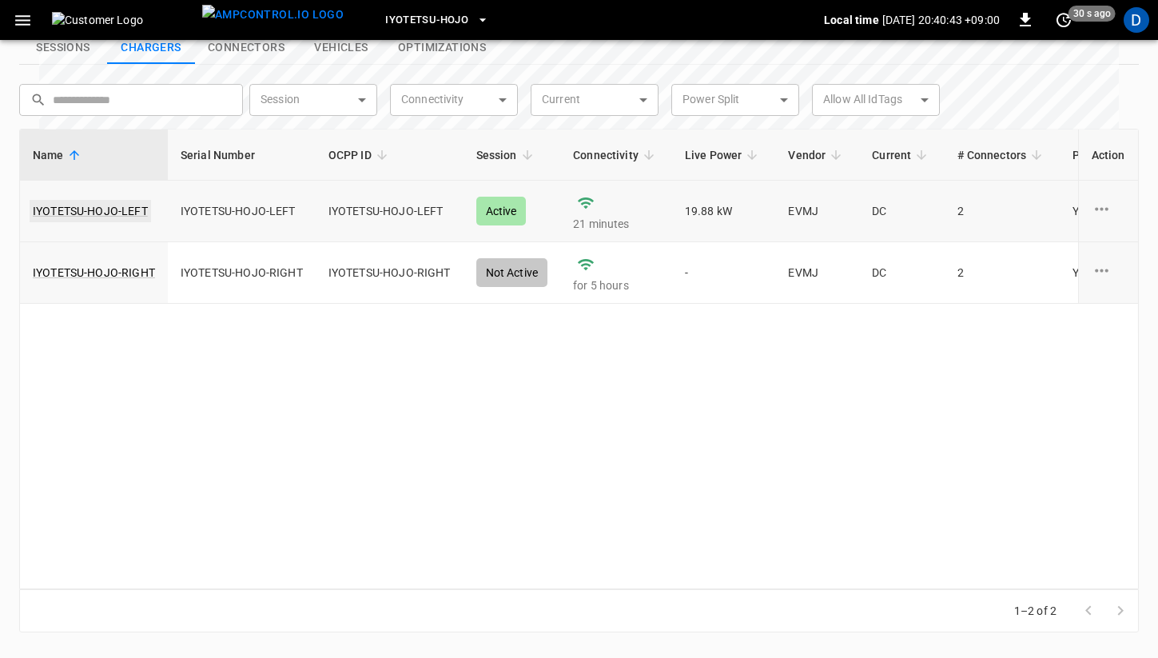
click at [115, 220] on link "IYOTETSU-HOJO-LEFT" at bounding box center [91, 211] width 122 height 22
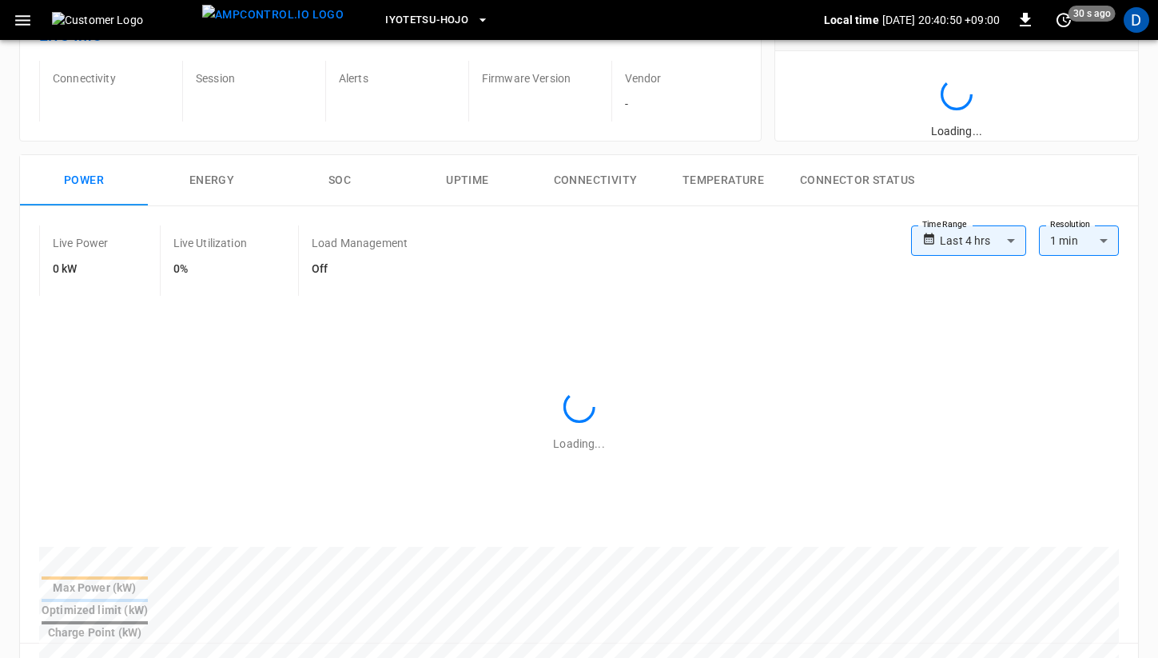
scroll to position [118, 0]
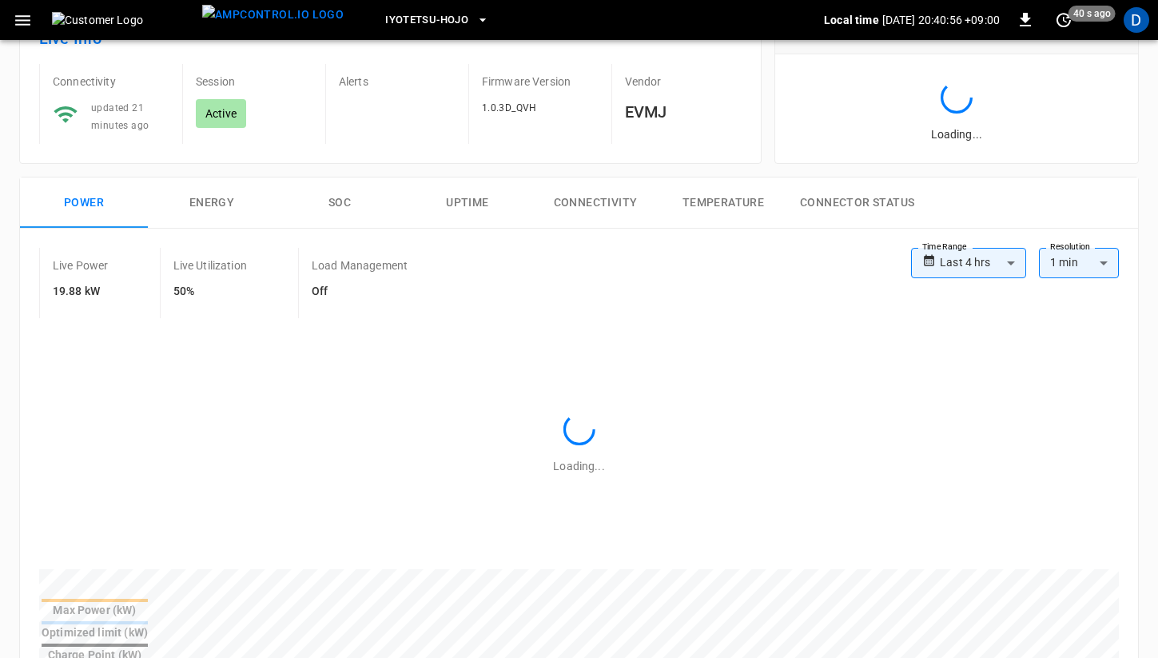
click at [609, 197] on button "Connectivity" at bounding box center [596, 202] width 128 height 51
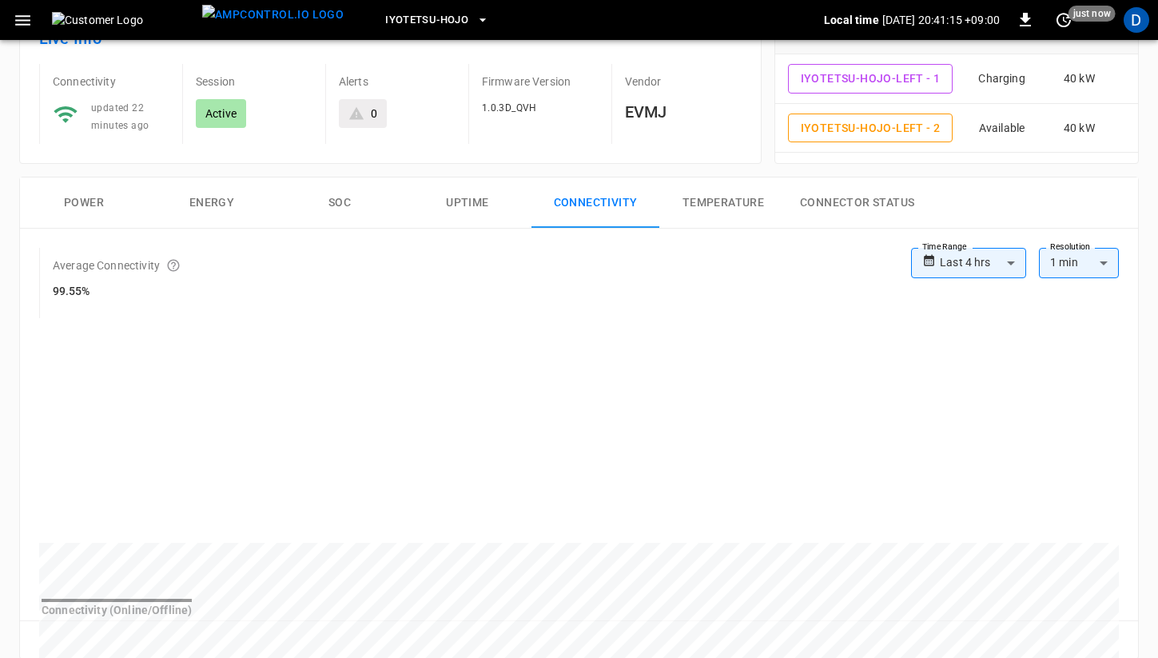
click at [979, 257] on body "**********" at bounding box center [579, 601] width 1158 height 1438
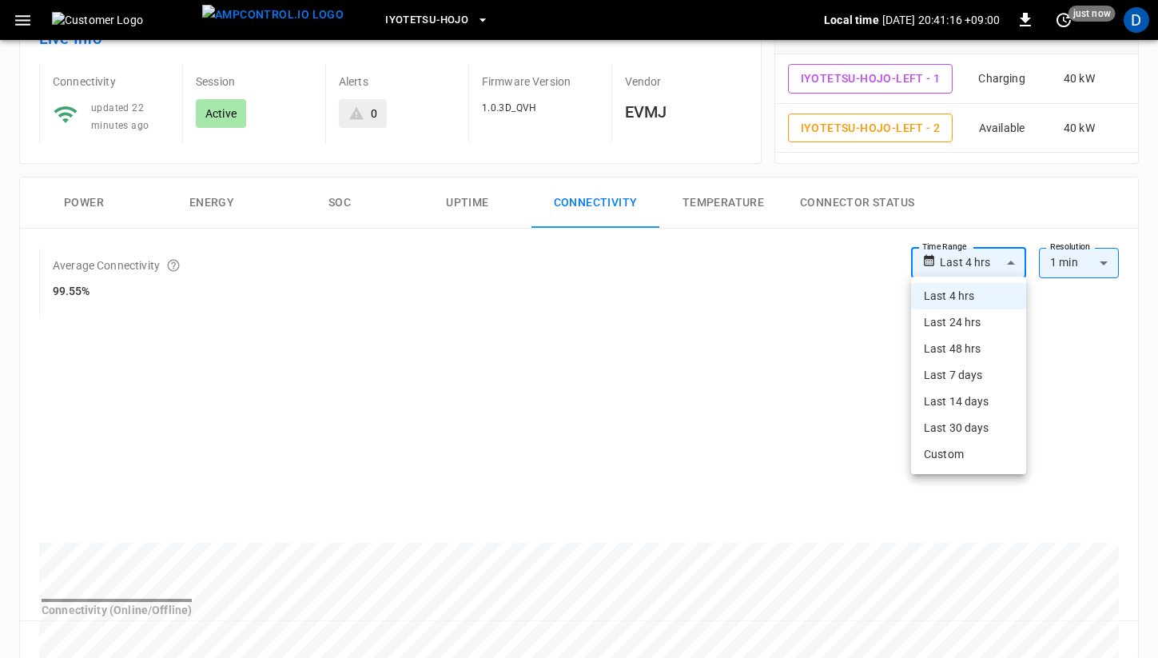
click at [957, 321] on li "Last 24 hrs" at bounding box center [968, 322] width 115 height 26
type input "**********"
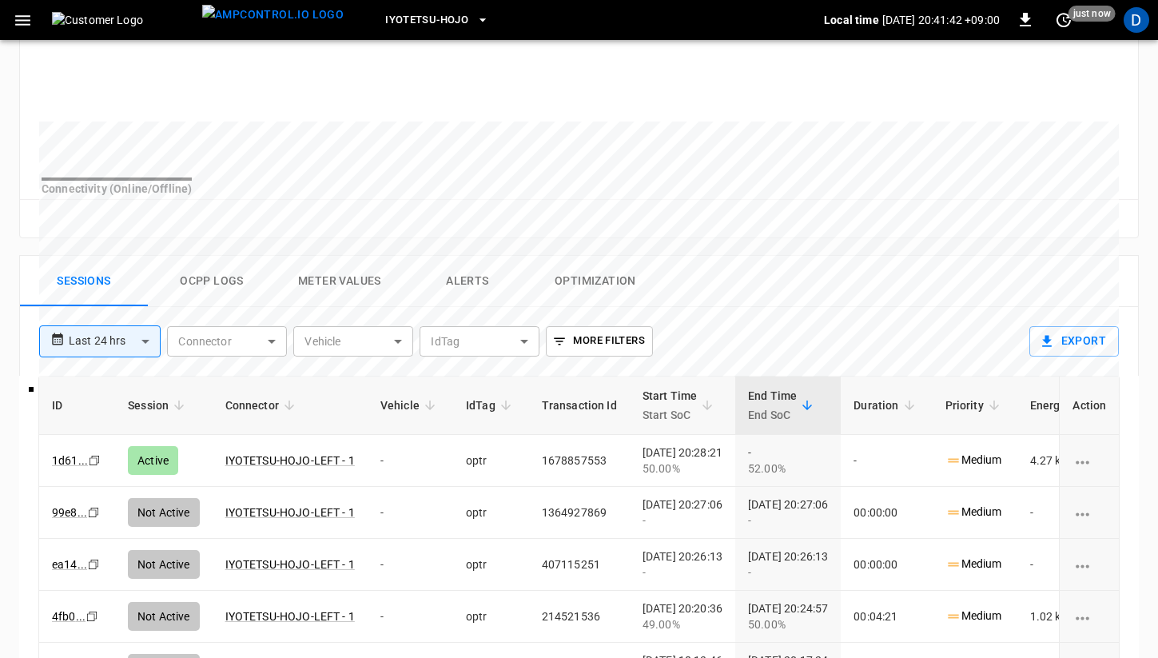
scroll to position [556, 0]
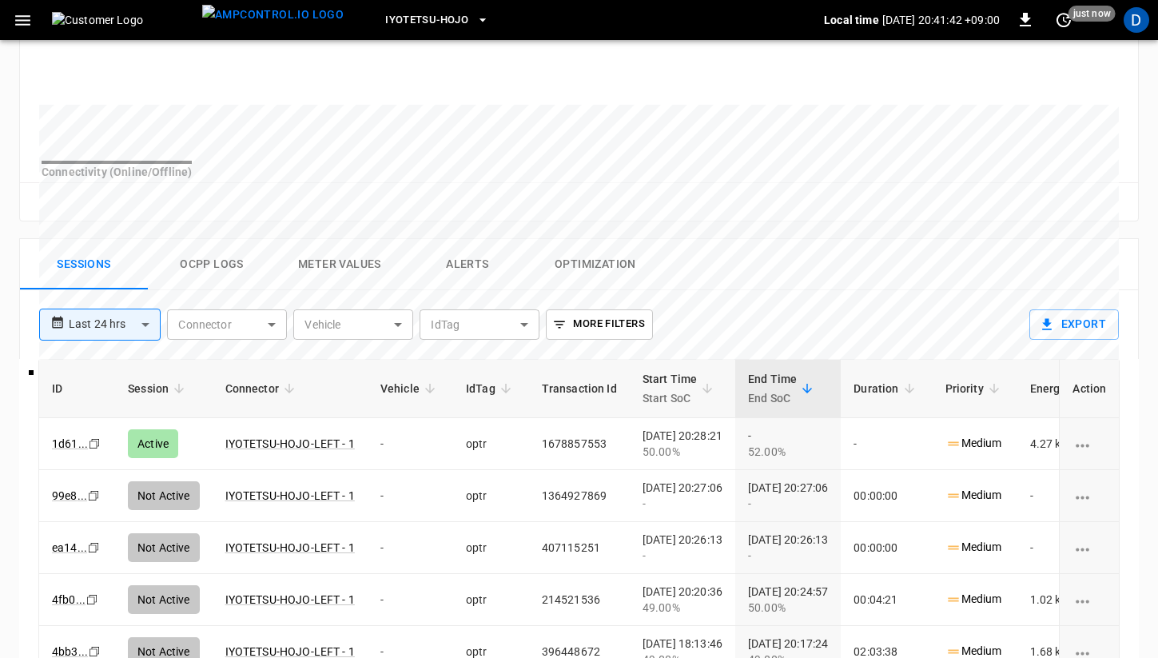
click at [224, 267] on button "Ocpp logs" at bounding box center [212, 264] width 128 height 51
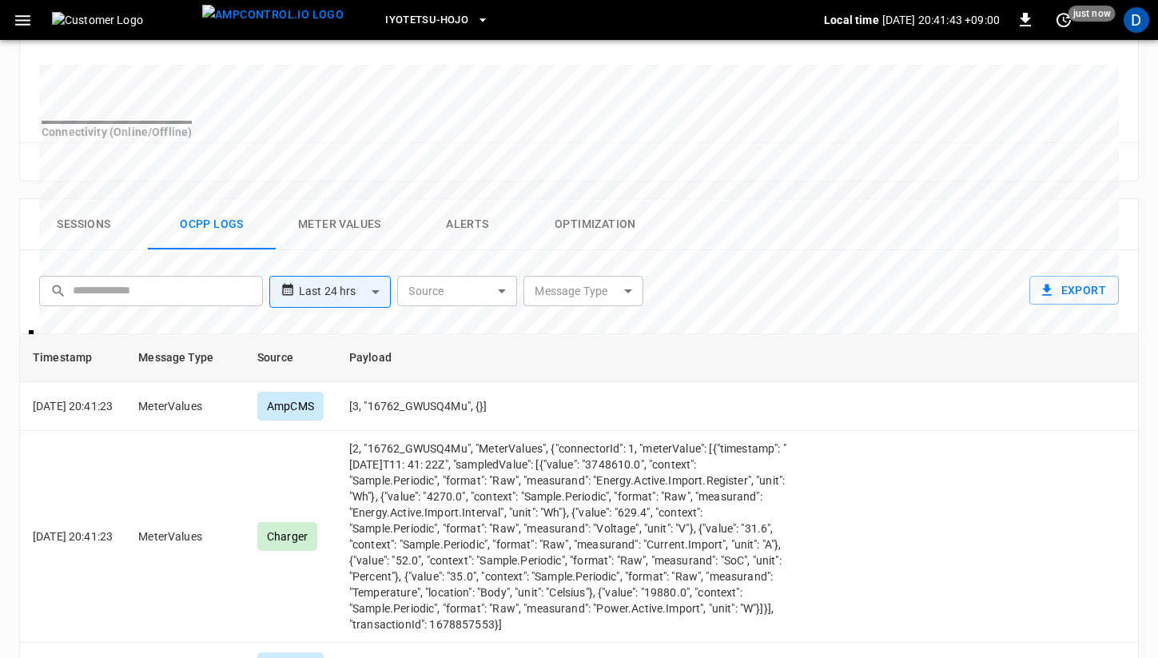
scroll to position [605, 0]
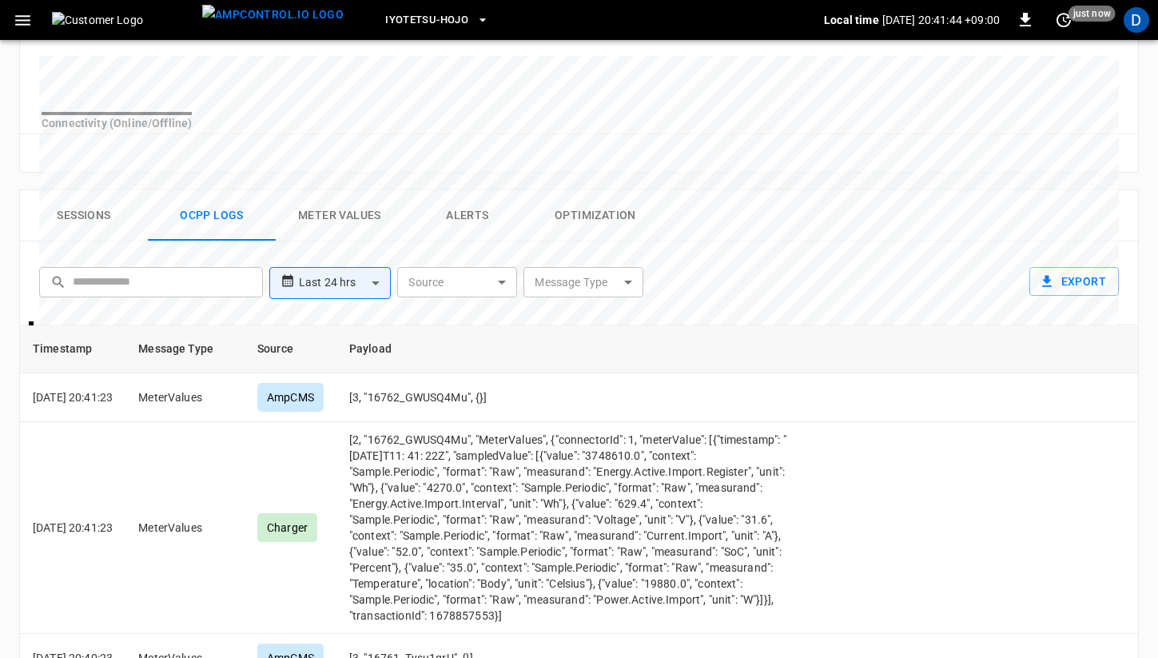
click at [487, 297] on body "**********" at bounding box center [579, 121] width 1158 height 1453
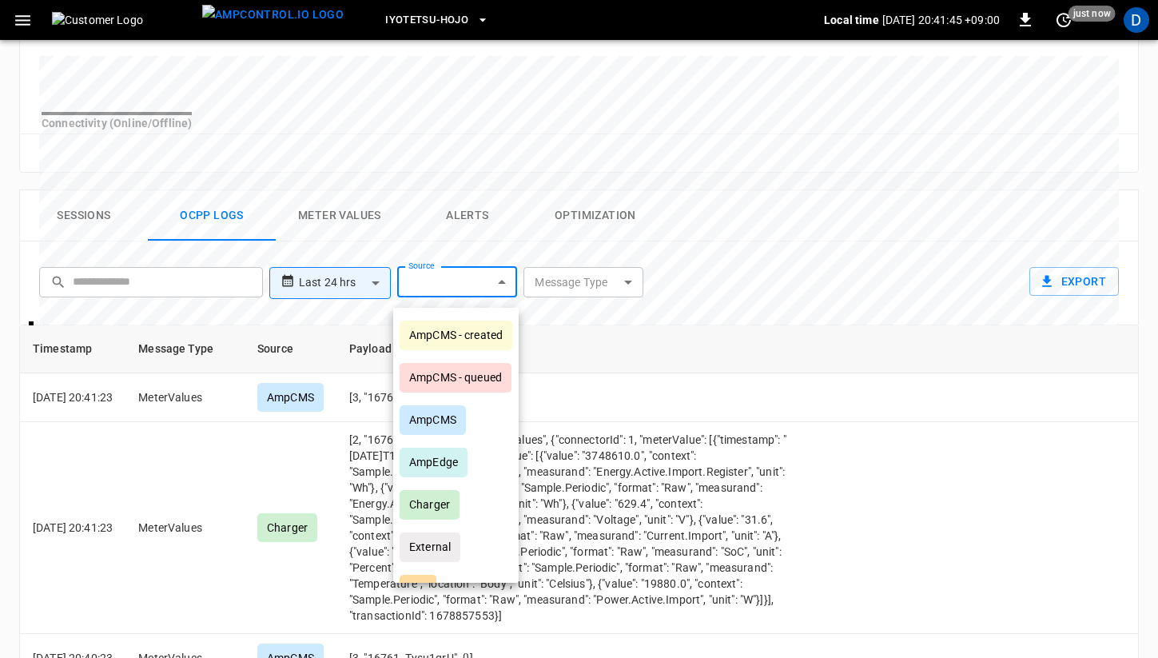
click at [481, 341] on div "AmpCMS - created" at bounding box center [456, 336] width 113 height 30
type input "**********"
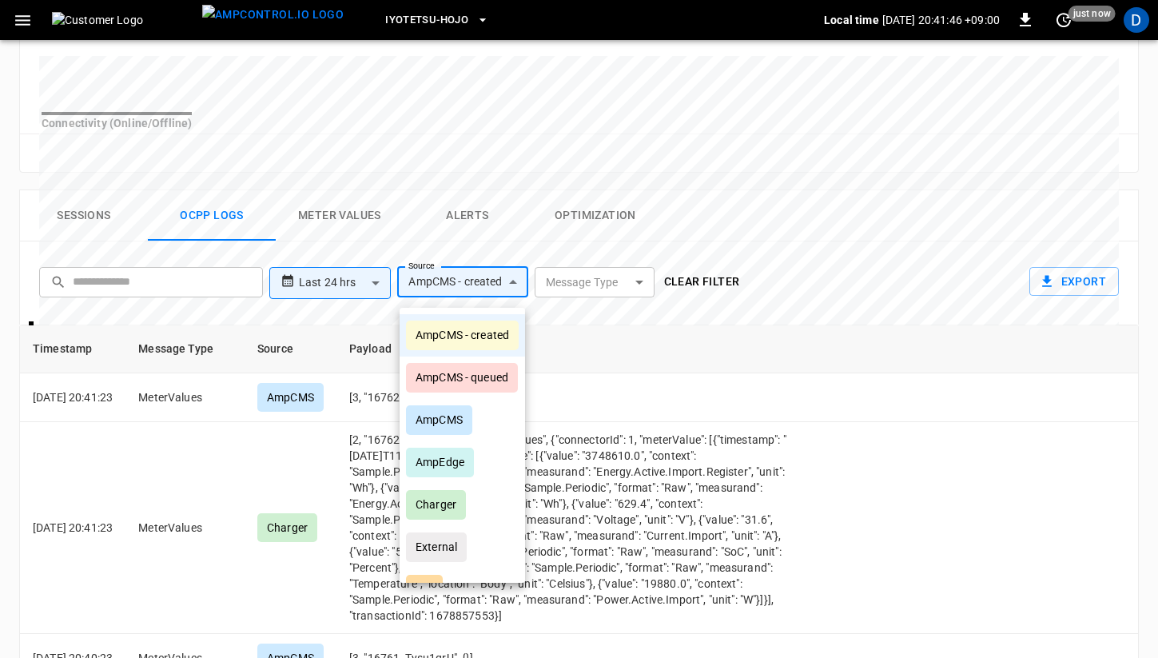
click at [779, 231] on div at bounding box center [579, 329] width 1158 height 658
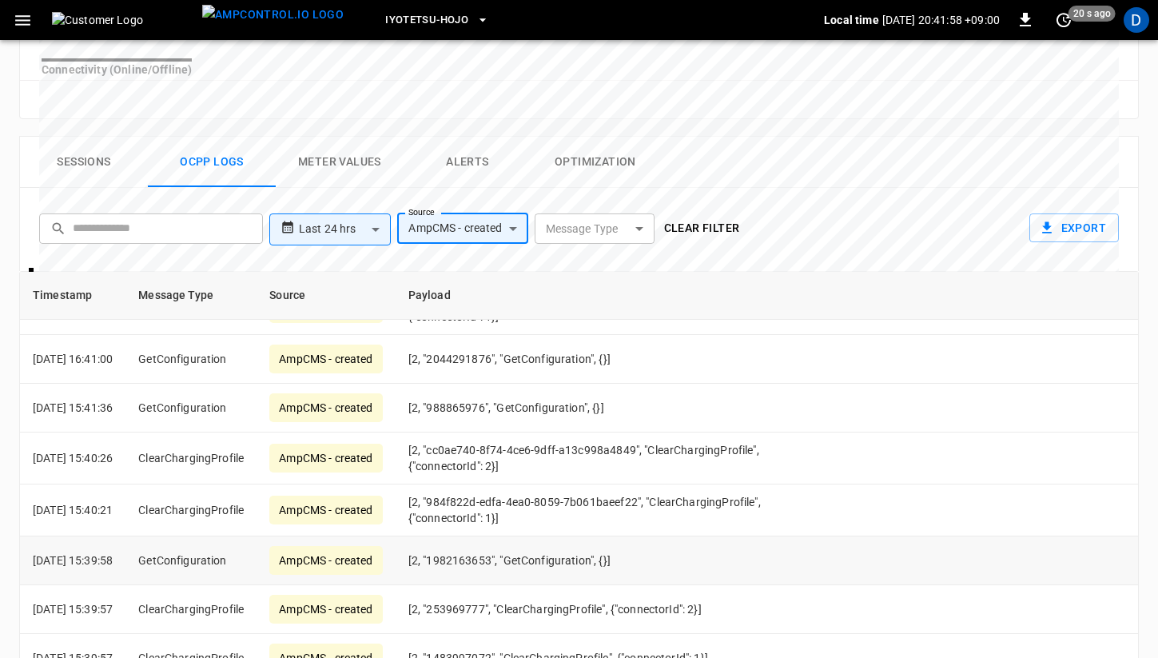
scroll to position [0, 0]
